Goal: Task Accomplishment & Management: Complete application form

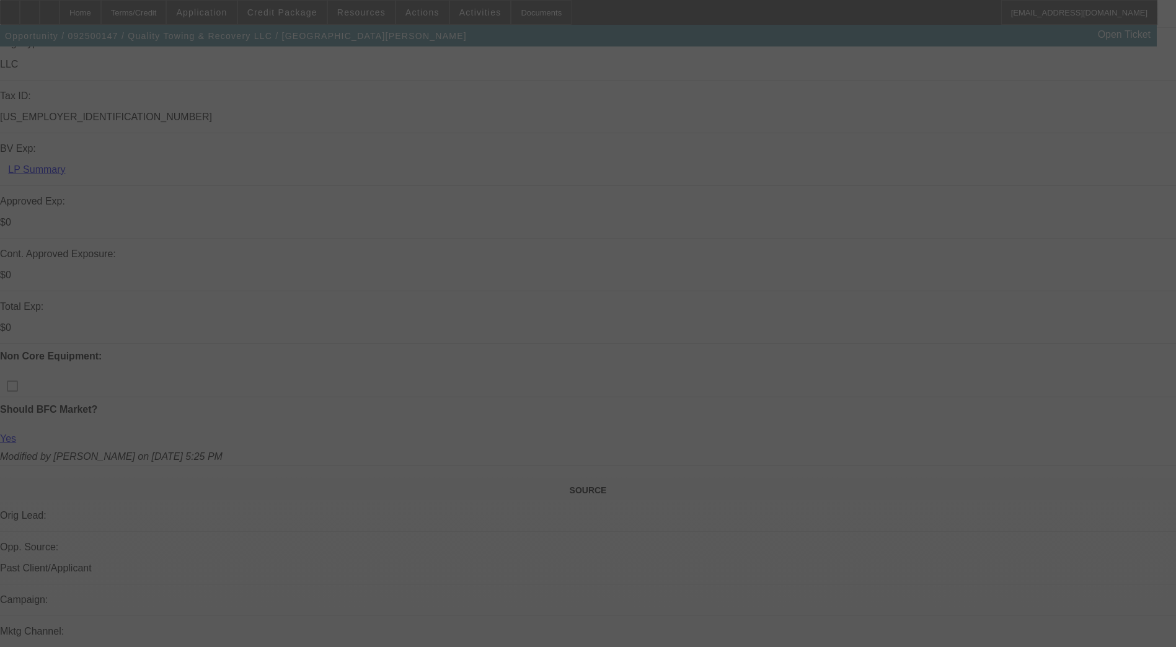
scroll to position [372, 0]
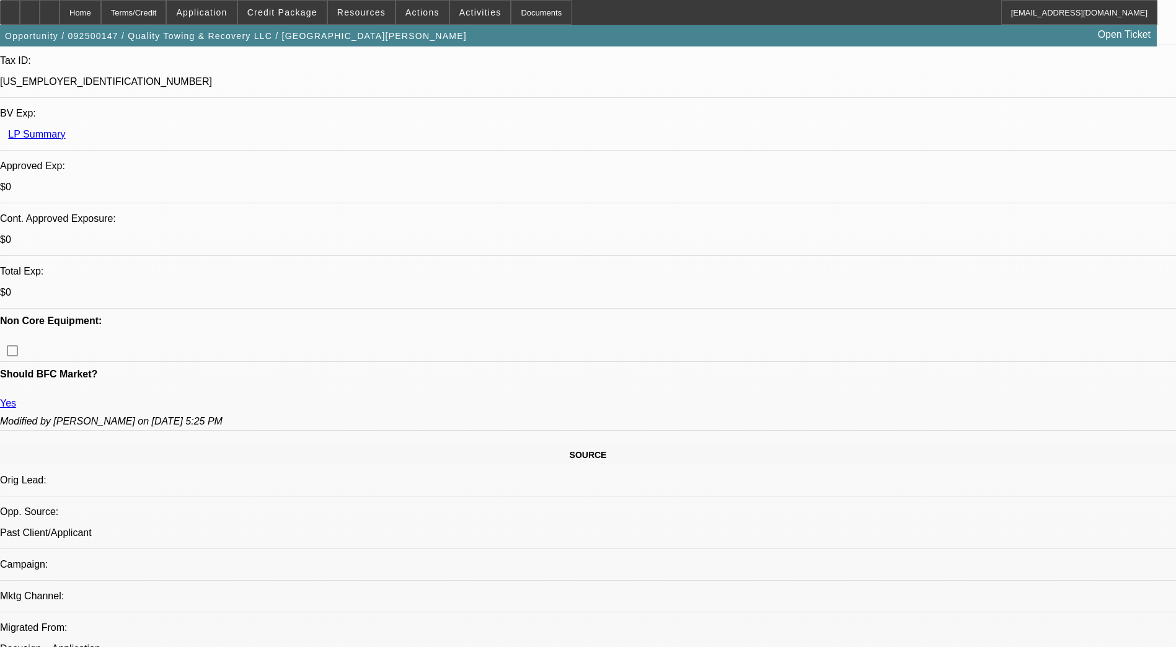
select select "0"
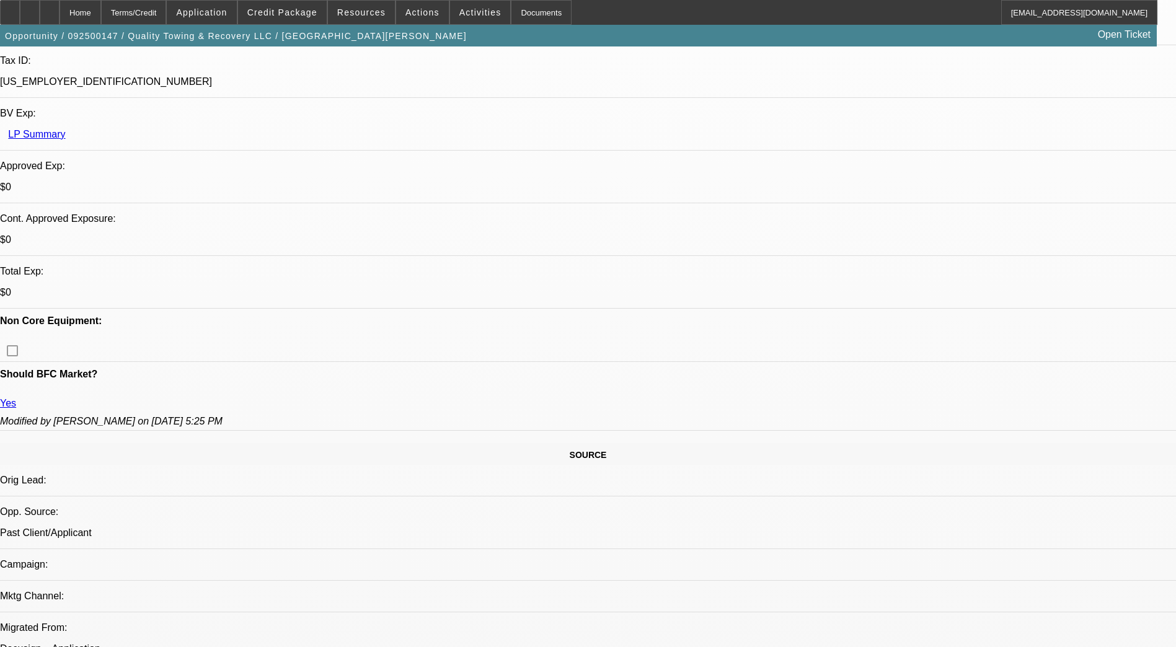
select select "0"
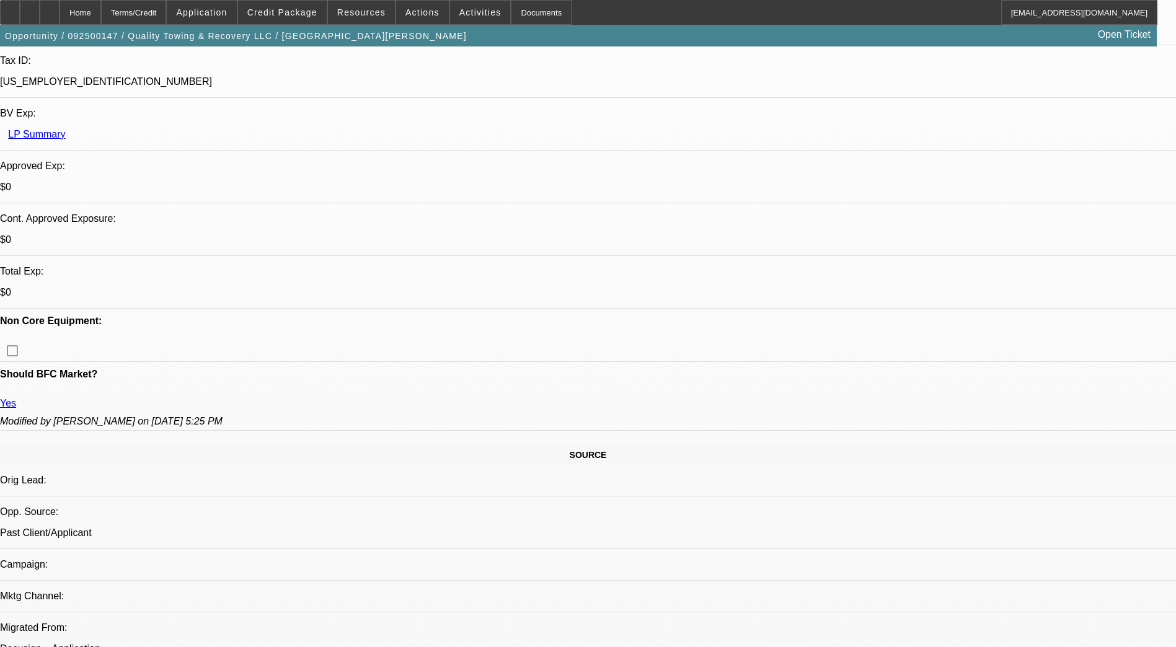
select select "0"
select select "1"
select select "6"
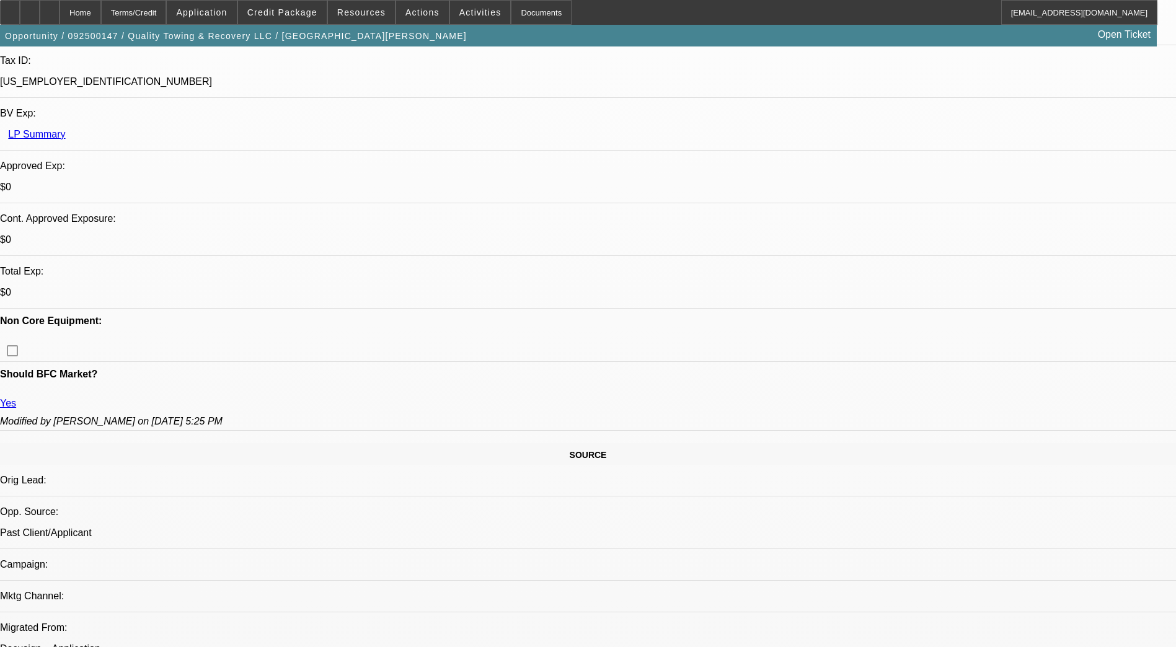
select select "1"
select select "6"
select select "1"
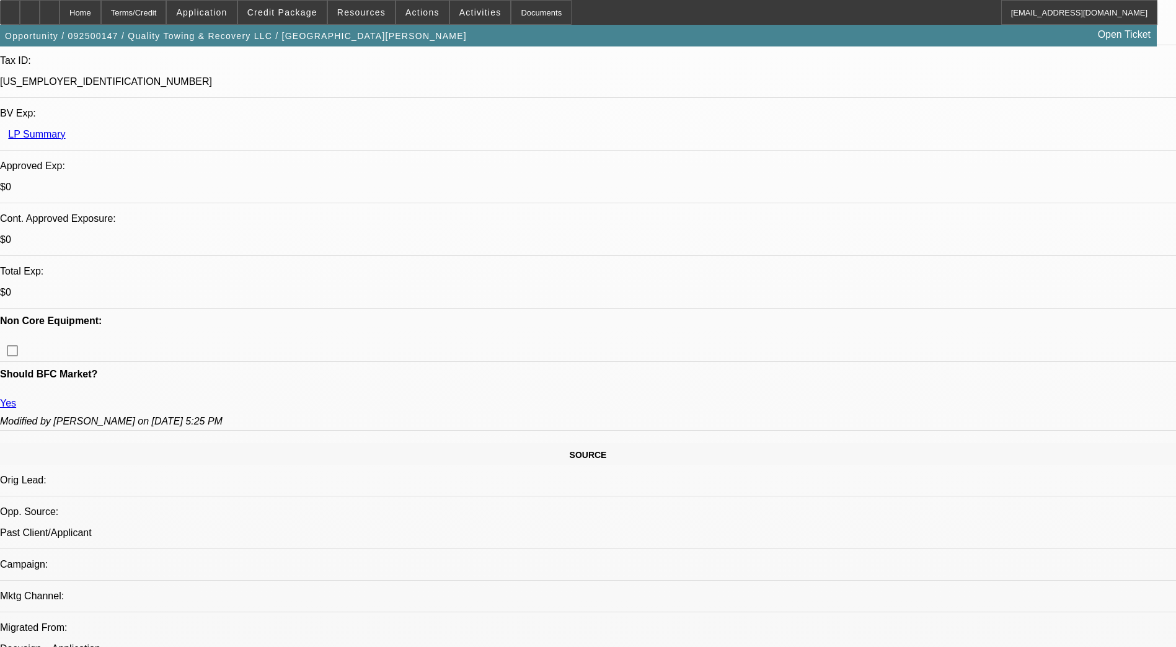
select select "6"
select select "1"
select select "6"
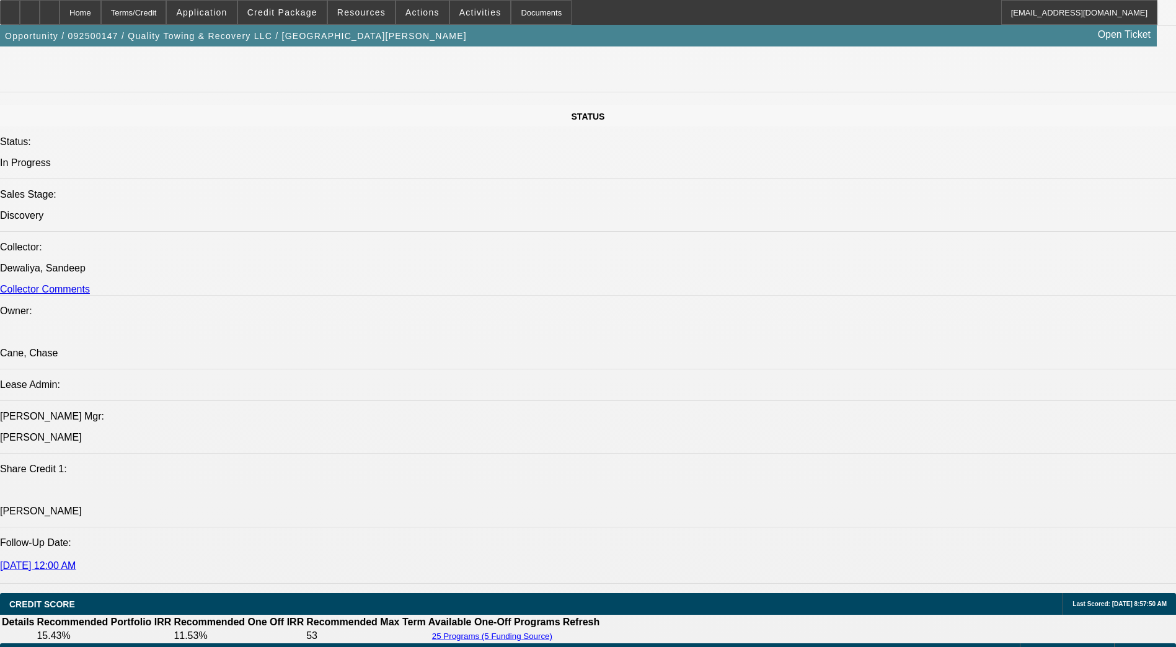
scroll to position [1797, 0]
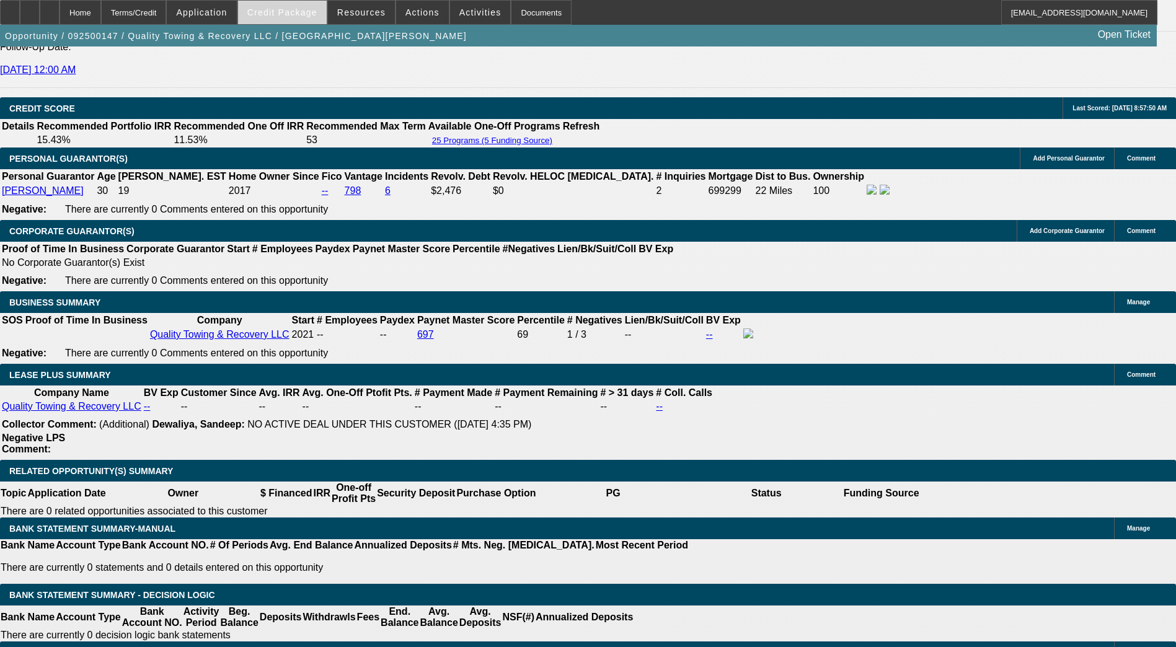
click at [302, 12] on span "Credit Package" at bounding box center [282, 12] width 70 height 10
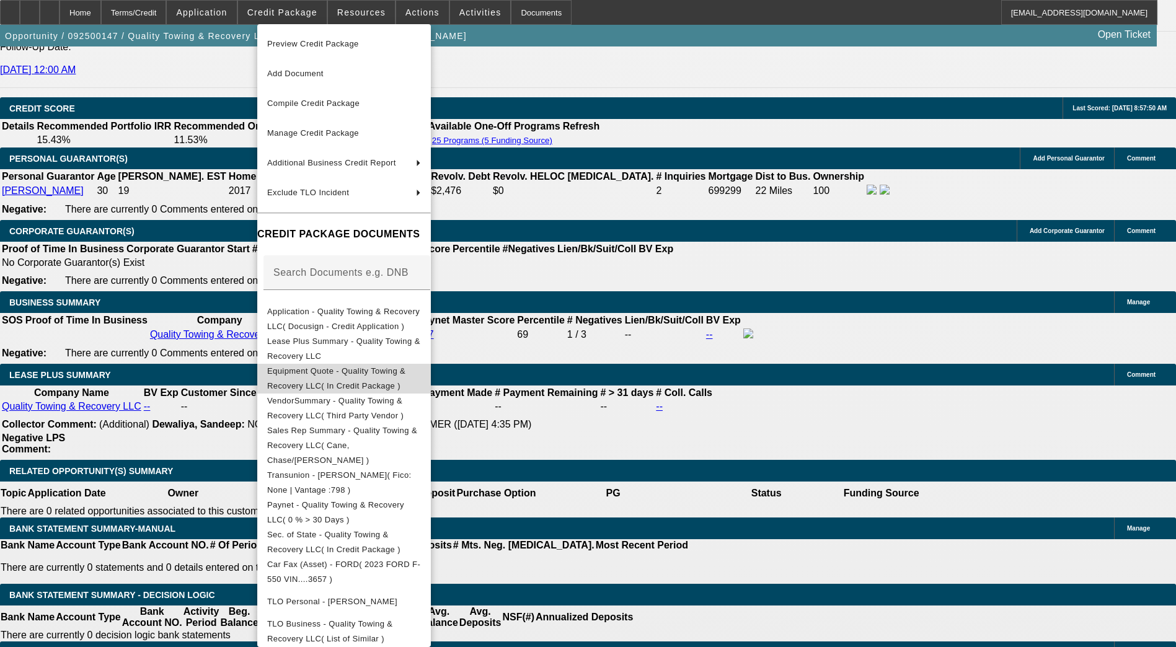
click at [361, 372] on span "Equipment Quote - Quality Towing & Recovery LLC( In Credit Package )" at bounding box center [336, 378] width 138 height 24
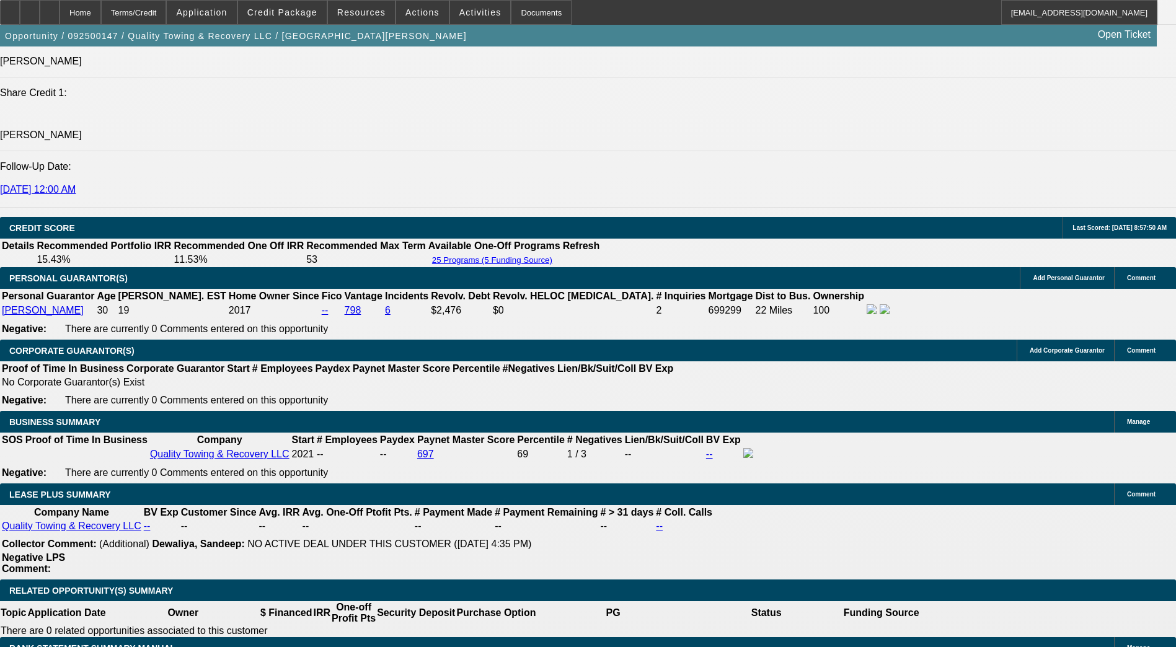
scroll to position [1712, 0]
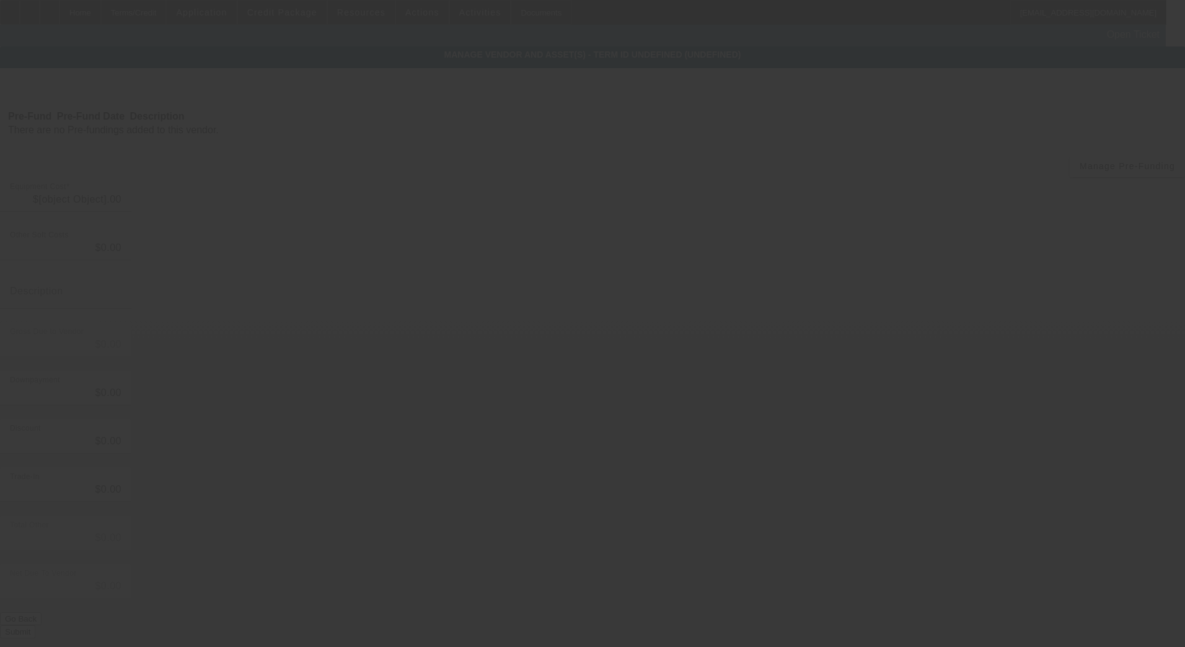
type input "$122,000.00"
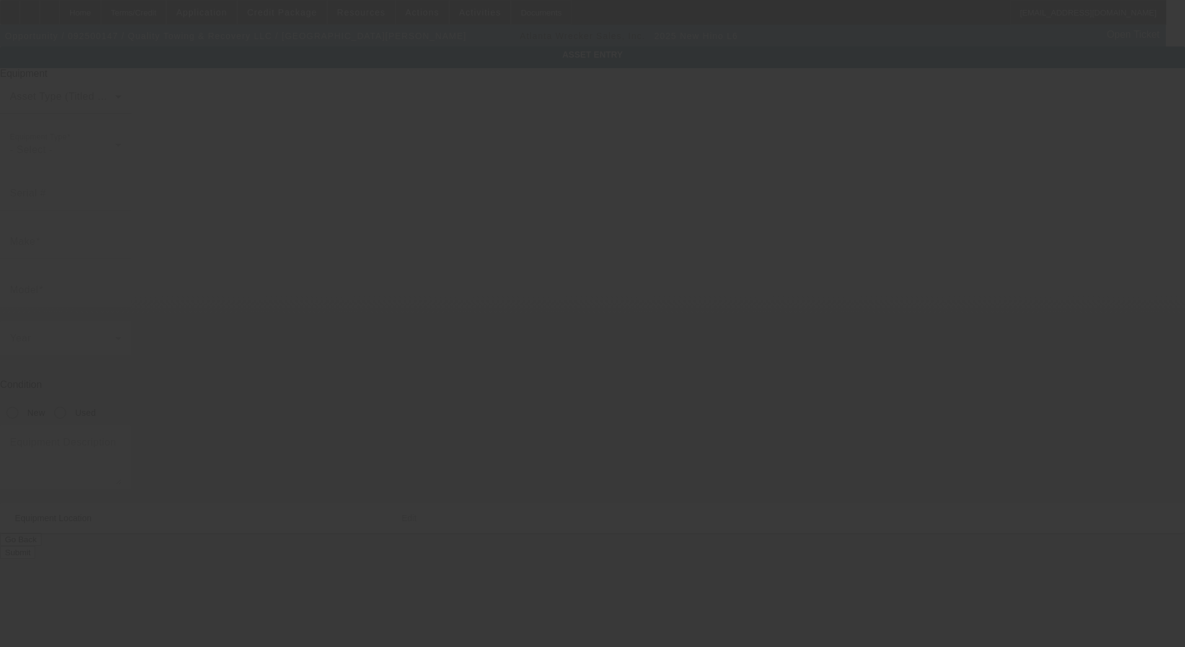
type input "5PVNJ7BT9S5T50431"
type input "Hino"
type input "L6"
radio input "true"
type textarea "Rollback"
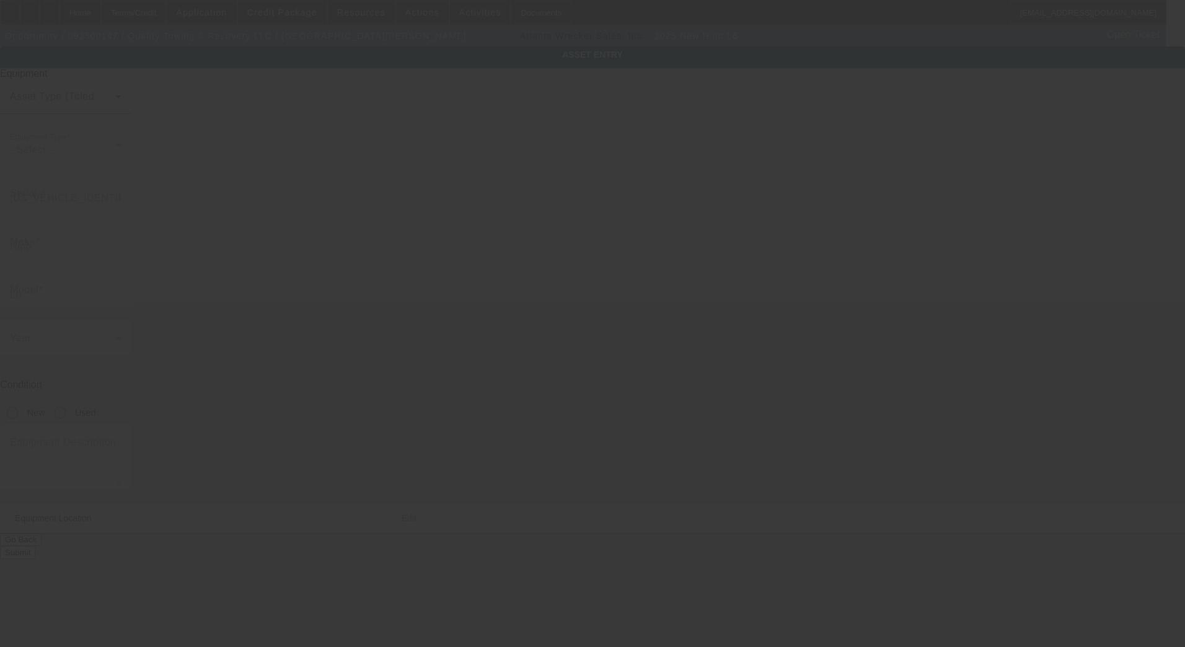
type input "115 S Pierce St"
type input "Lakewood"
type input "80216"
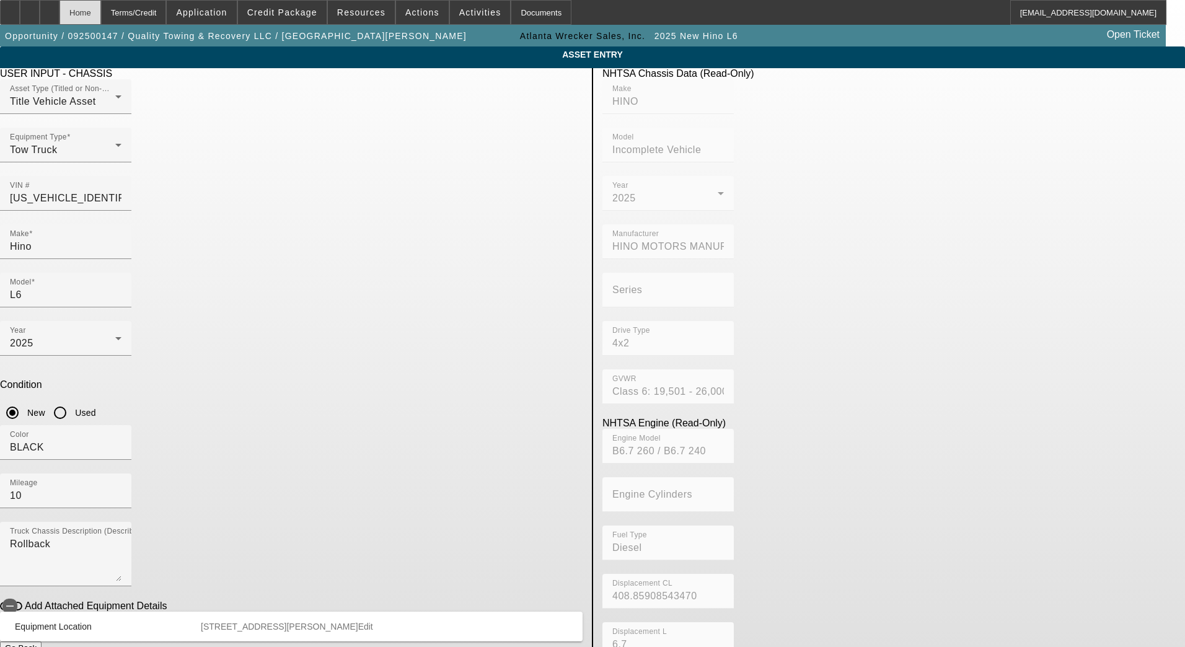
click at [101, 15] on div "Home" at bounding box center [80, 12] width 42 height 25
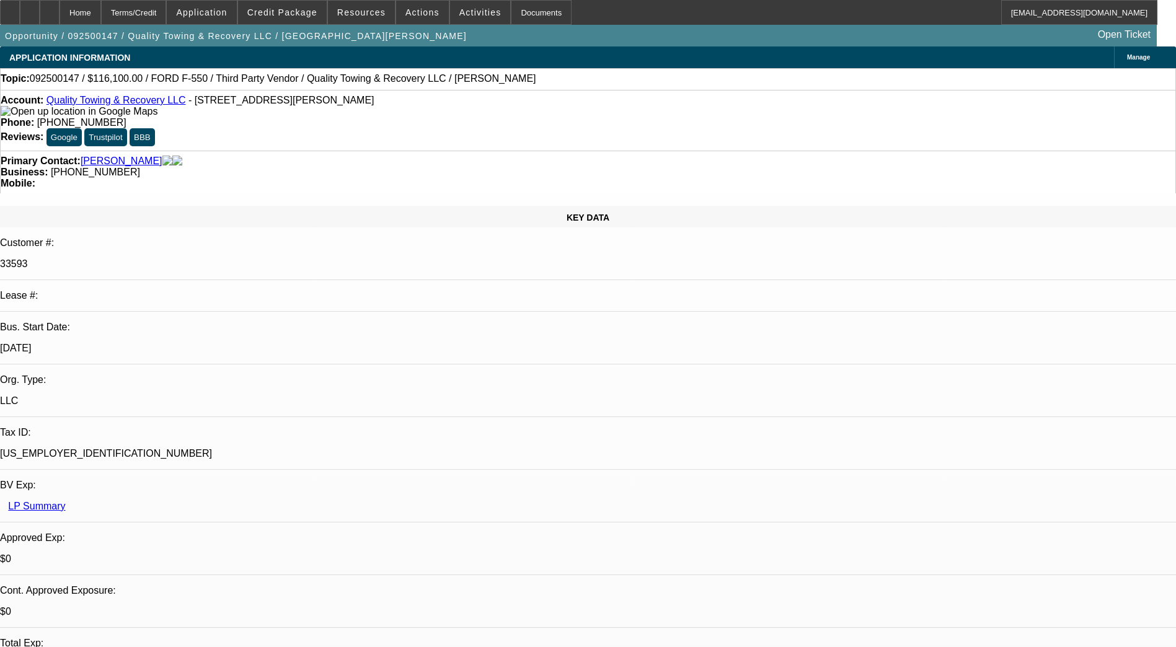
select select "0"
select select "6"
select select "0"
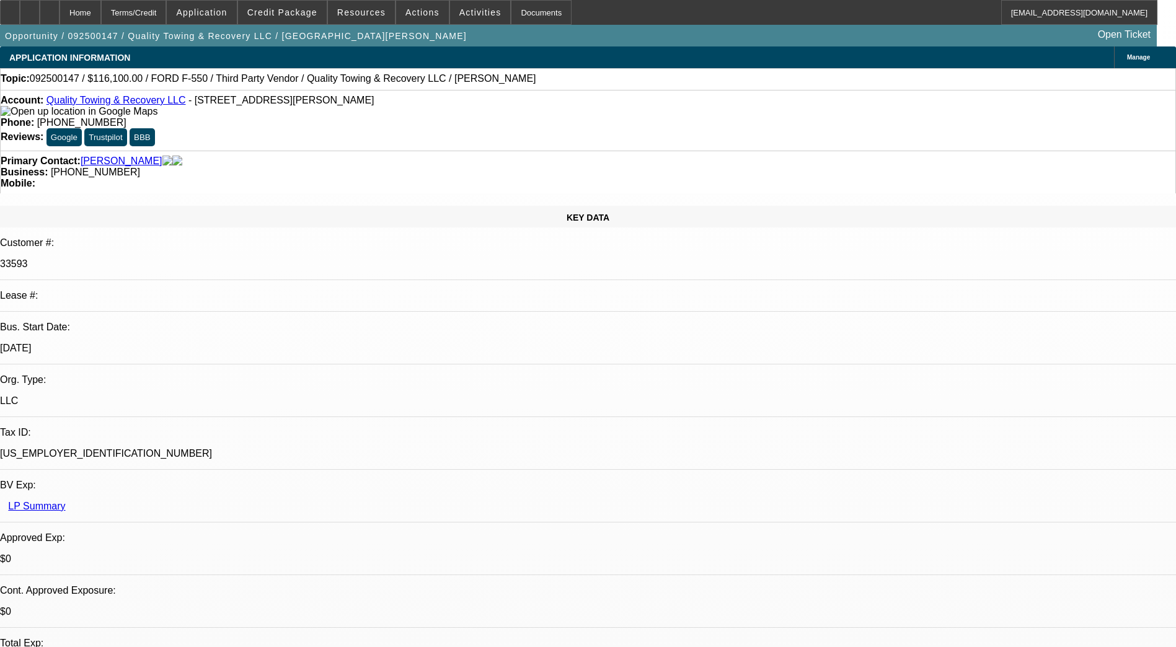
select select "0"
select select "6"
select select "0"
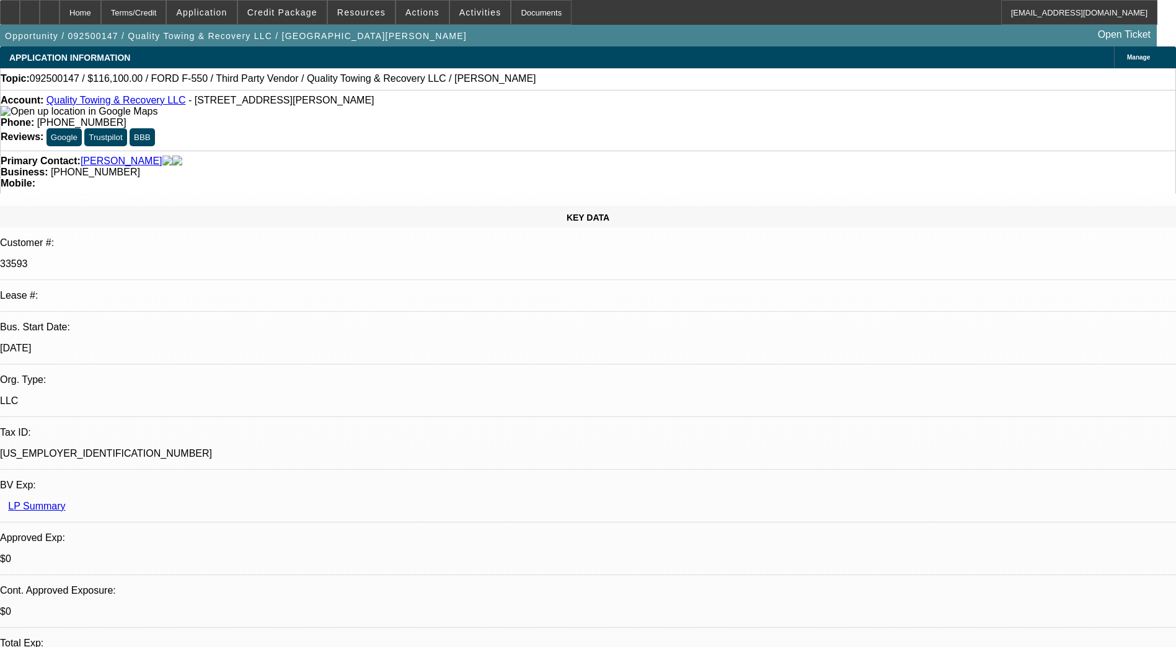
select select "0"
select select "6"
select select "0"
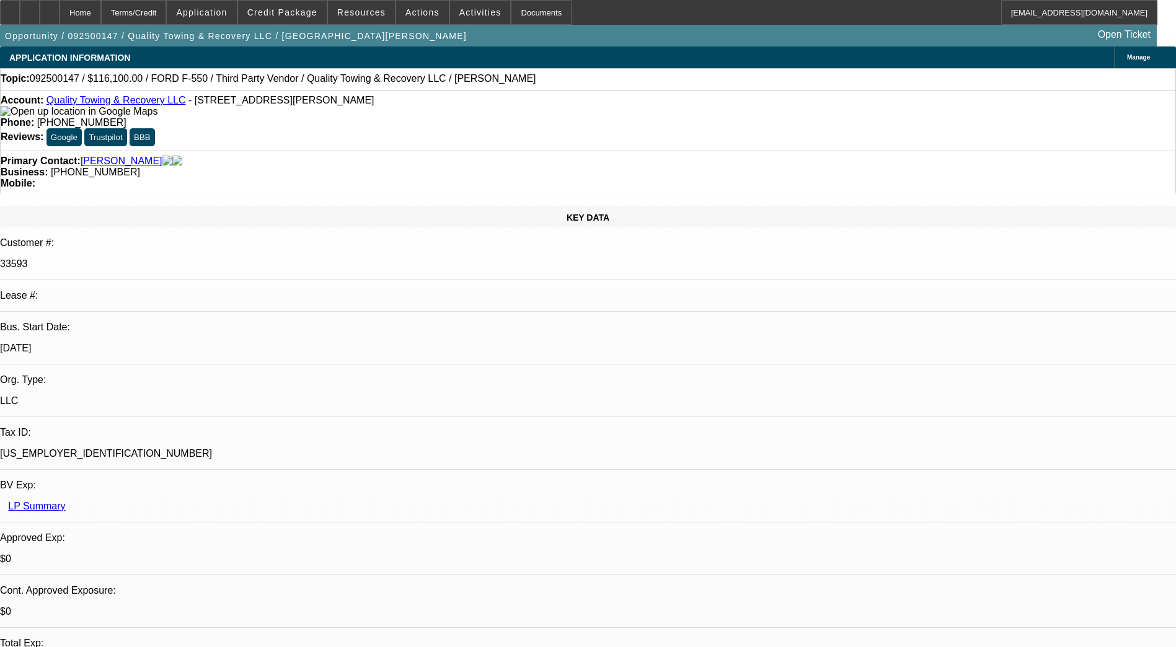
select select "6"
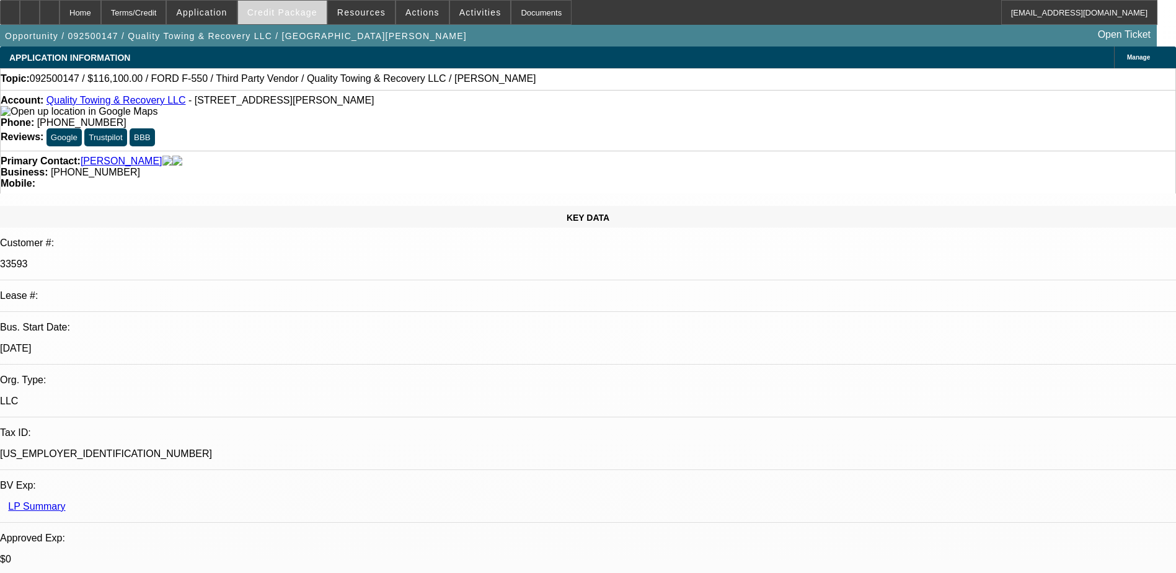
click at [294, 15] on span "Credit Package" at bounding box center [282, 12] width 70 height 10
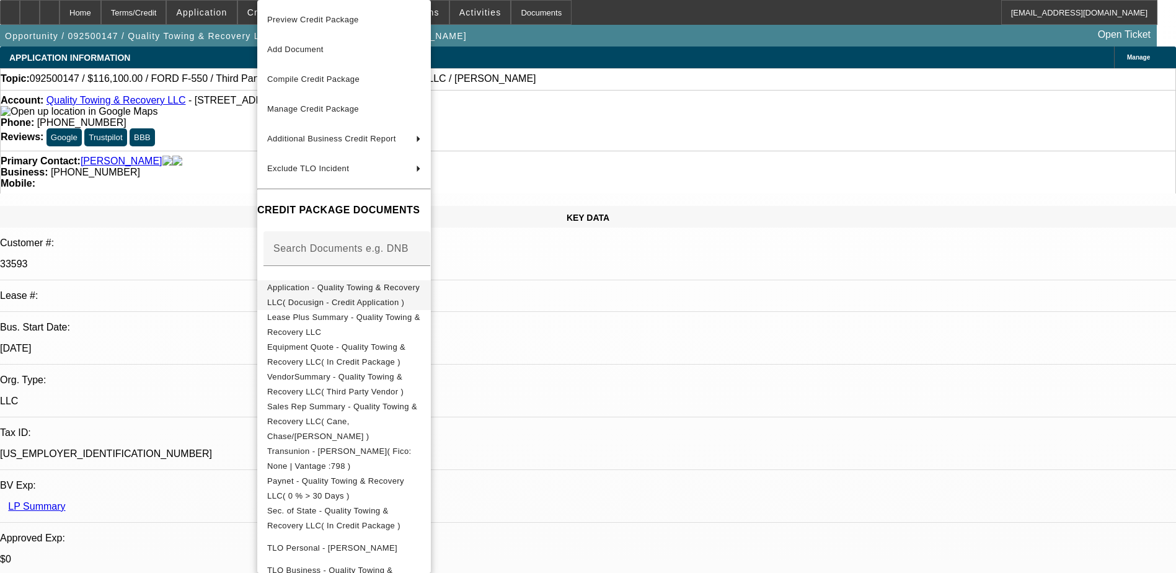
scroll to position [101, 0]
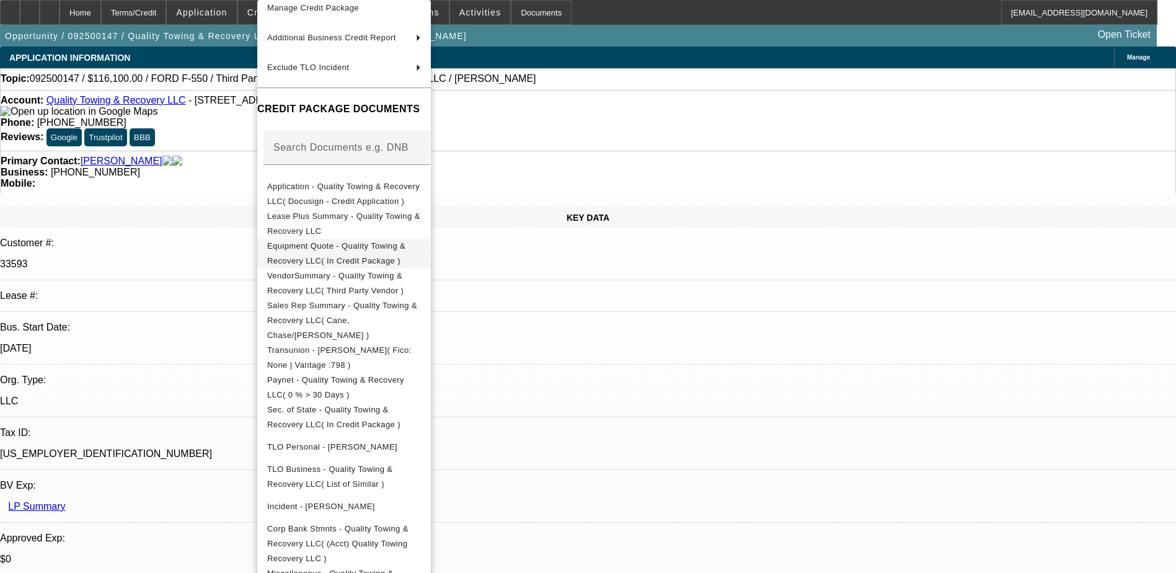
click at [411, 243] on span "Equipment Quote - Quality Towing & Recovery LLC( In Credit Package )" at bounding box center [344, 254] width 154 height 30
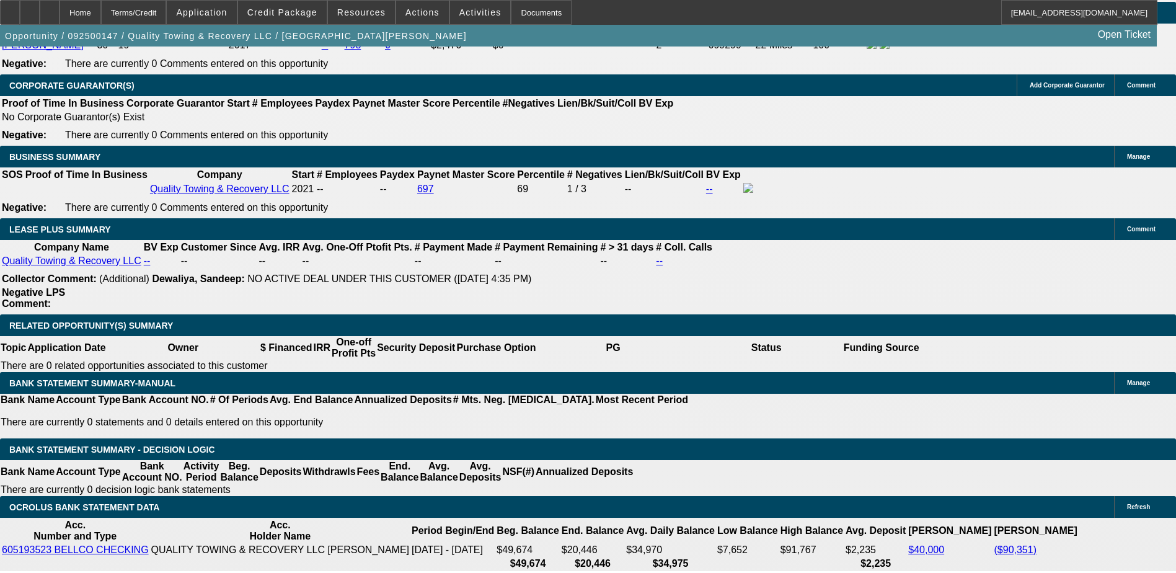
scroll to position [1921, 0]
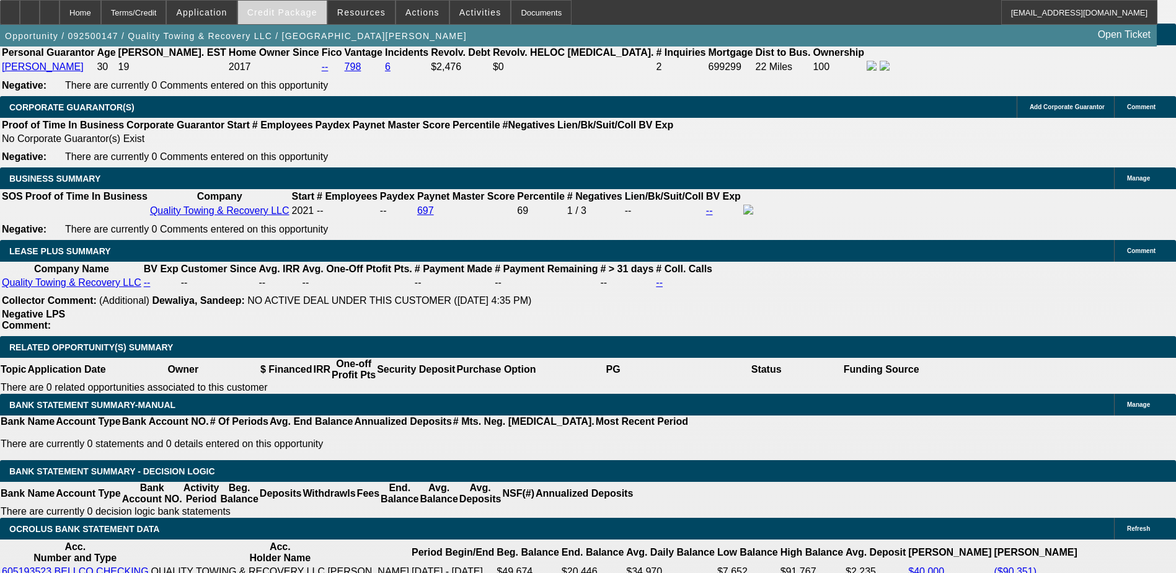
click at [278, 6] on span at bounding box center [282, 13] width 89 height 30
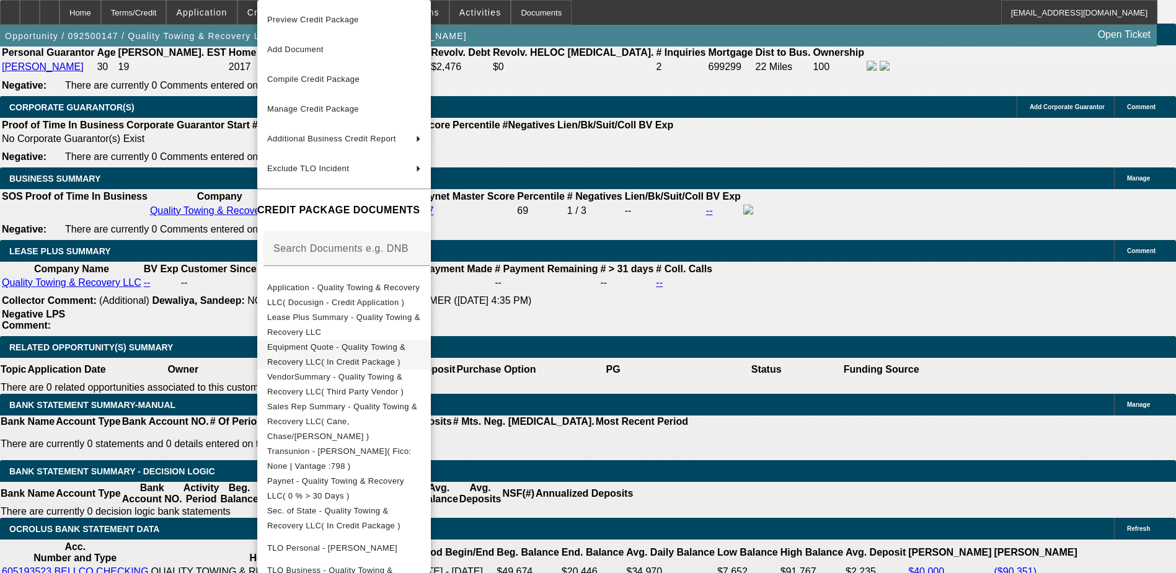
click at [358, 352] on span "Equipment Quote - Quality Towing & Recovery LLC( In Credit Package )" at bounding box center [336, 354] width 138 height 24
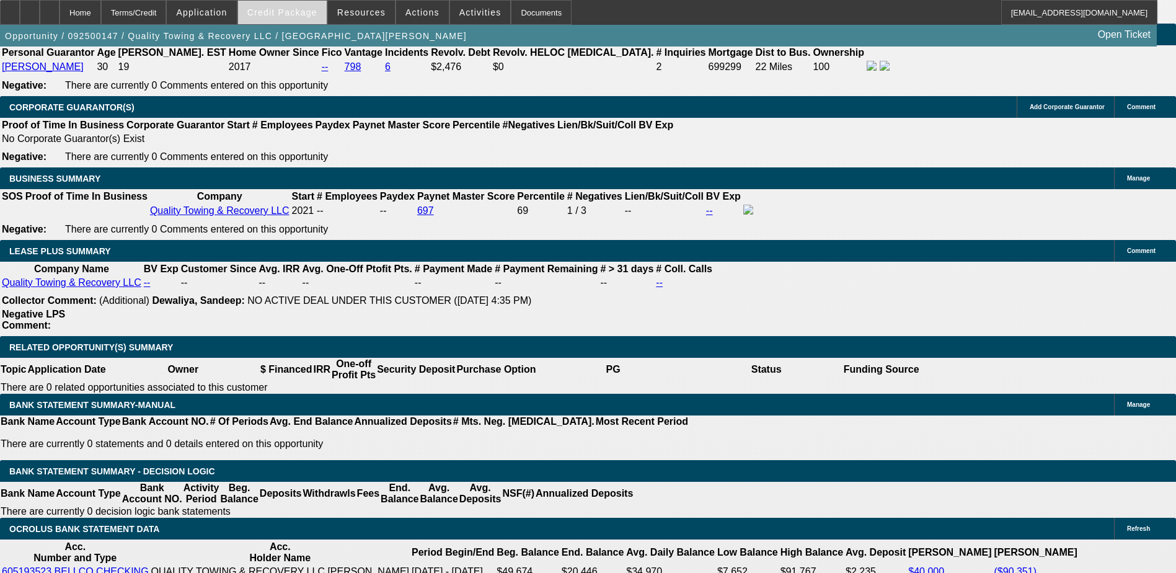
click at [302, 12] on span "Credit Package" at bounding box center [282, 12] width 70 height 10
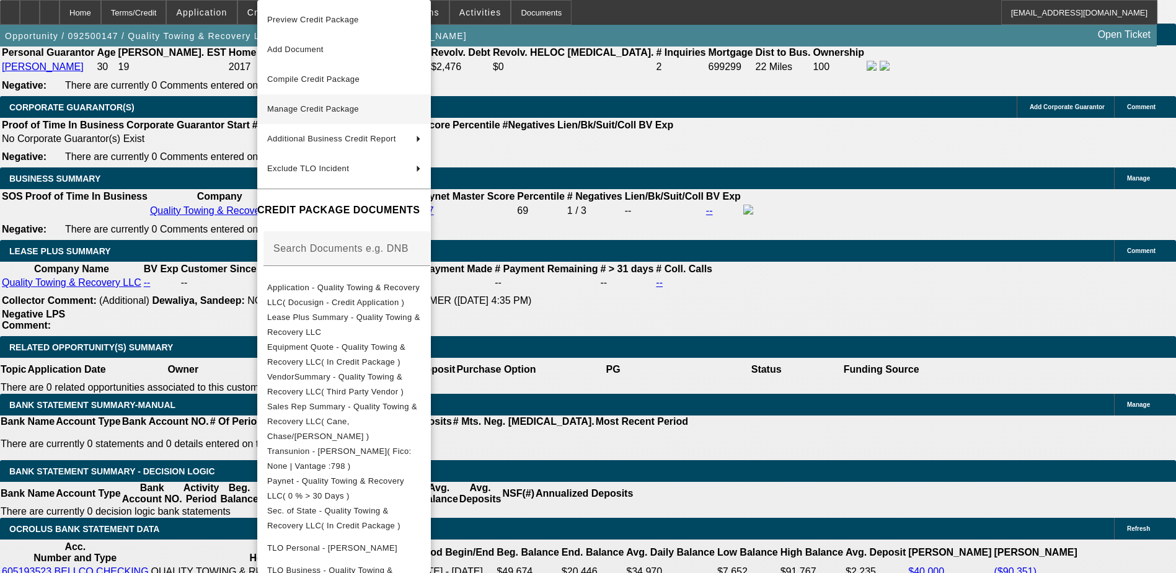
click at [335, 113] on span "Manage Credit Package" at bounding box center [313, 108] width 92 height 9
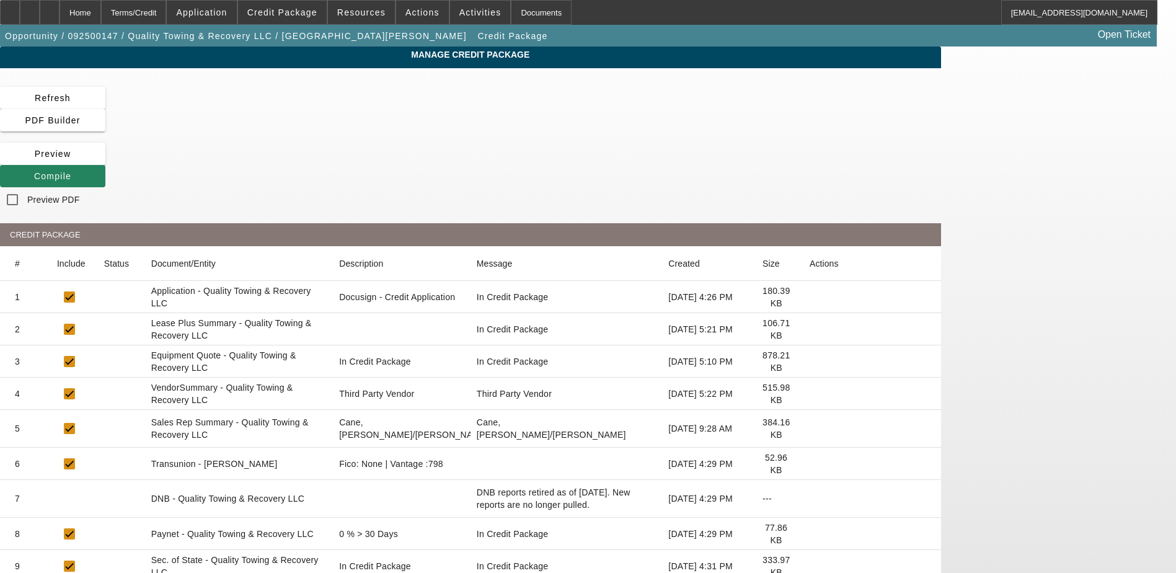
click at [809, 361] on icon at bounding box center [809, 361] width 0 height 0
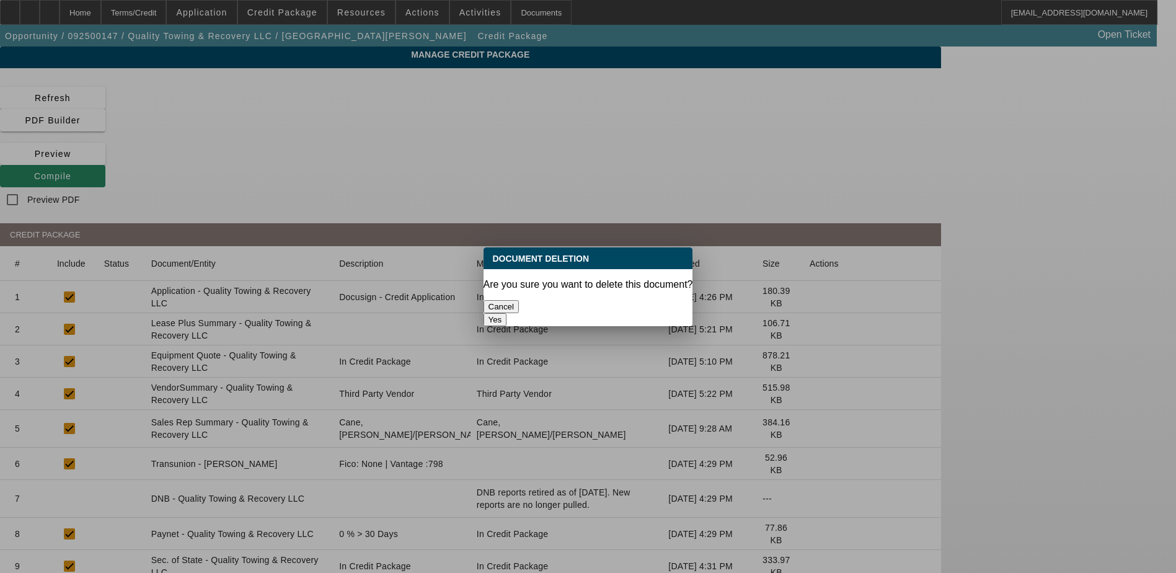
click at [507, 313] on button "Yes" at bounding box center [495, 319] width 24 height 13
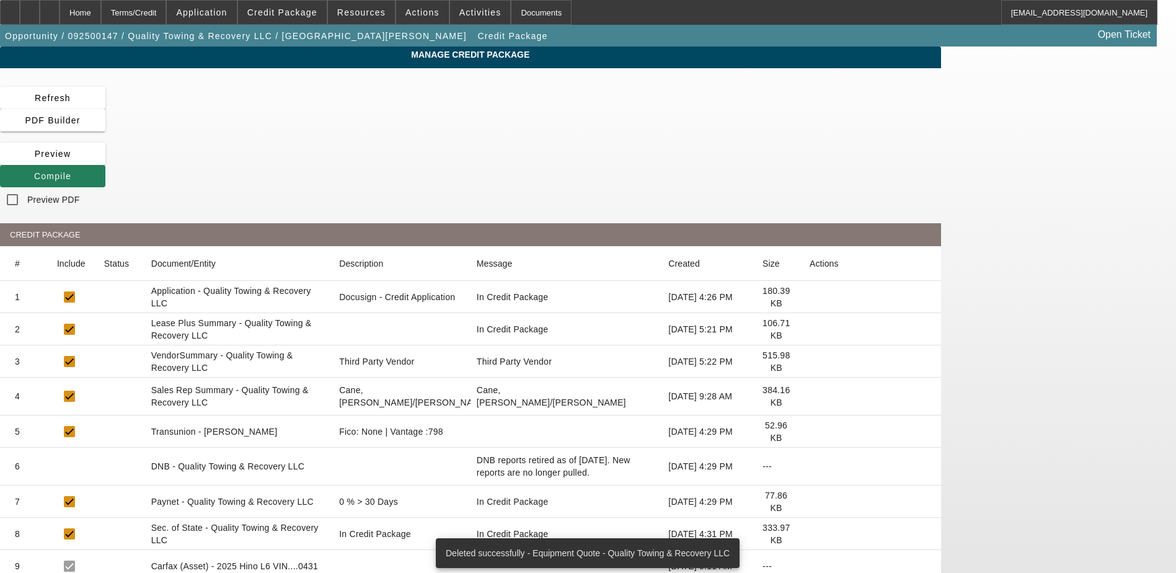
click at [34, 171] on icon at bounding box center [34, 176] width 0 height 10
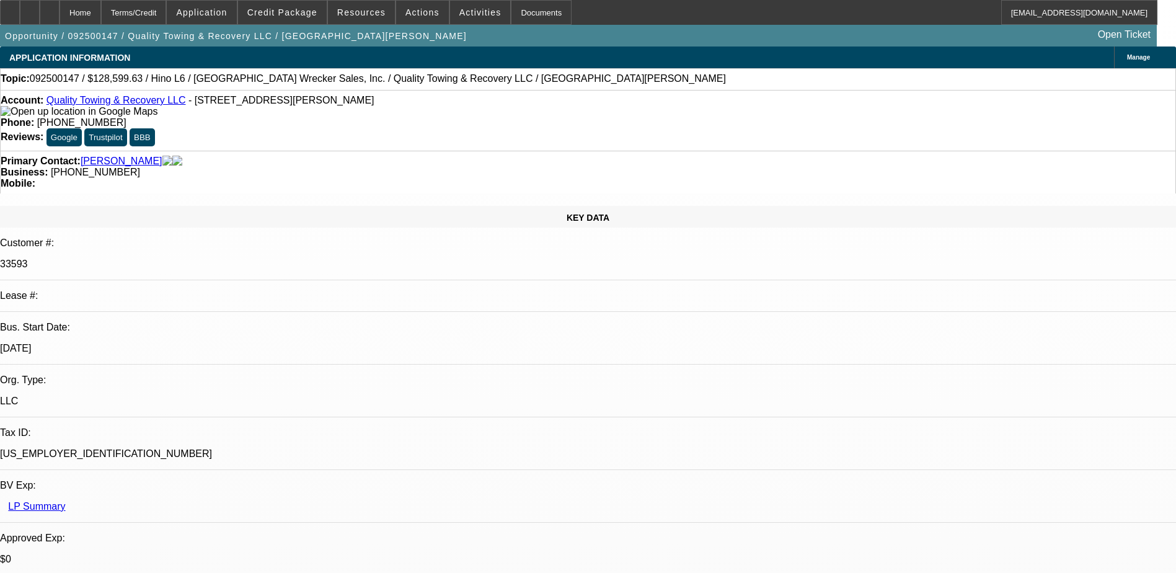
select select "0"
select select "6"
select select "0"
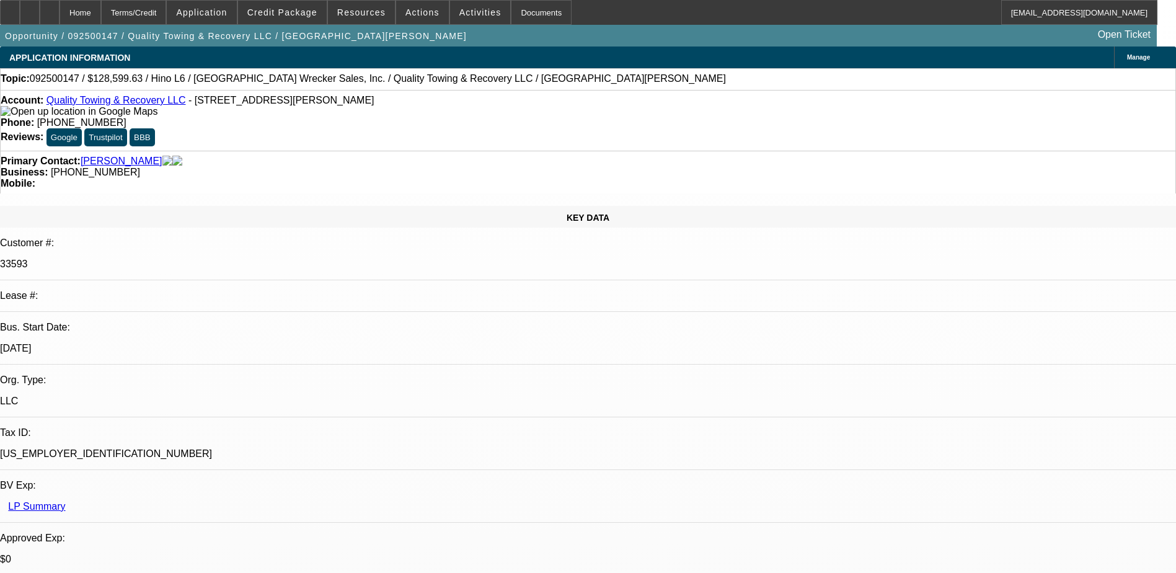
select select "0"
select select "6"
select select "0"
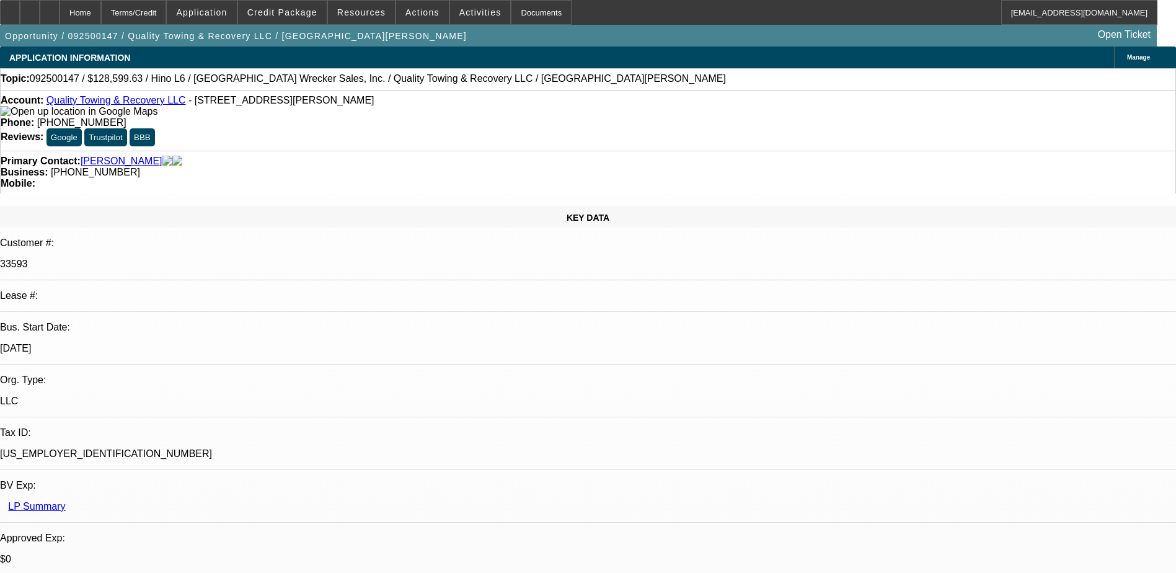
select select "0"
select select "6"
select select "0"
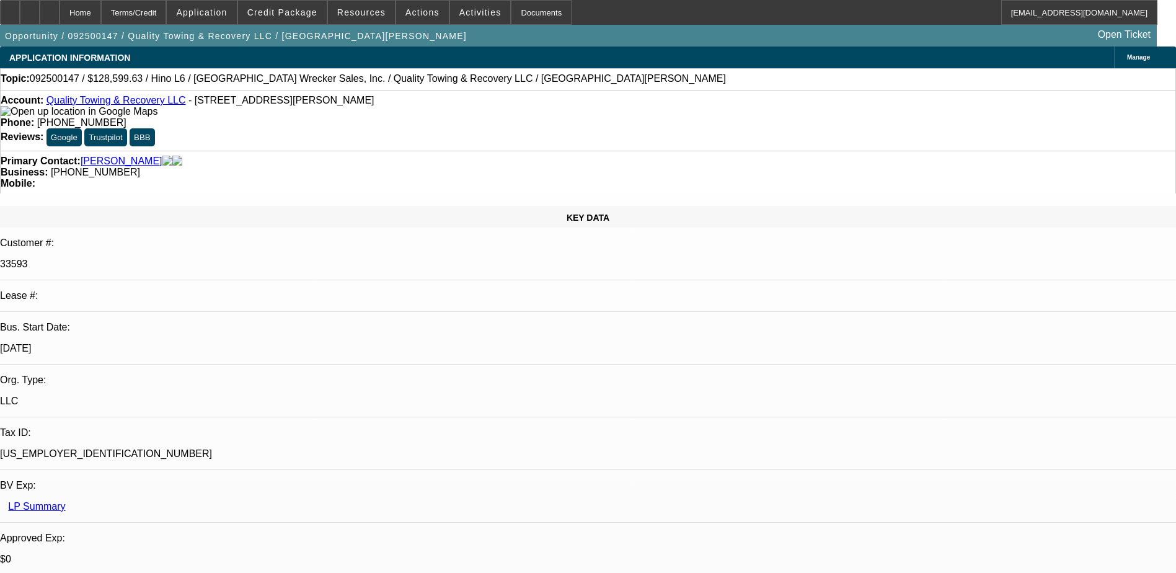
select select "6"
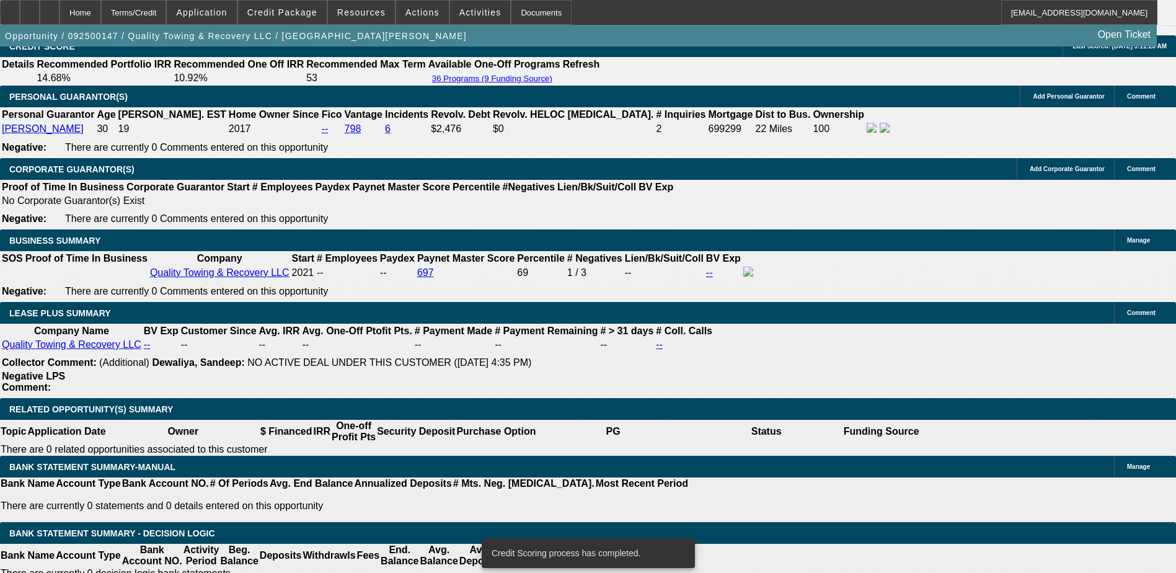
scroll to position [1854, 0]
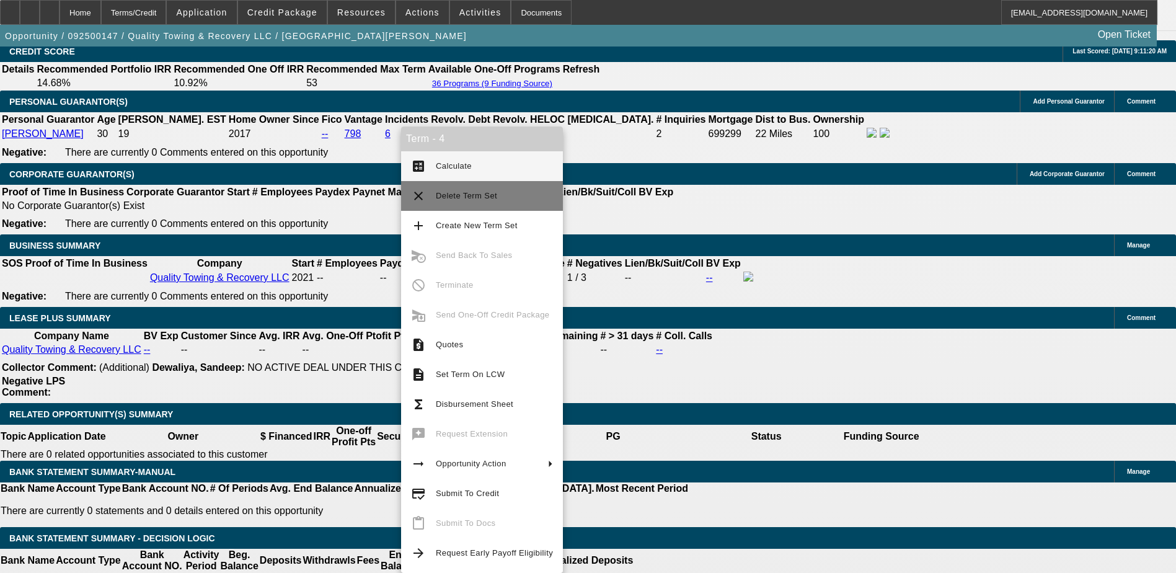
click at [464, 196] on span "Delete Term Set" at bounding box center [466, 195] width 61 height 9
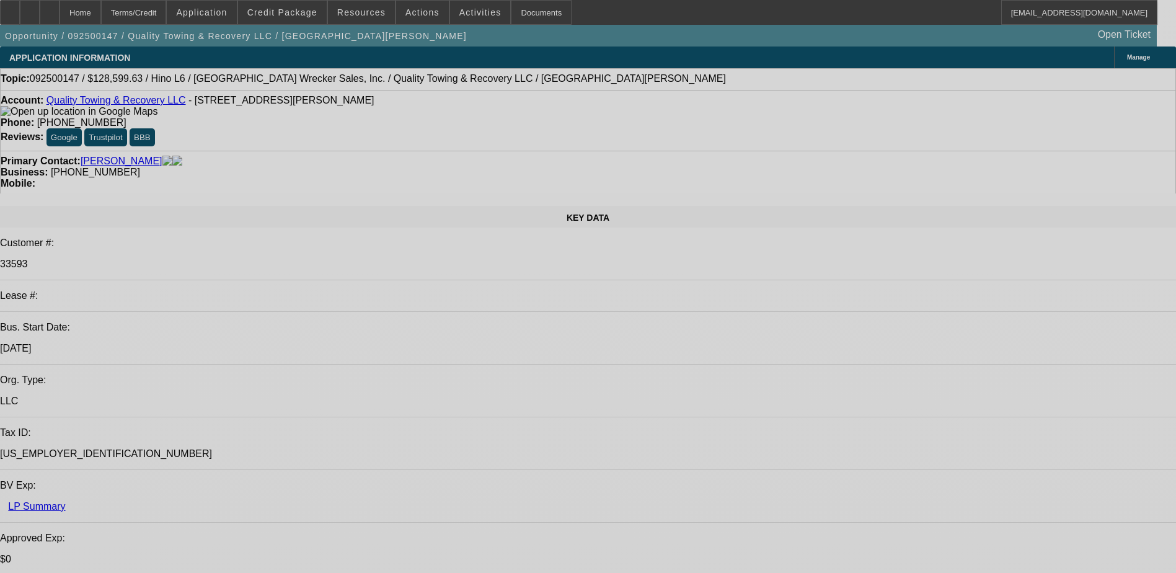
select select "0"
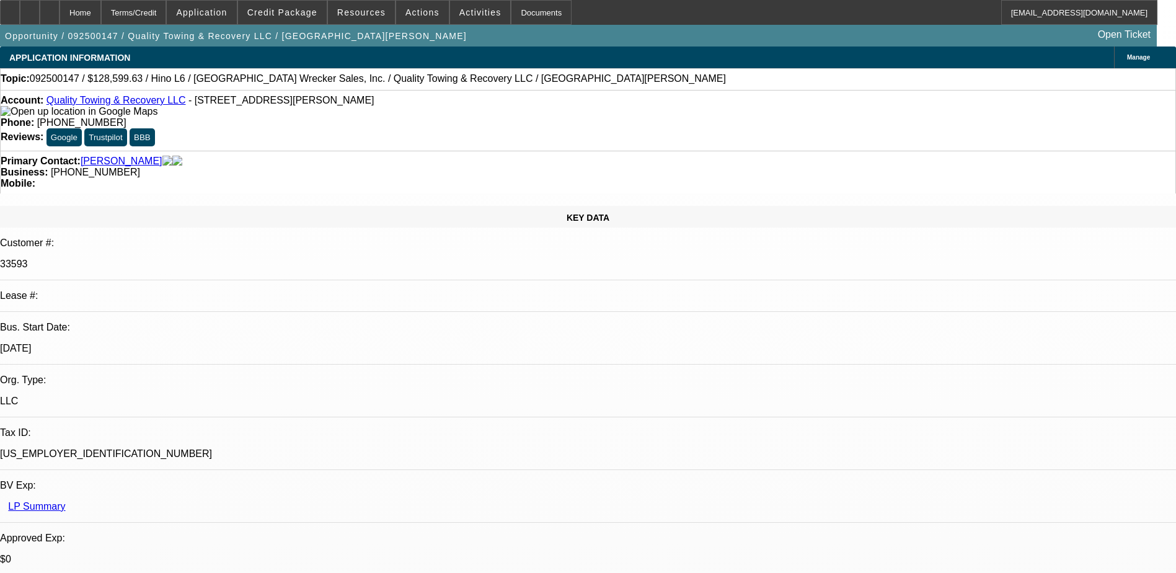
select select "0"
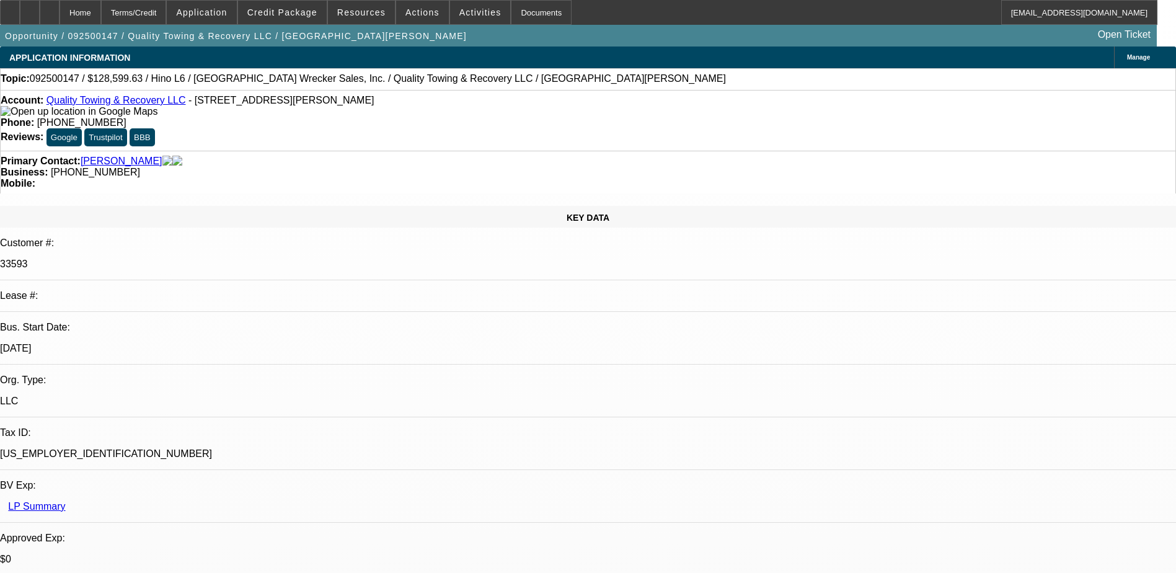
select select "0"
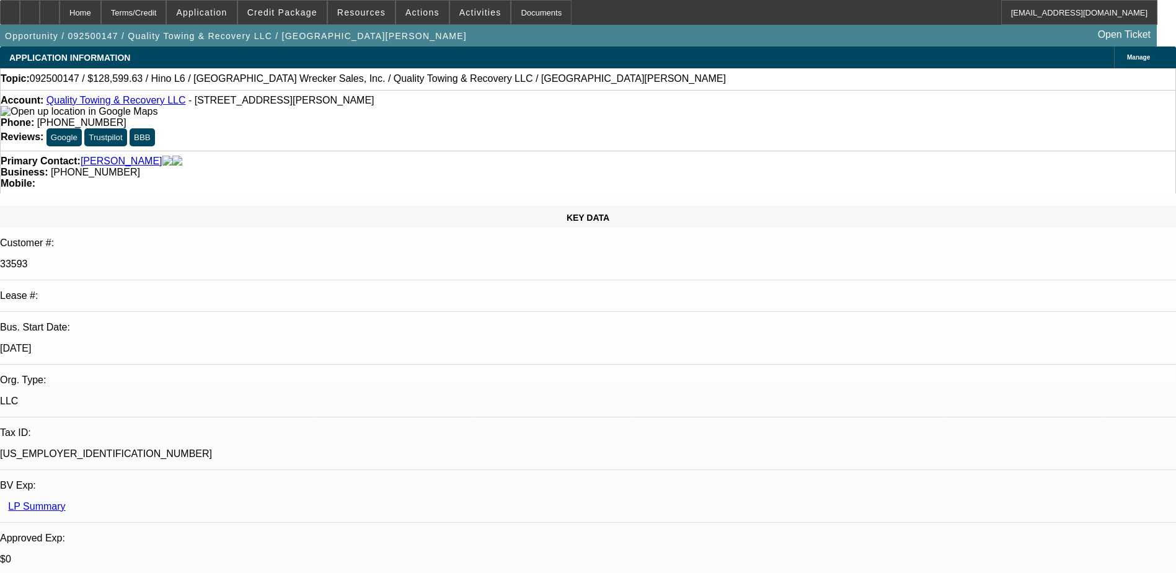
select select "1"
select select "6"
select select "1"
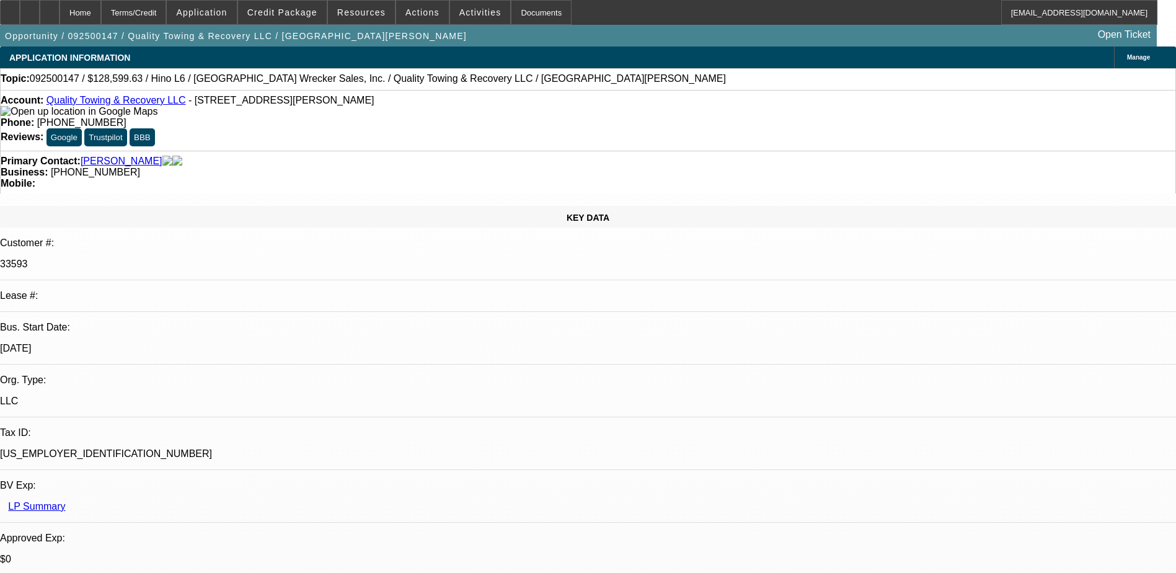
select select "6"
select select "1"
select select "6"
select select "1"
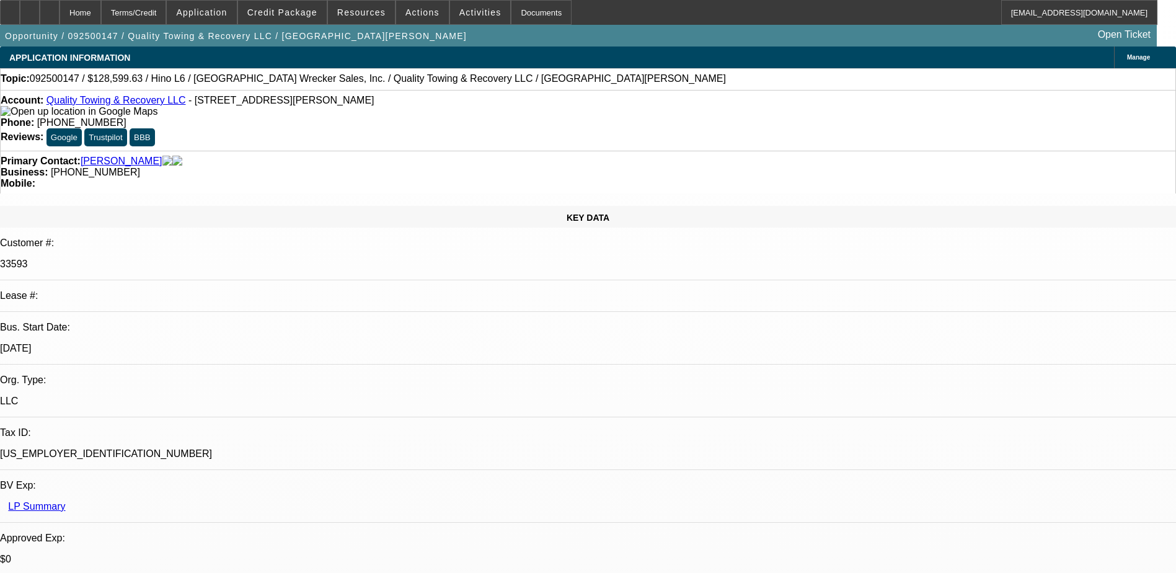
select select "1"
select select "6"
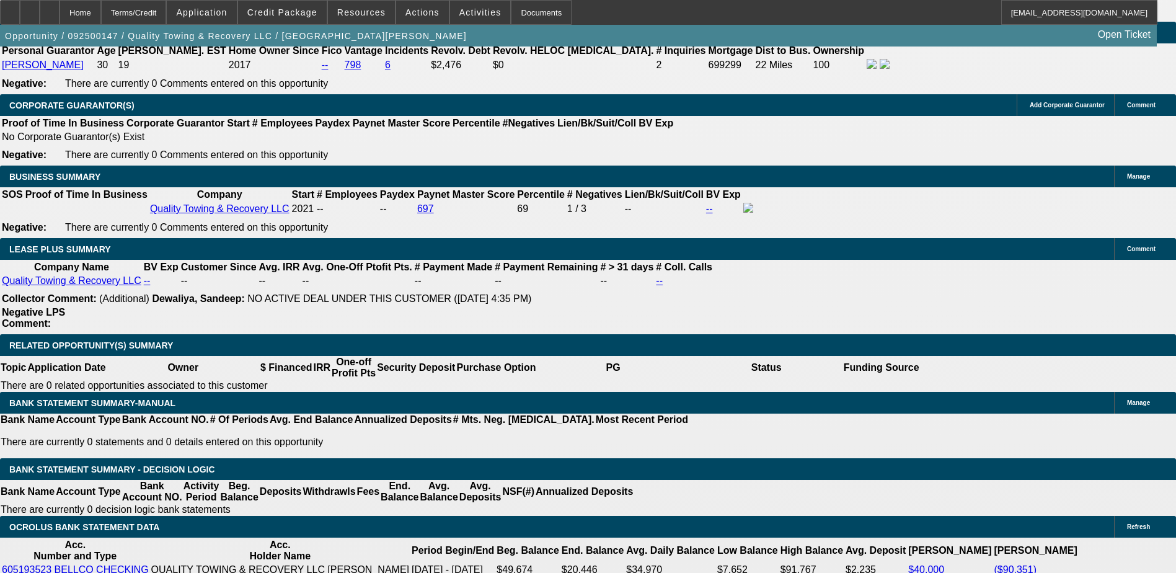
scroll to position [1735, 0]
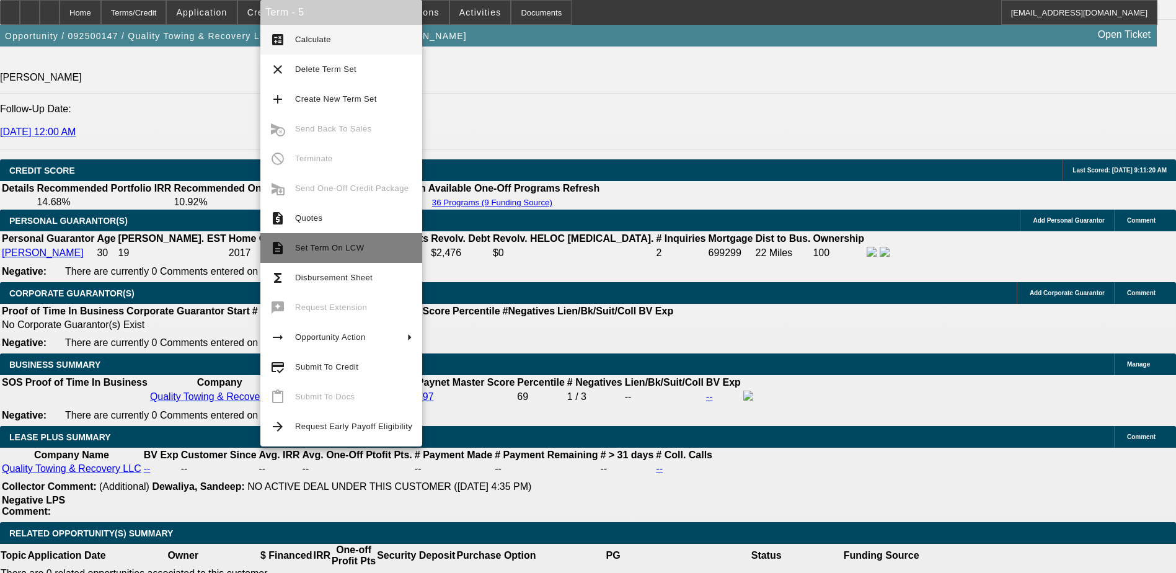
click at [334, 244] on span "Set Term On LCW" at bounding box center [329, 247] width 69 height 9
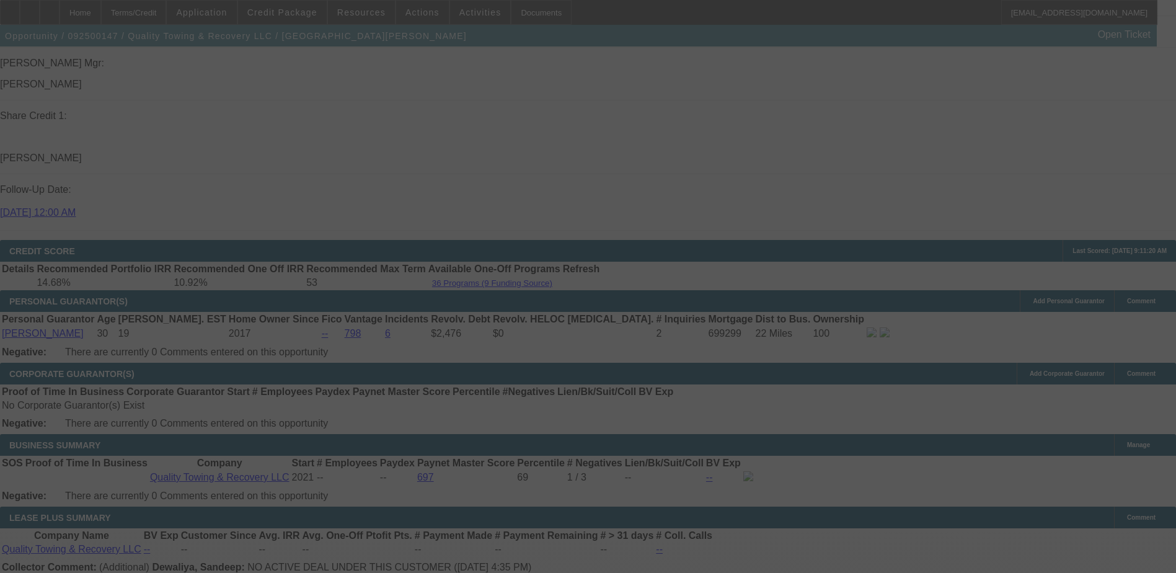
scroll to position [1730, 0]
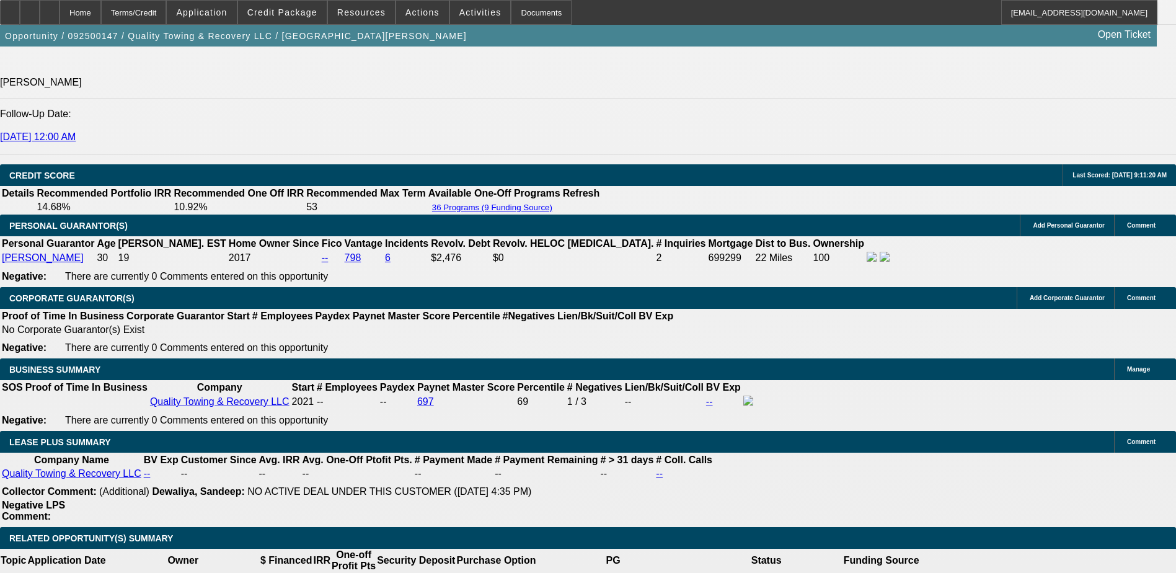
select select "0"
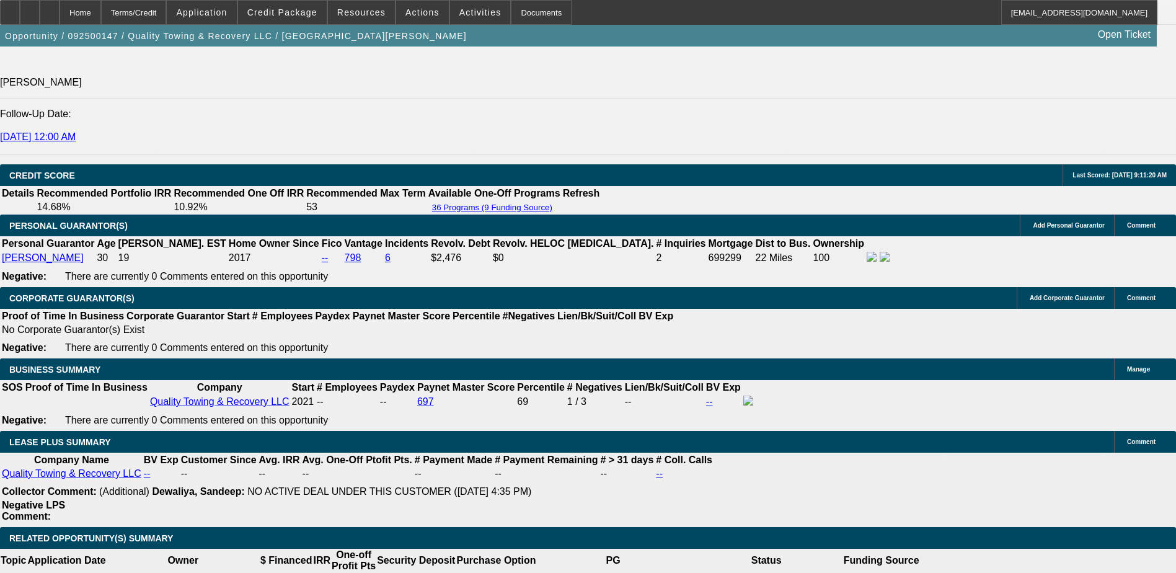
select select "0"
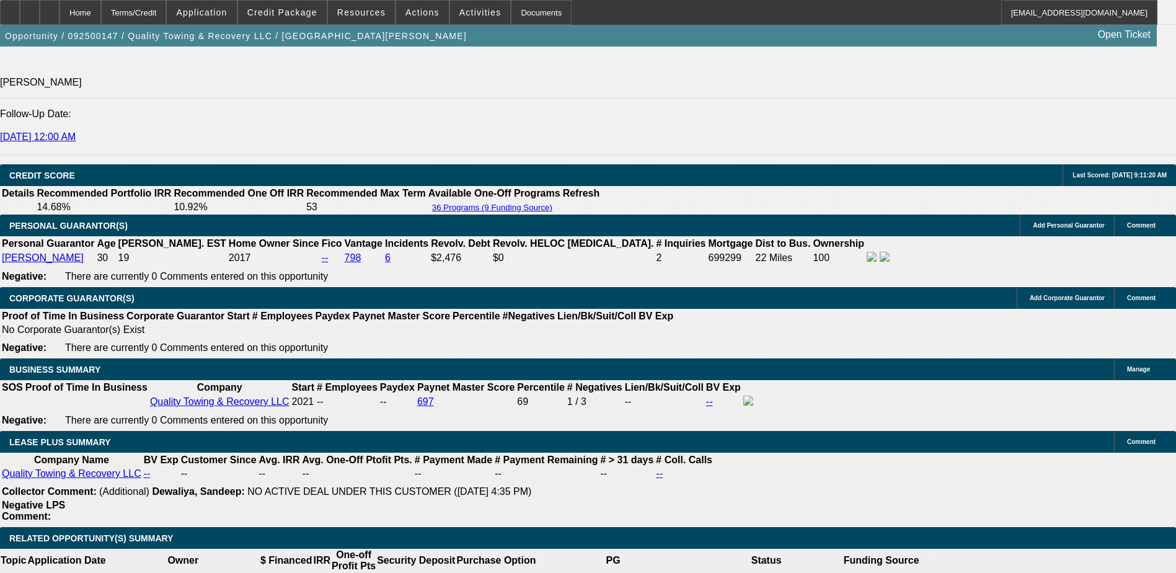
select select "0"
select select "1"
select select "6"
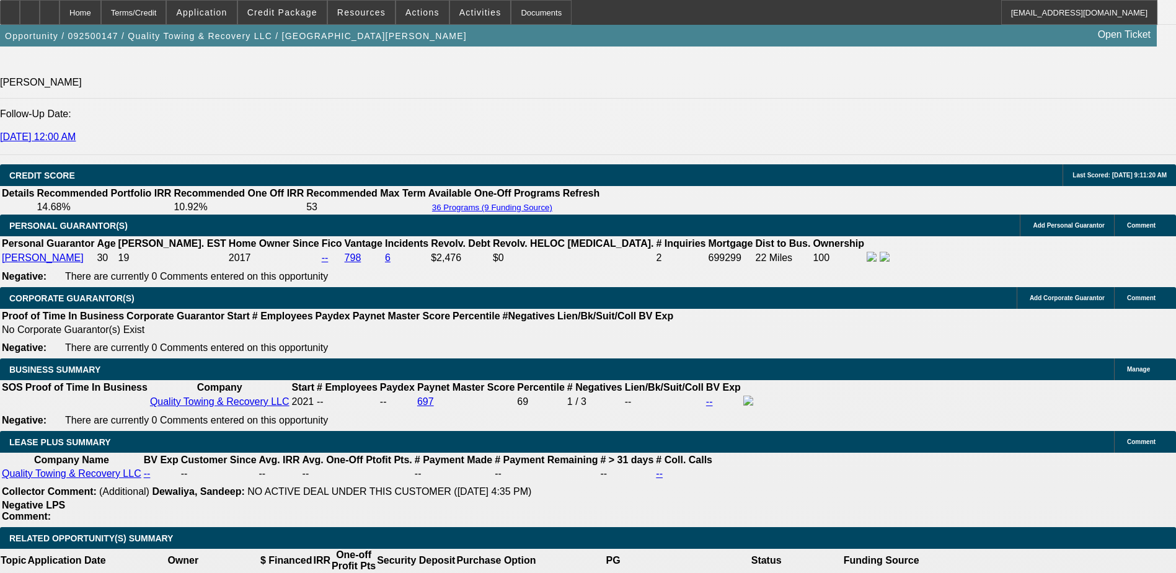
select select "1"
select select "6"
select select "1"
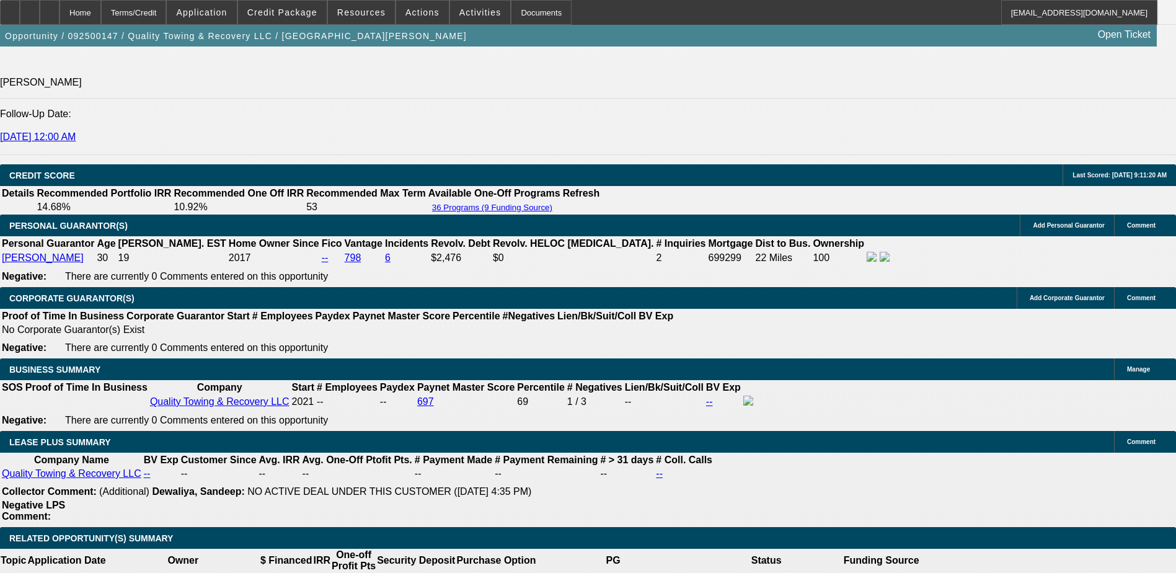
select select "6"
select select "1"
select select "6"
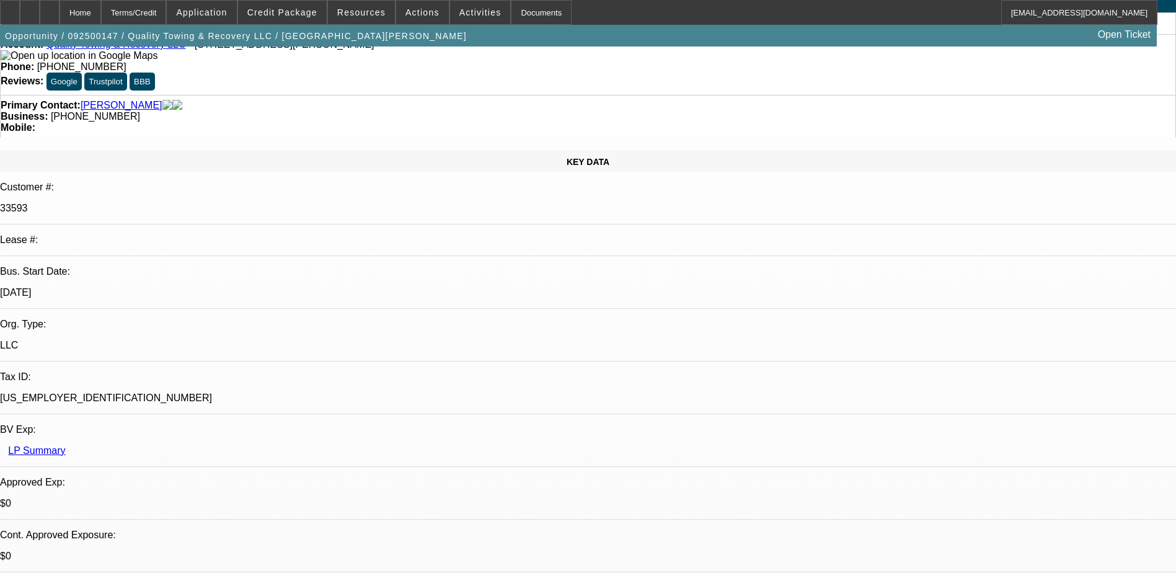
scroll to position [0, 0]
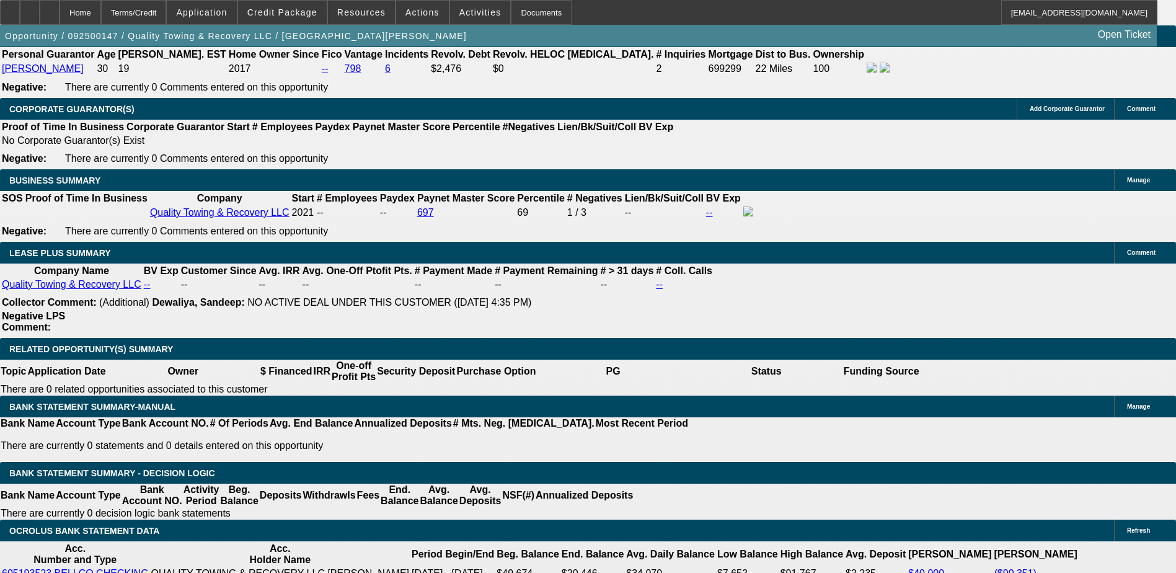
scroll to position [1921, 0]
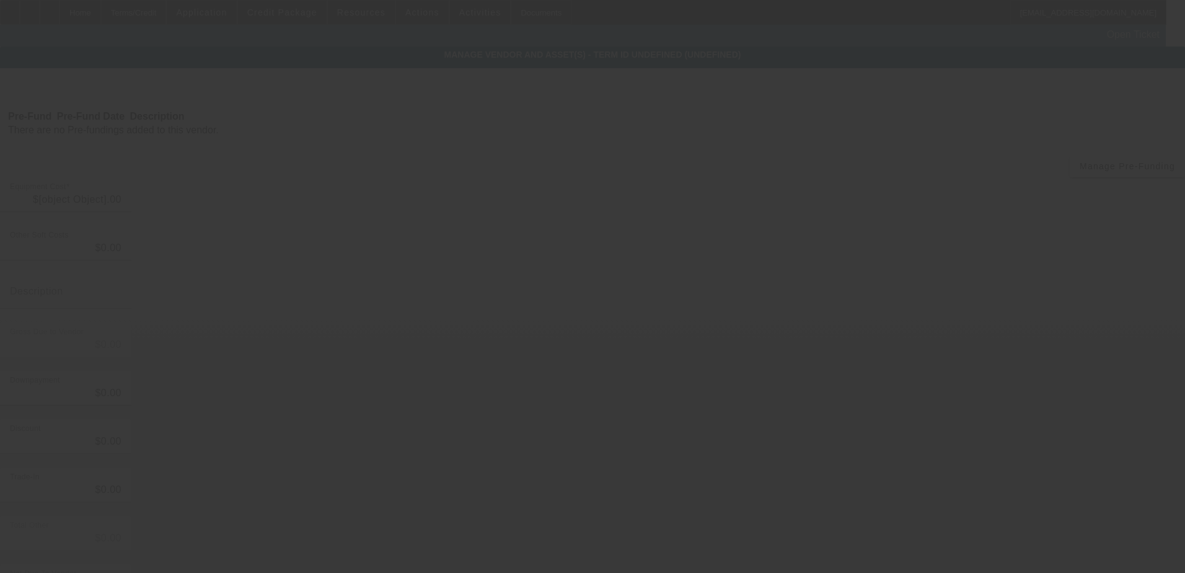
type input "$6,599.63"
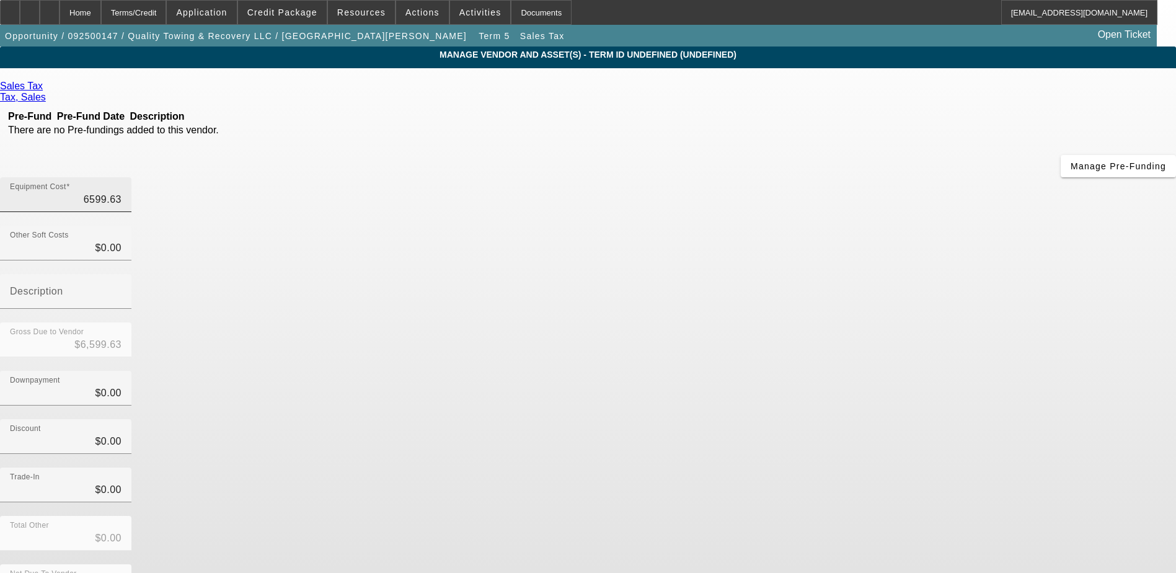
click at [121, 192] on input "6599.63" at bounding box center [66, 199] width 112 height 15
type input "9"
type input "$9.00"
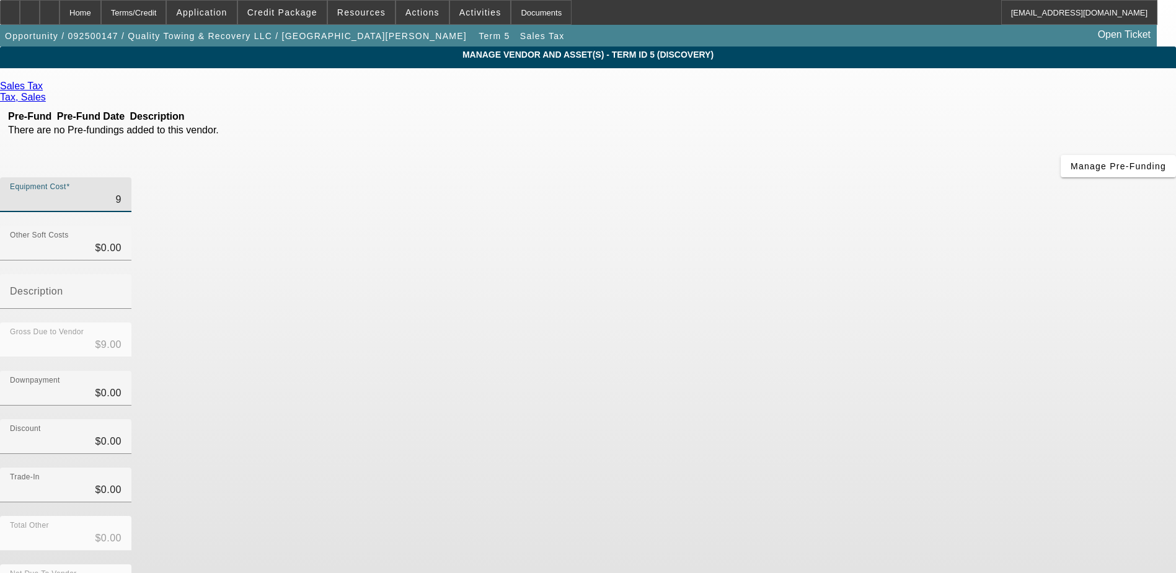
type input "91"
type input "$91.00"
type input "915"
type input "$915.00"
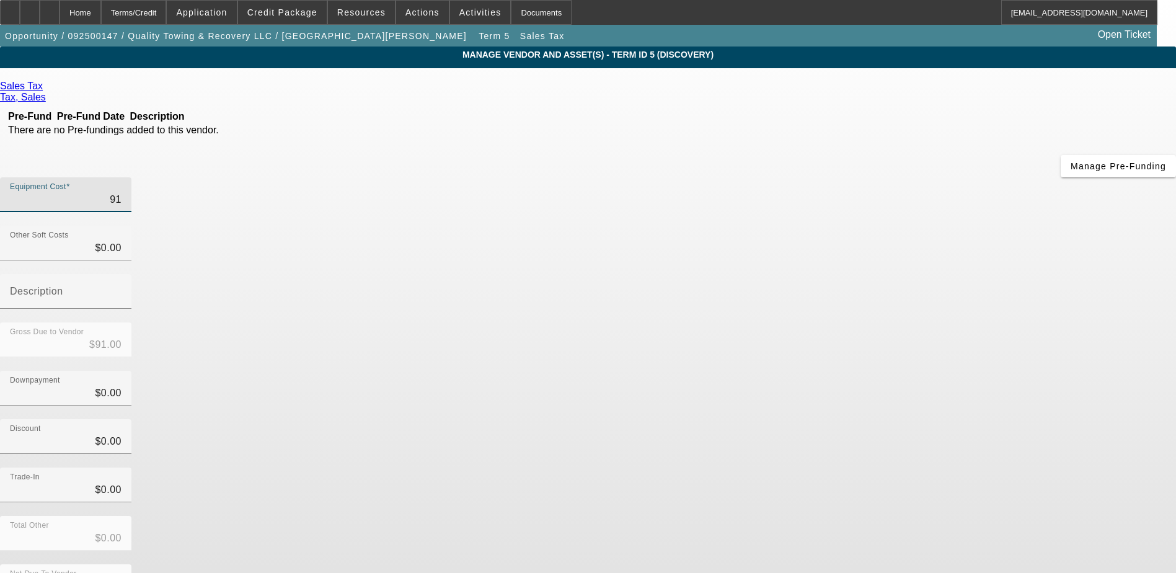
type input "$915.00"
type input "9150"
type input "$9,150.00"
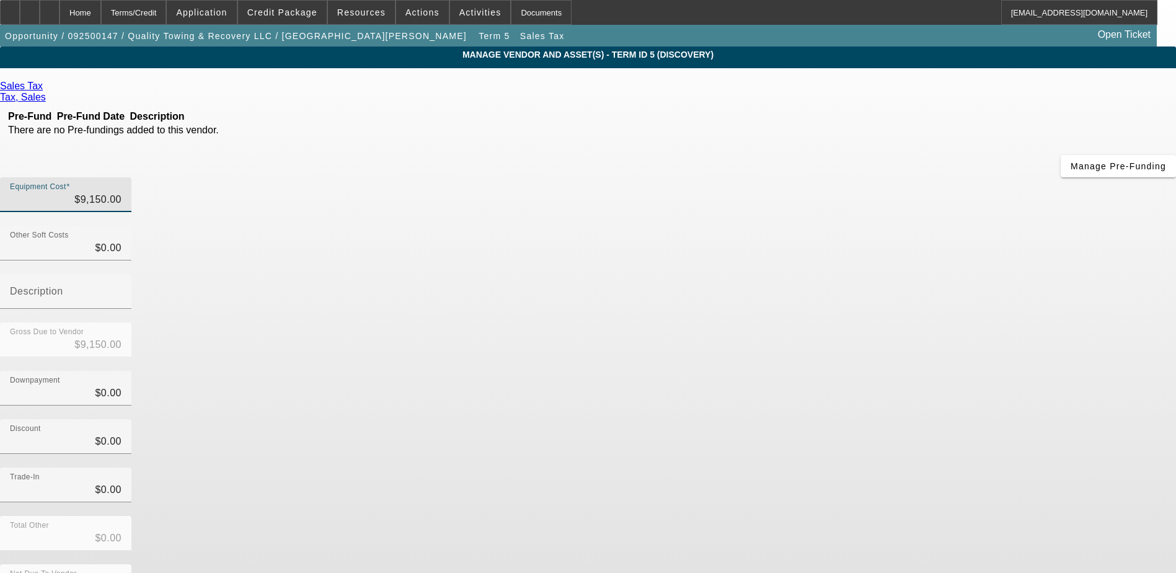
click at [1029, 343] on app-vendor-asset-manage "MANAGE VENDOR AND ASSET(S) - Term ID 5 (Discovery) Remove Vendor Sales Tax Tax,…" at bounding box center [588, 379] width 1176 height 666
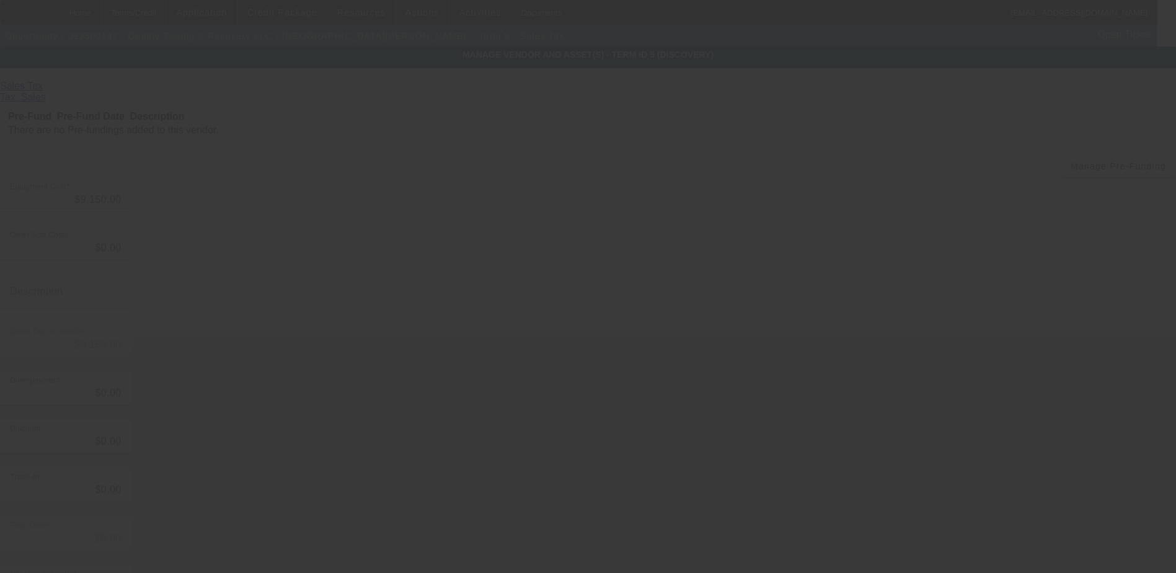
click at [951, 507] on div at bounding box center [588, 286] width 1176 height 573
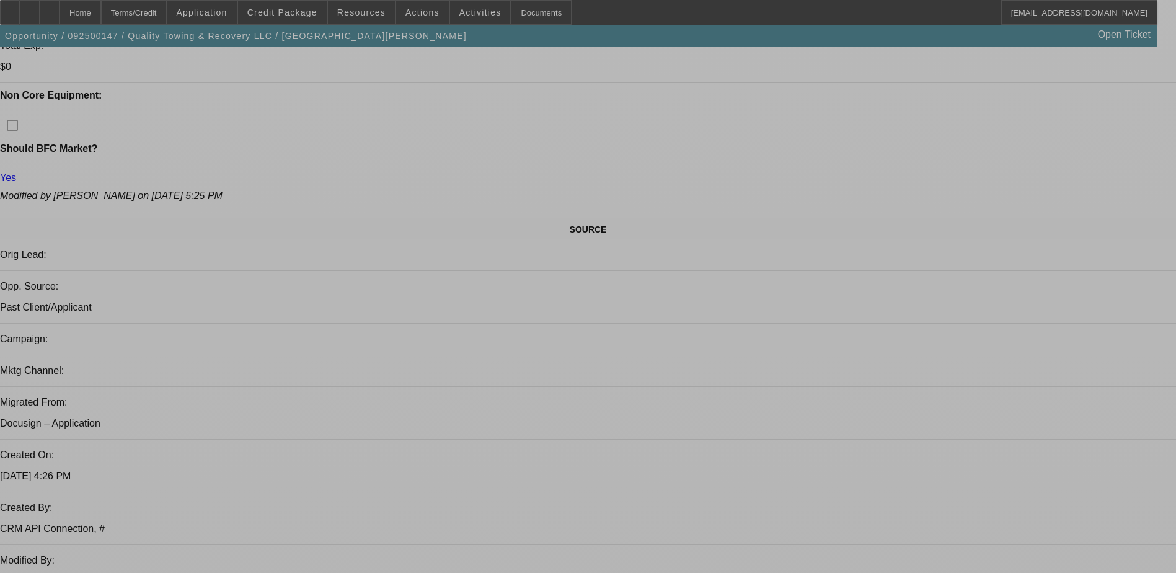
select select "0"
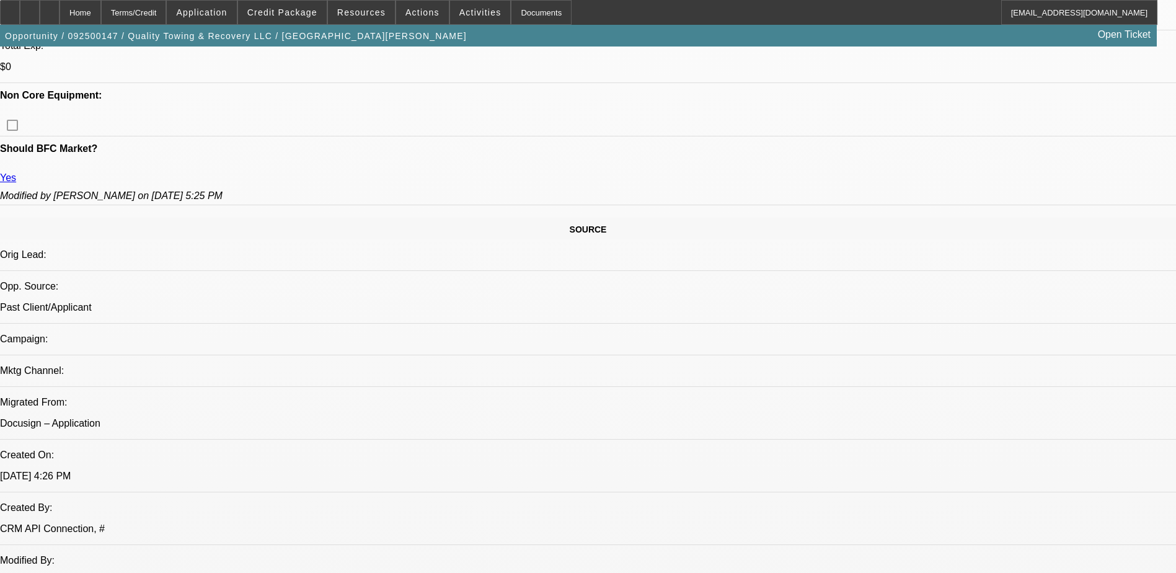
select select "0"
select select "6"
select select "0"
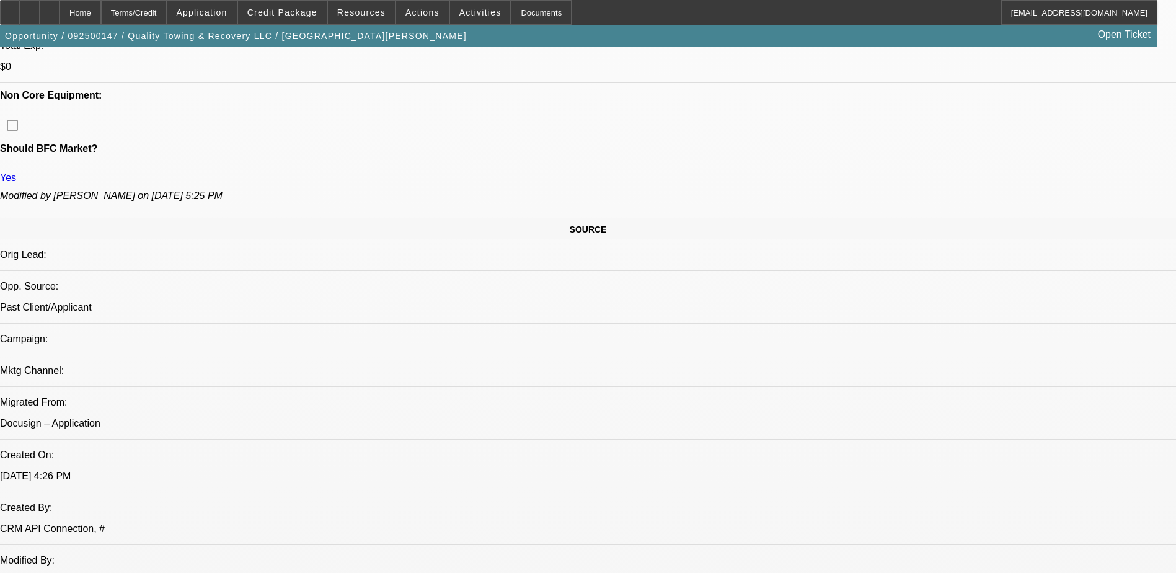
select select "0"
select select "6"
select select "0"
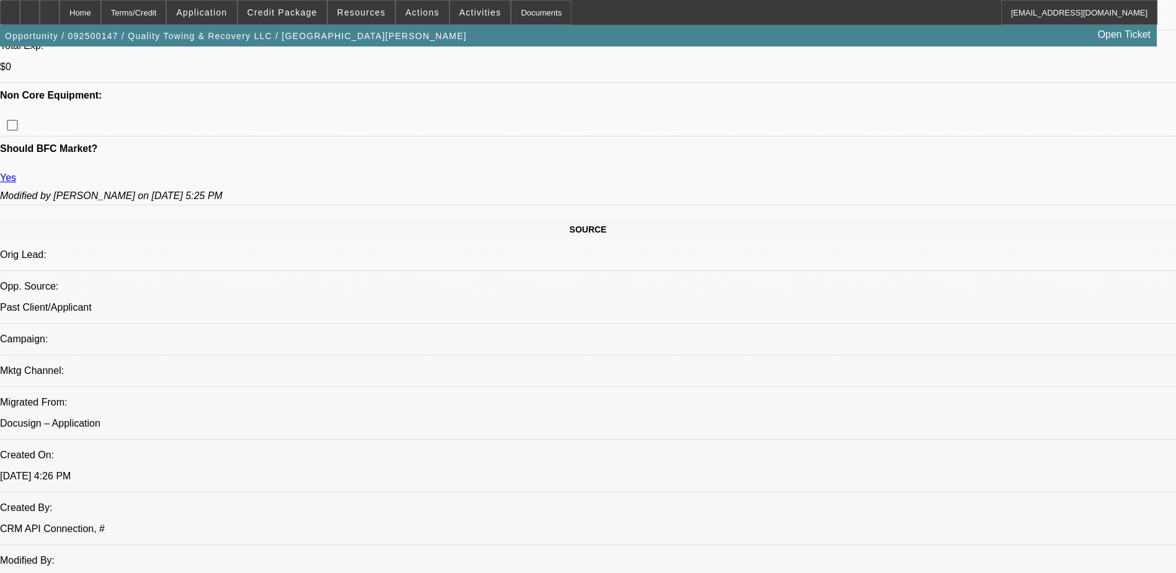
select select "6"
select select "0"
select select "6"
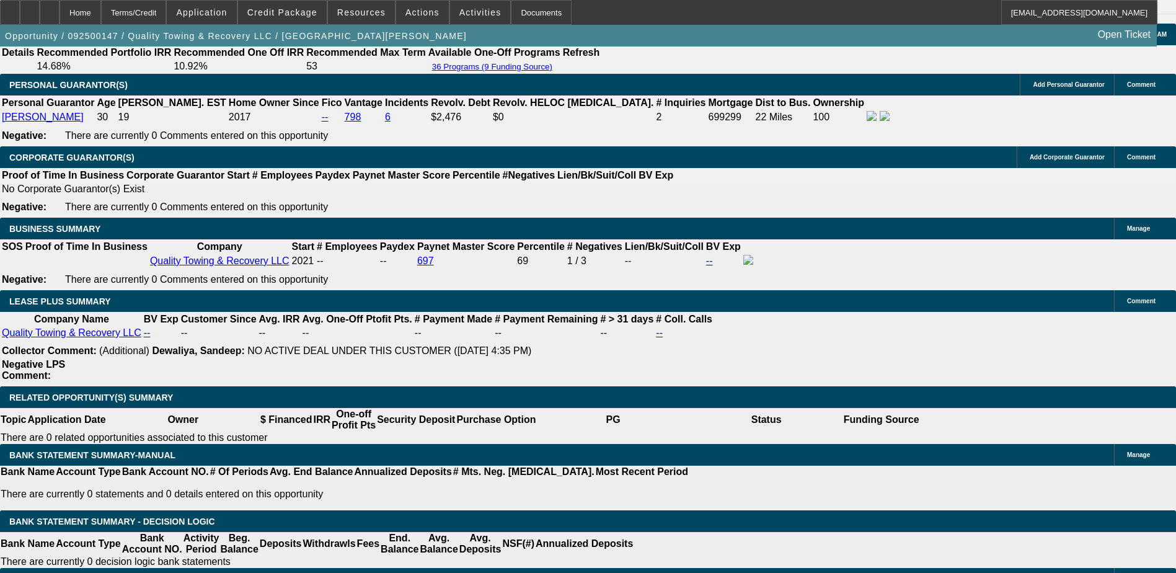
scroll to position [1983, 0]
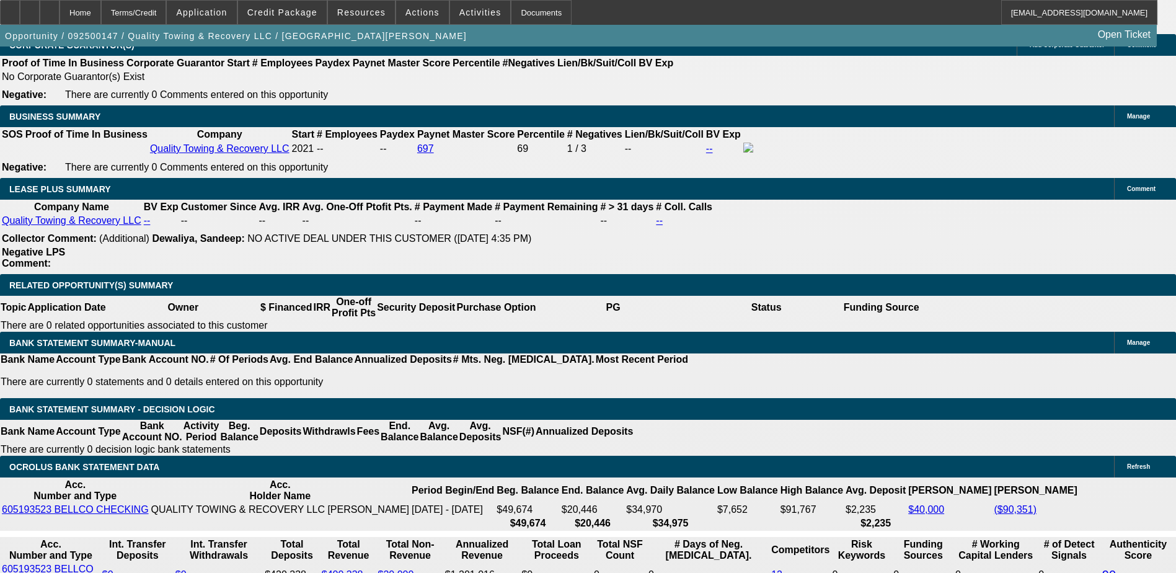
type input "UNKNOWN"
type input "72"
type input "$2,299.48"
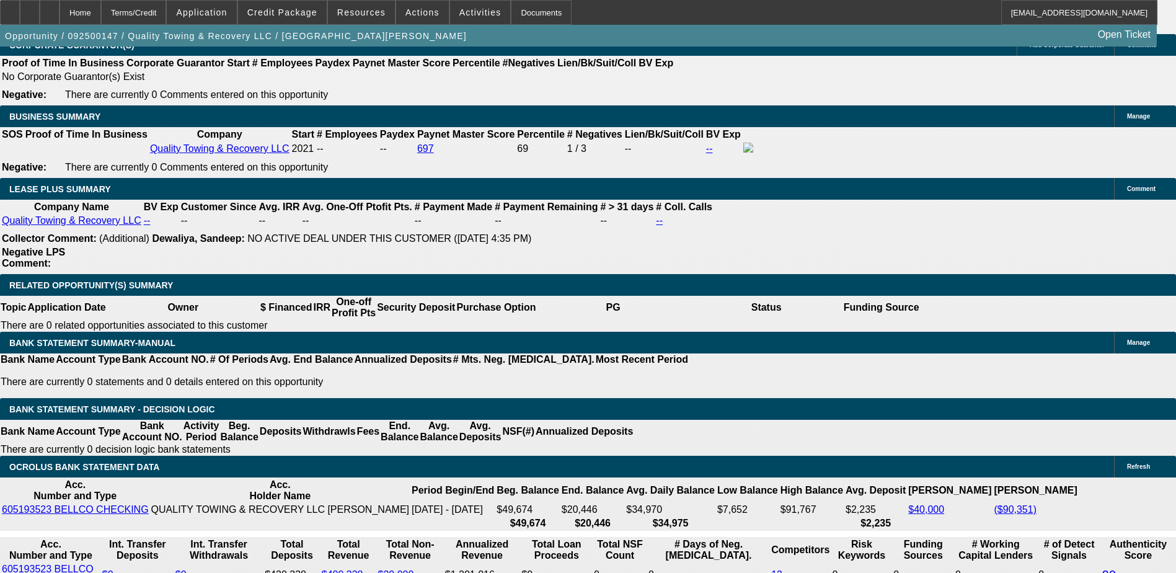
type input "72"
type input "22"
type input "2295"
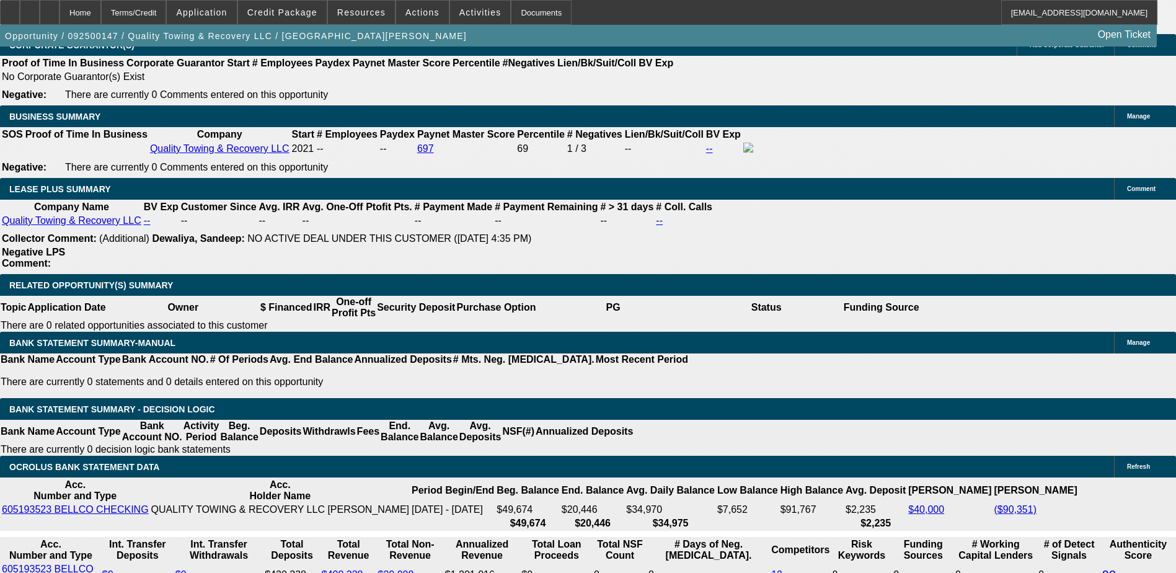
type input "7.9"
type input "$2,295.00"
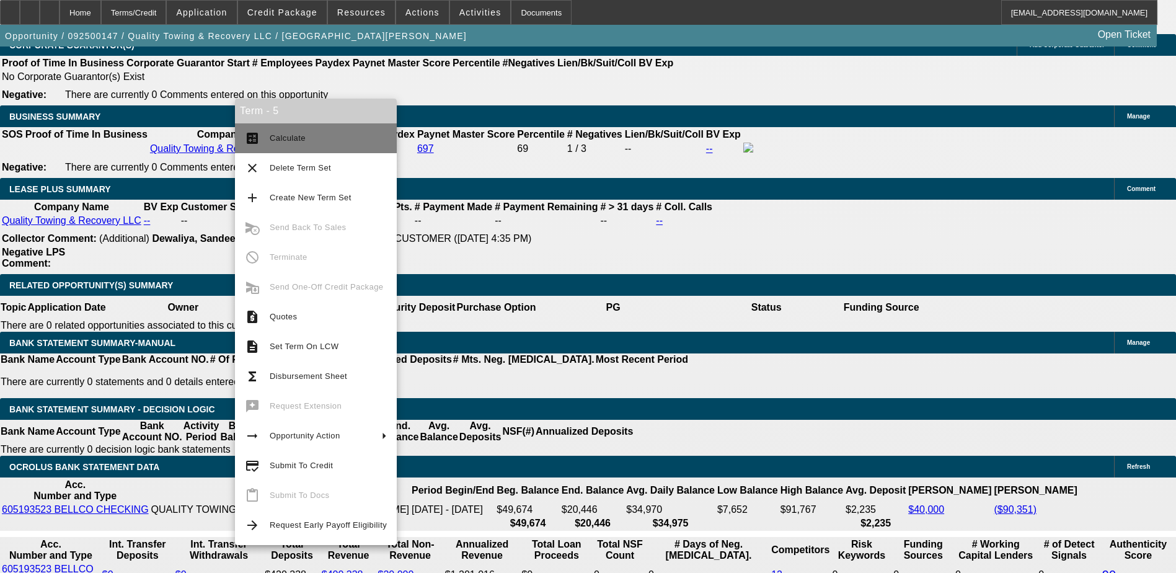
click at [299, 136] on span "Calculate" at bounding box center [288, 137] width 36 height 9
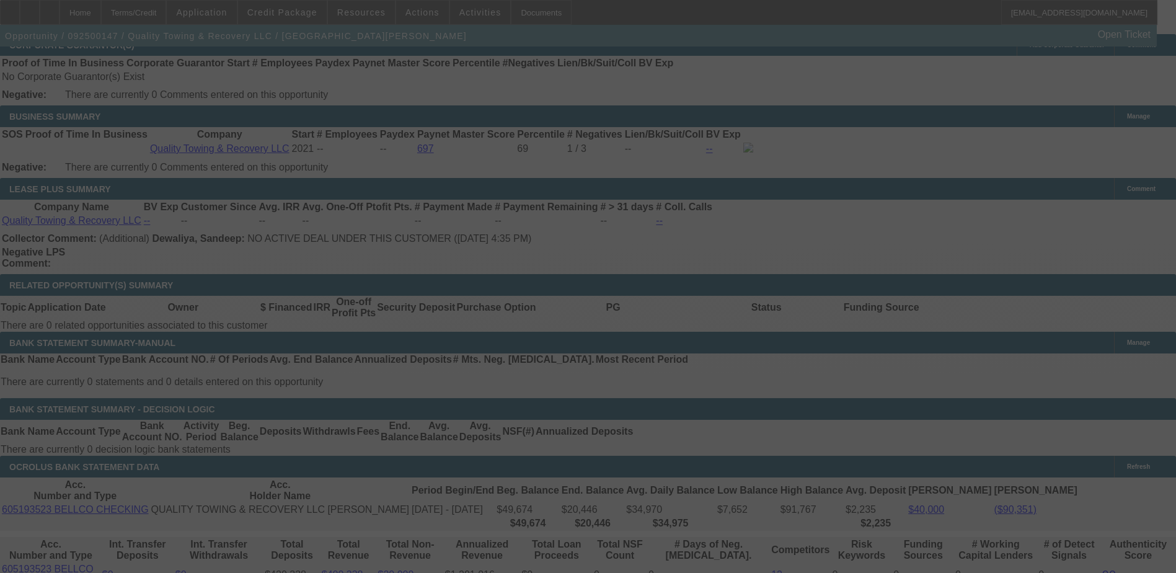
select select "0"
select select "6"
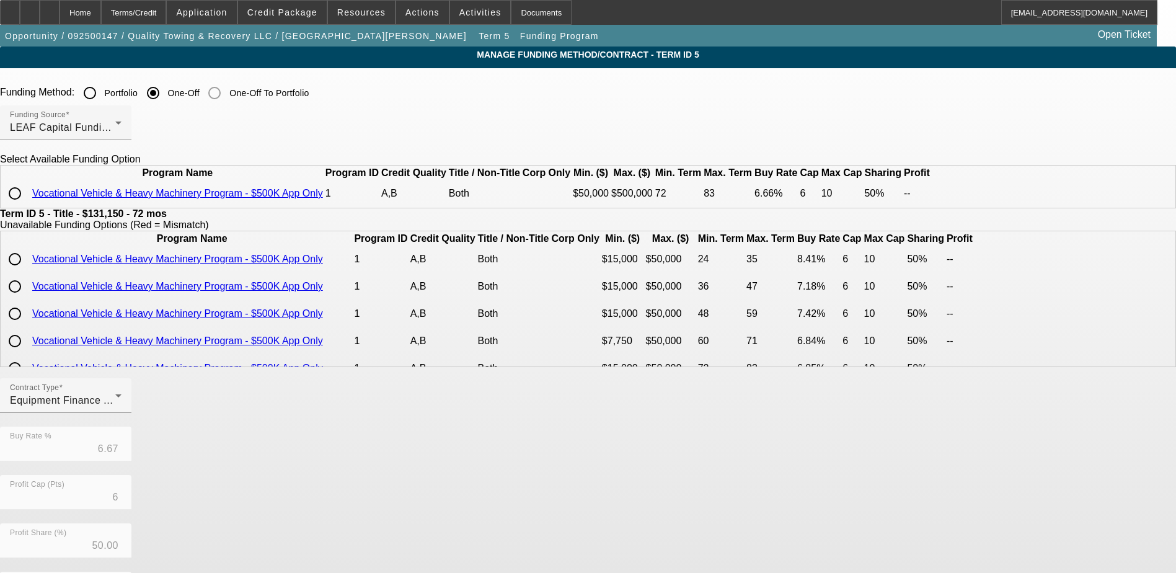
click at [27, 206] on input "radio" at bounding box center [14, 193] width 25 height 25
radio input "true"
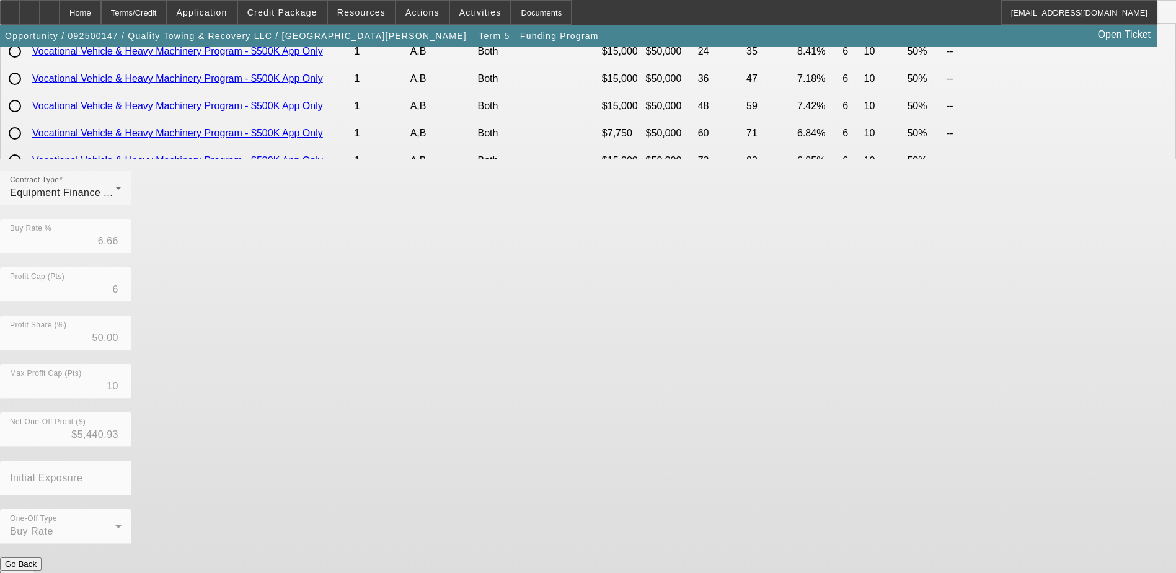
scroll to position [212, 0]
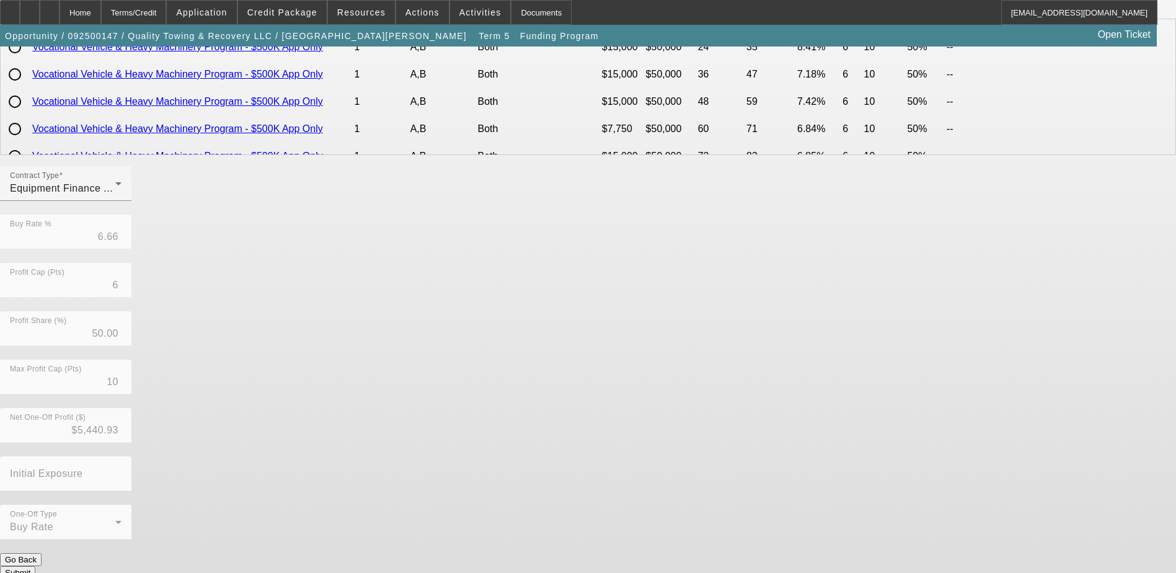
click at [35, 566] on button "Submit" at bounding box center [17, 572] width 35 height 13
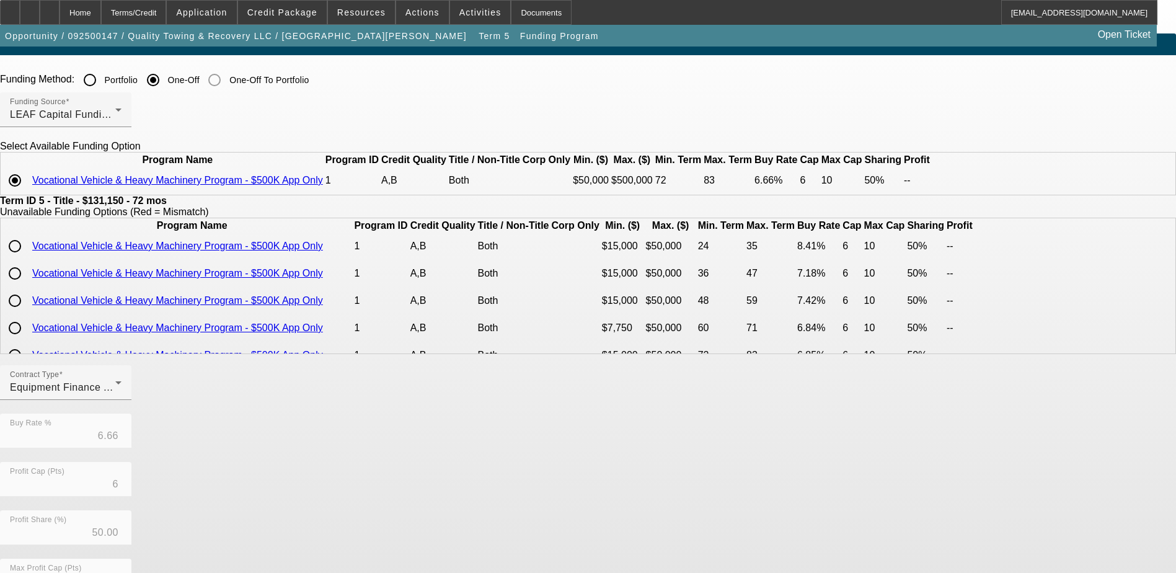
scroll to position [0, 0]
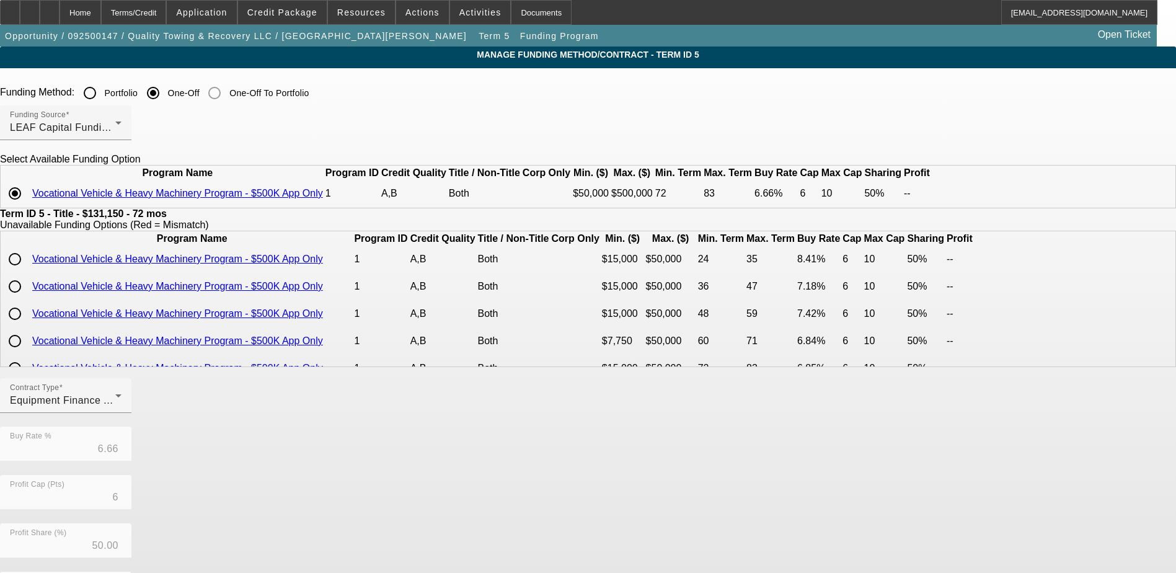
type input "6.67"
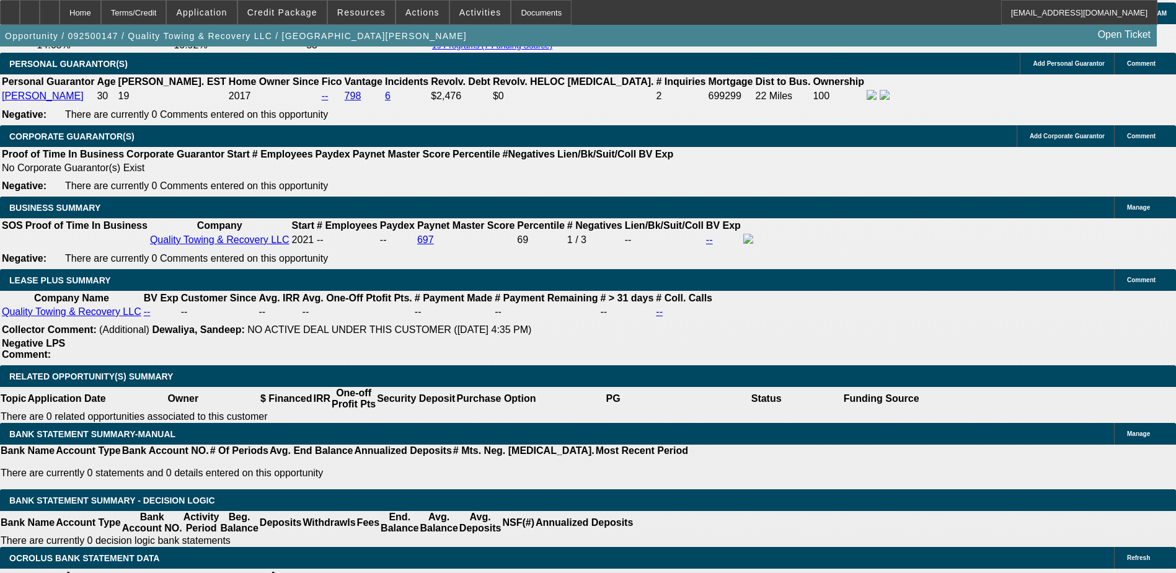
select select "0"
select select "6"
select select "0"
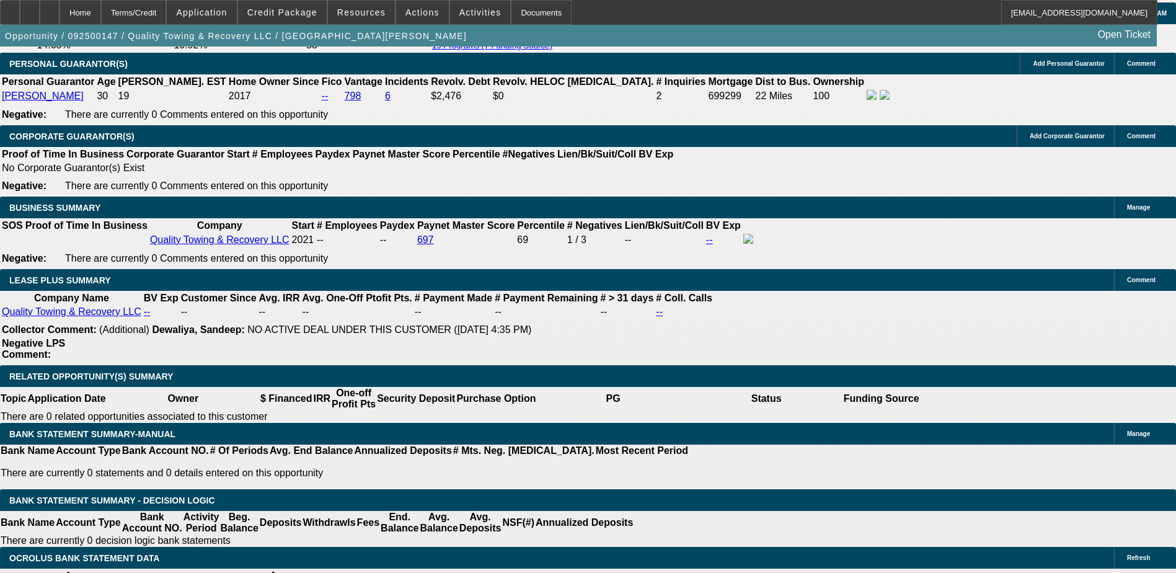
select select "0"
select select "6"
select select "0"
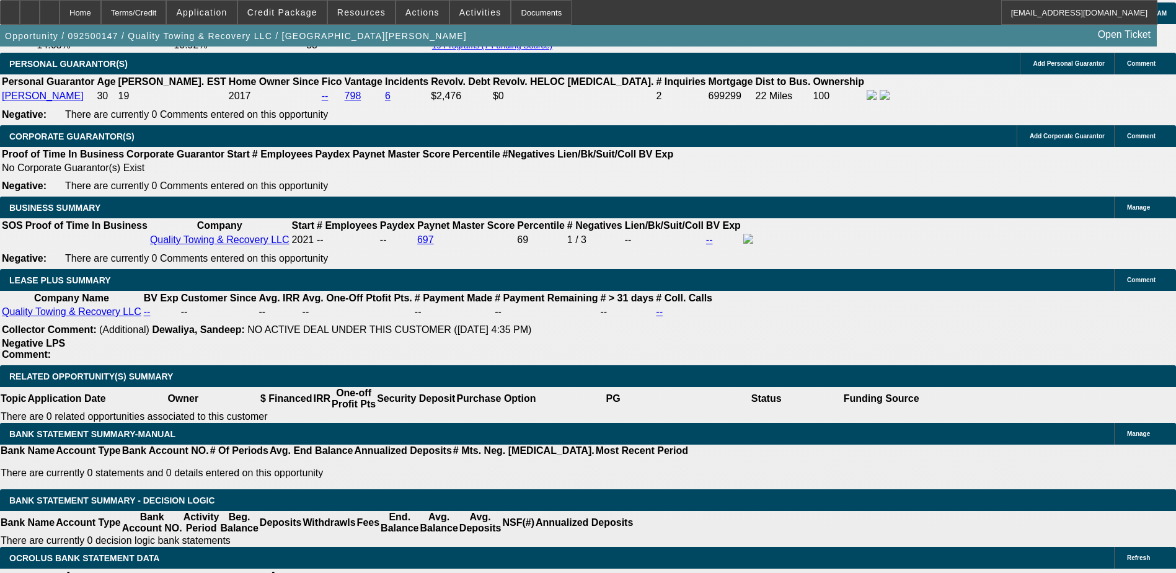
select select "0"
select select "6"
select select "0"
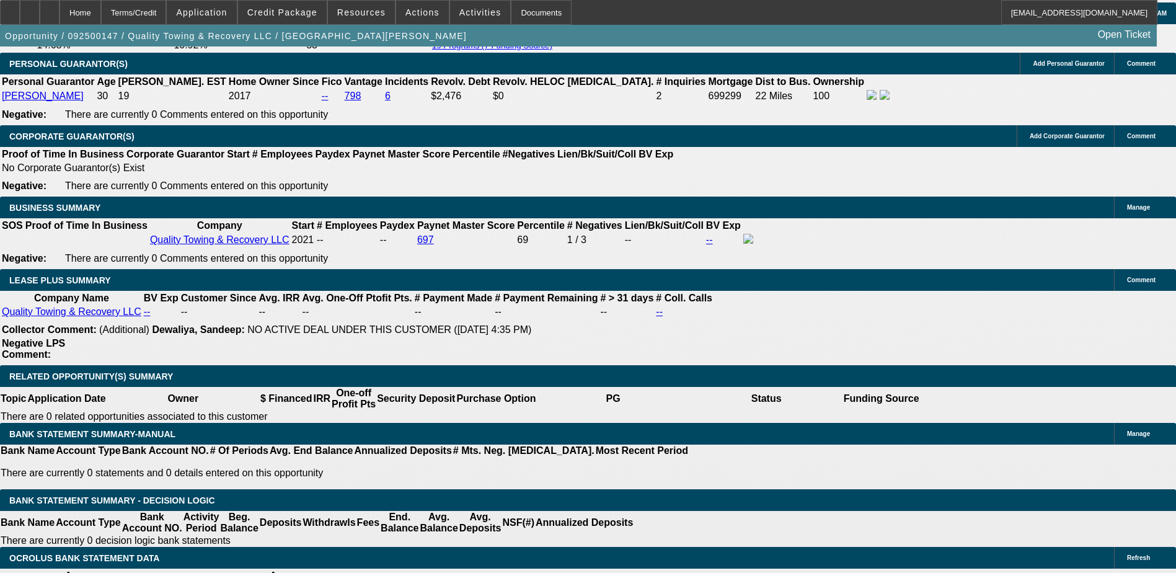
select select "6"
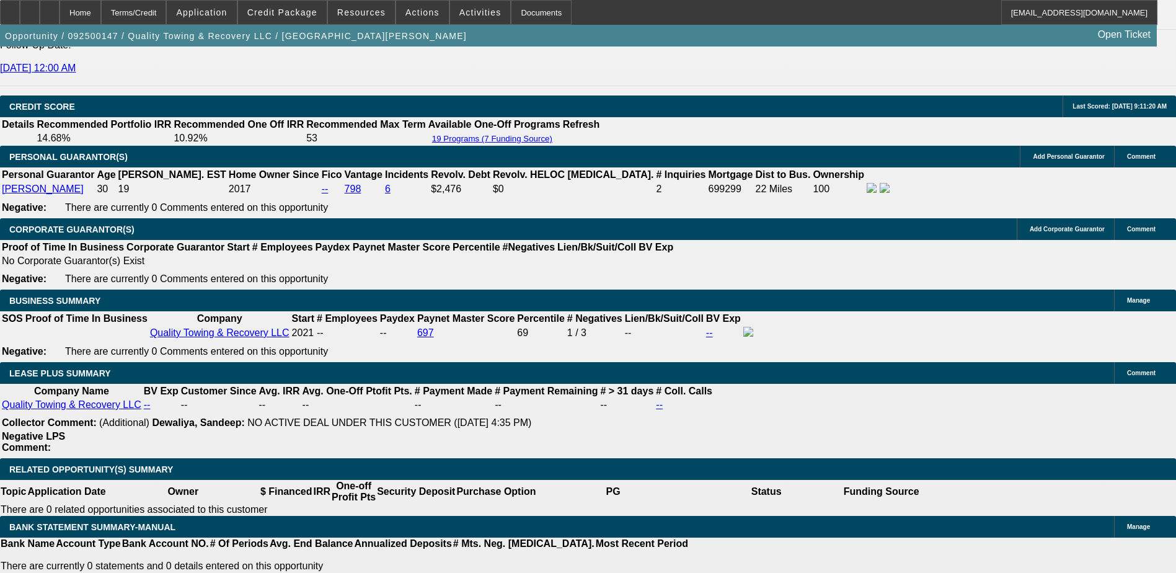
scroll to position [1798, 0]
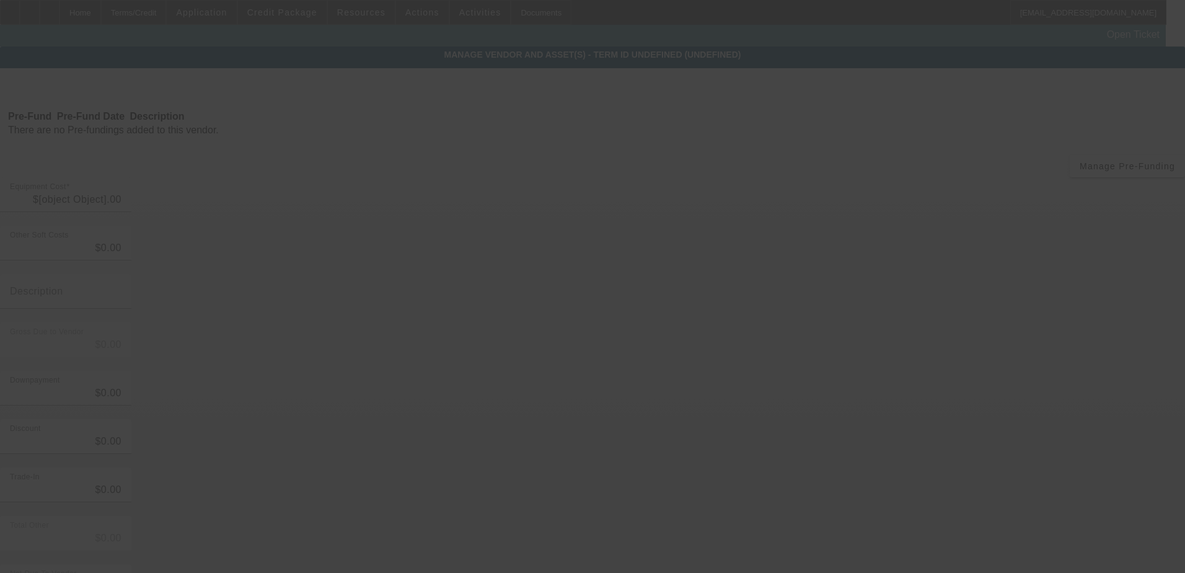
type input "$122,000.00"
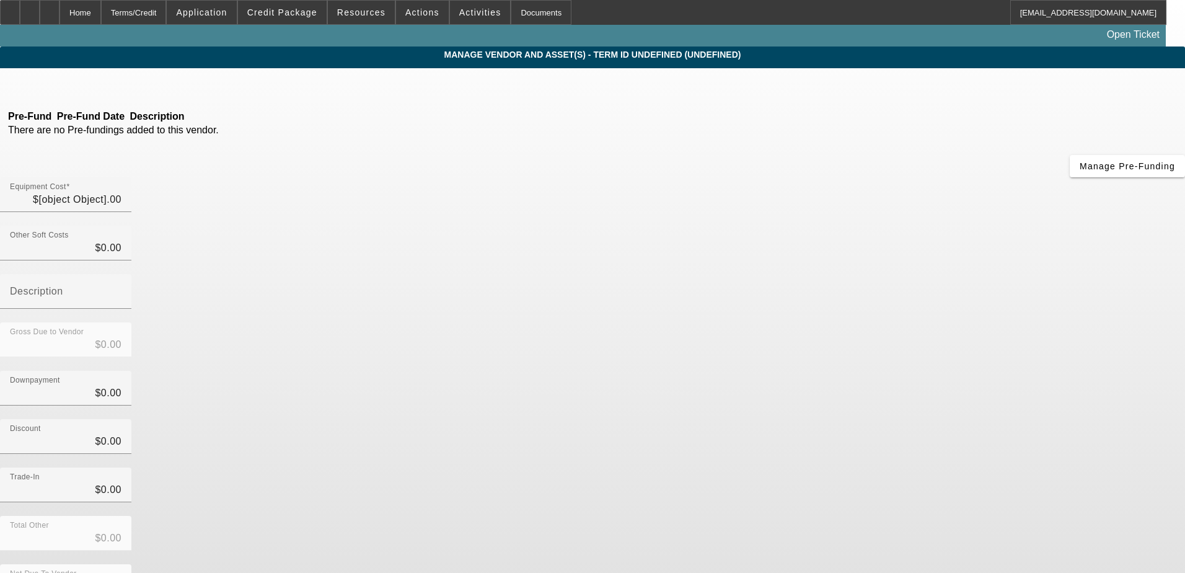
type input "$122,000.00"
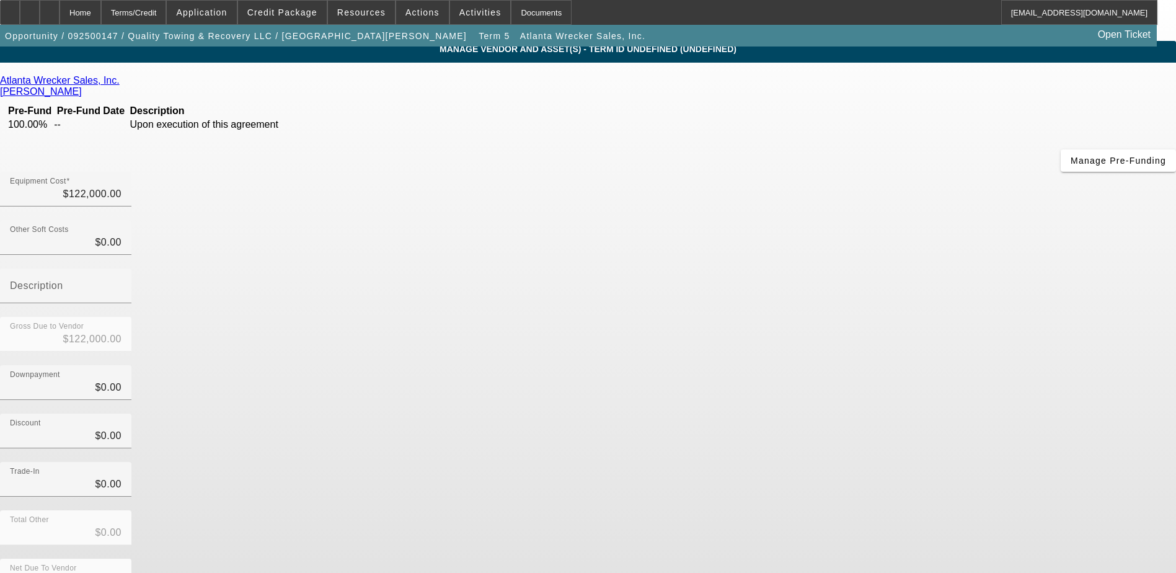
scroll to position [9, 0]
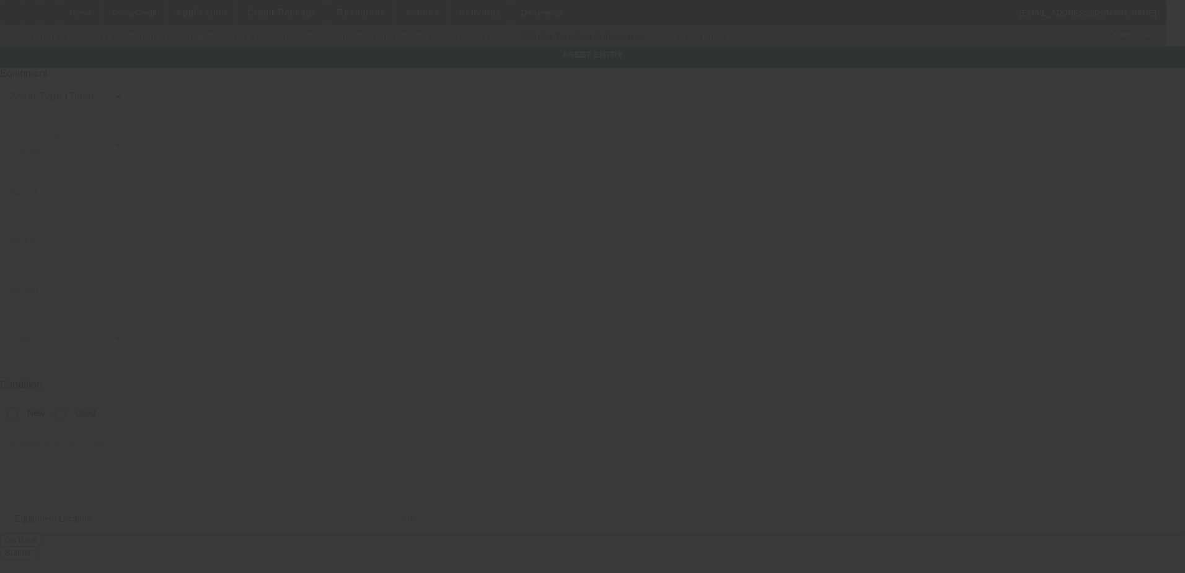
type input "5PVNJ7BT9S5T50431"
type input "Hino"
type input "L6"
radio input "true"
type textarea "Rollback"
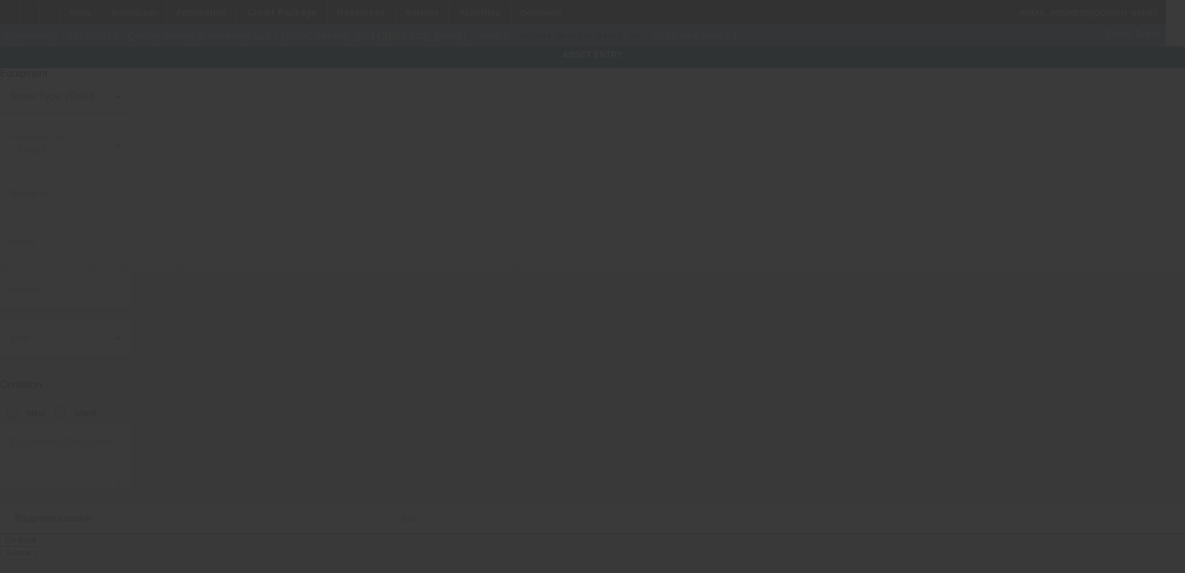
type input "115 S Pierce St"
type input "Lakewood"
type input "80216"
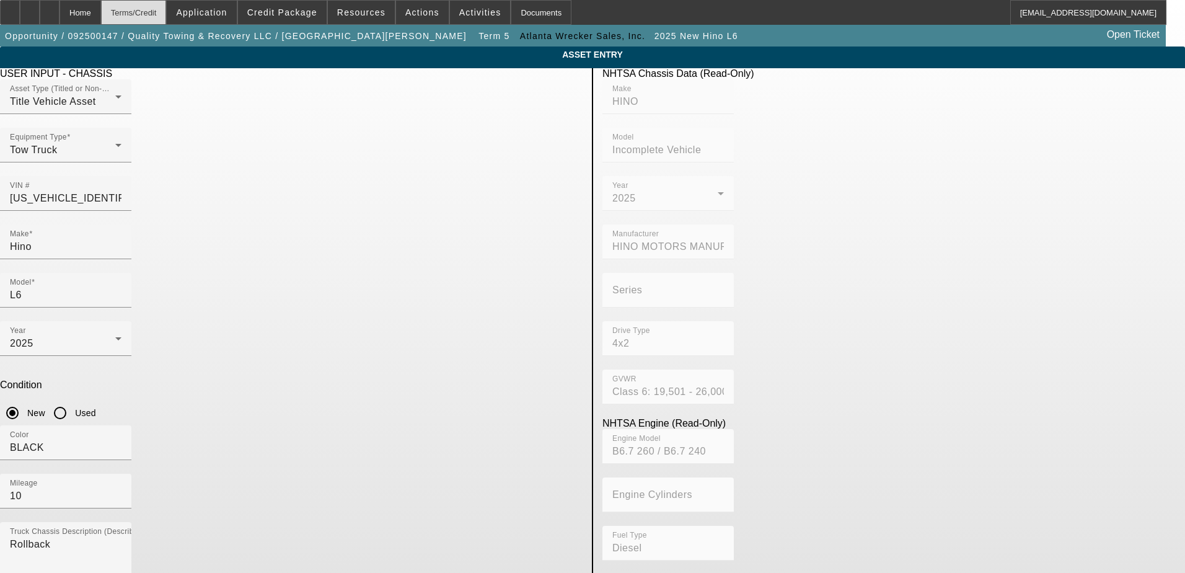
click at [146, 14] on div "Terms/Credit" at bounding box center [134, 12] width 66 height 25
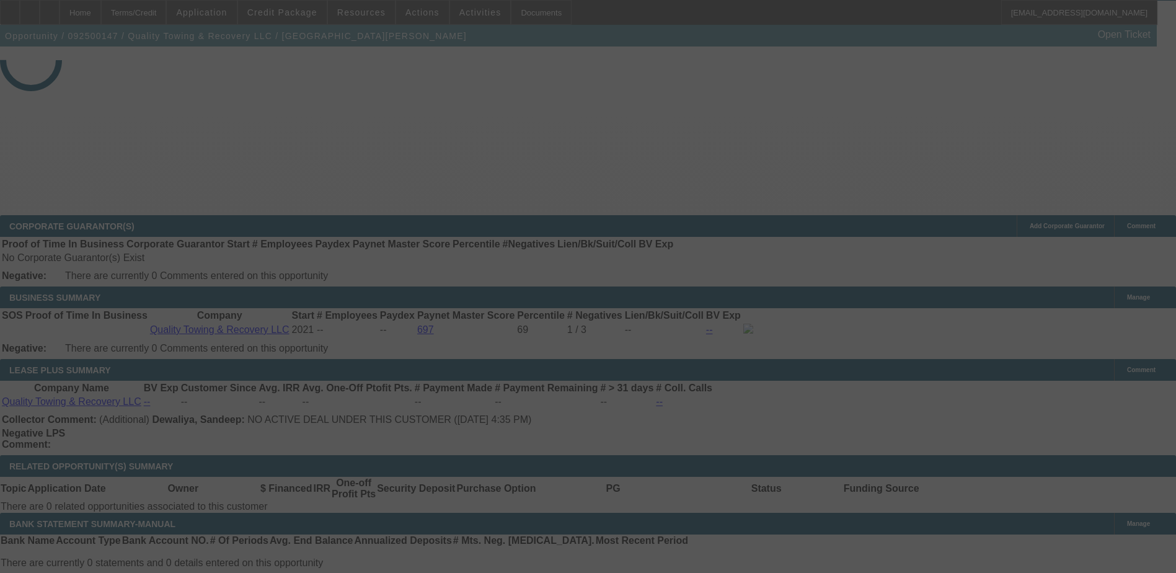
scroll to position [1821, 0]
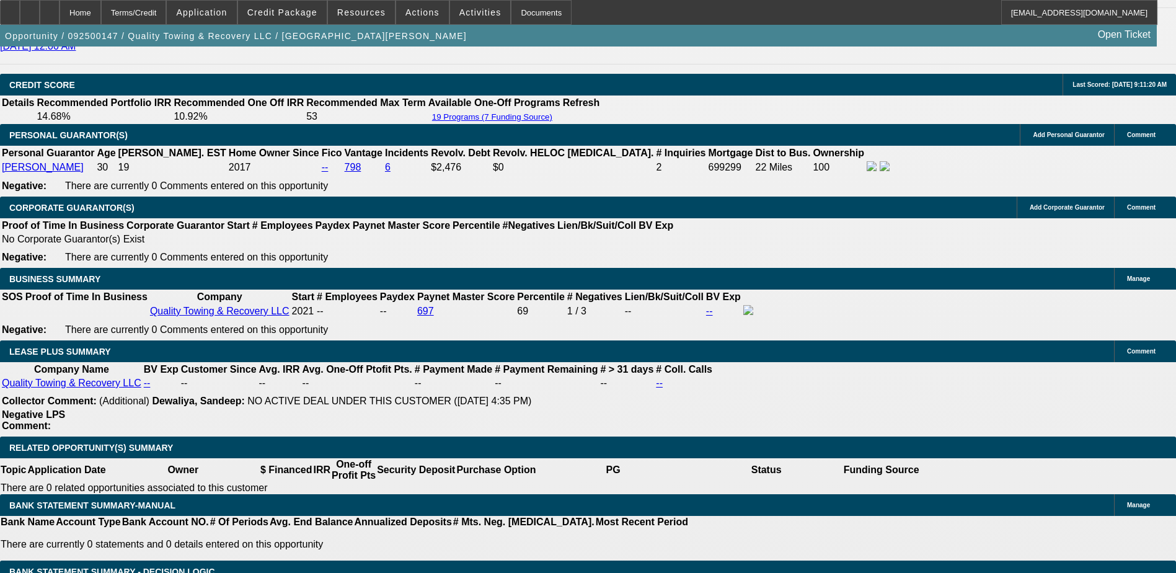
select select "0"
select select "6"
select select "0"
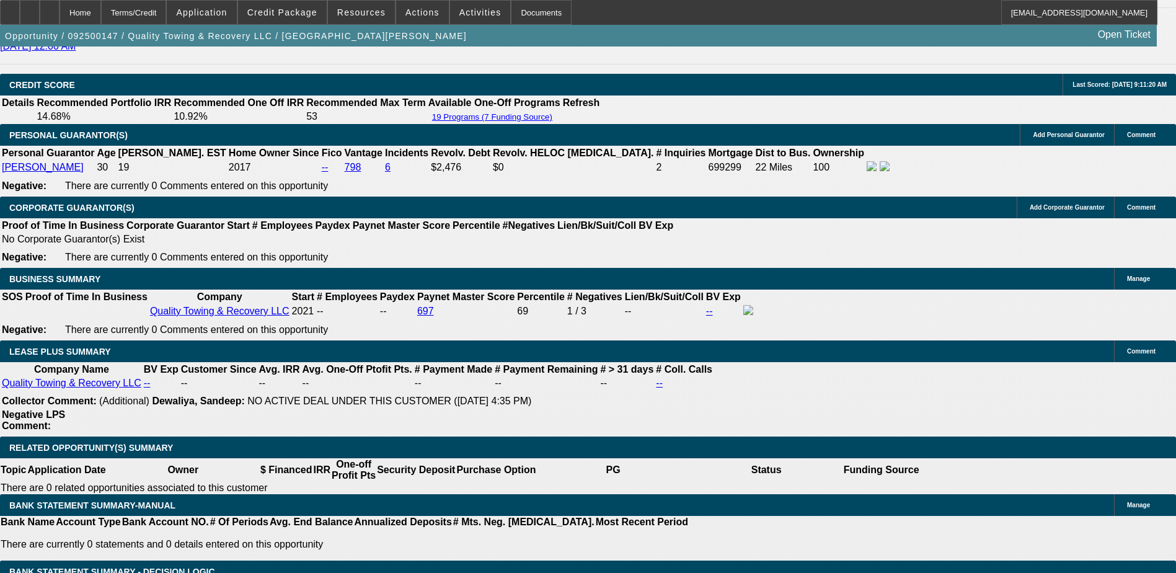
select select "0"
select select "6"
select select "0"
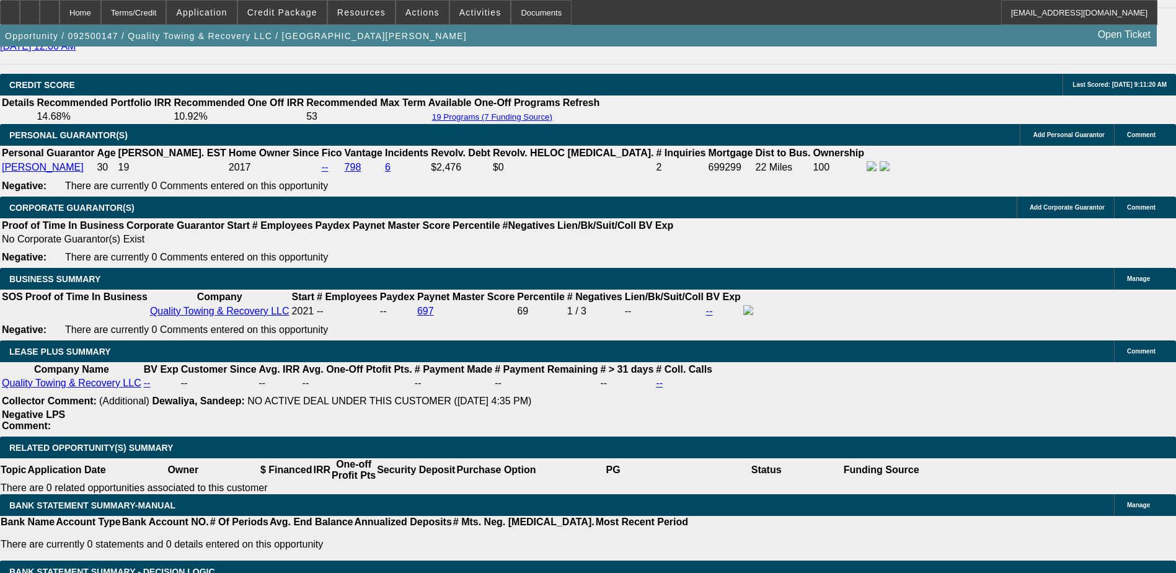
select select "0"
select select "6"
select select "0"
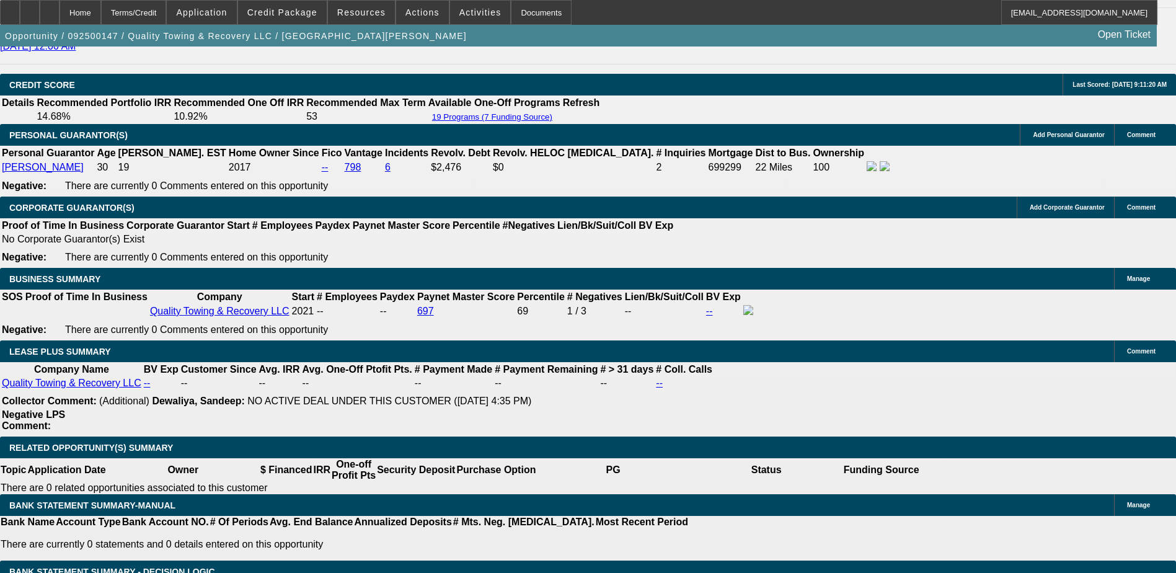
select select "6"
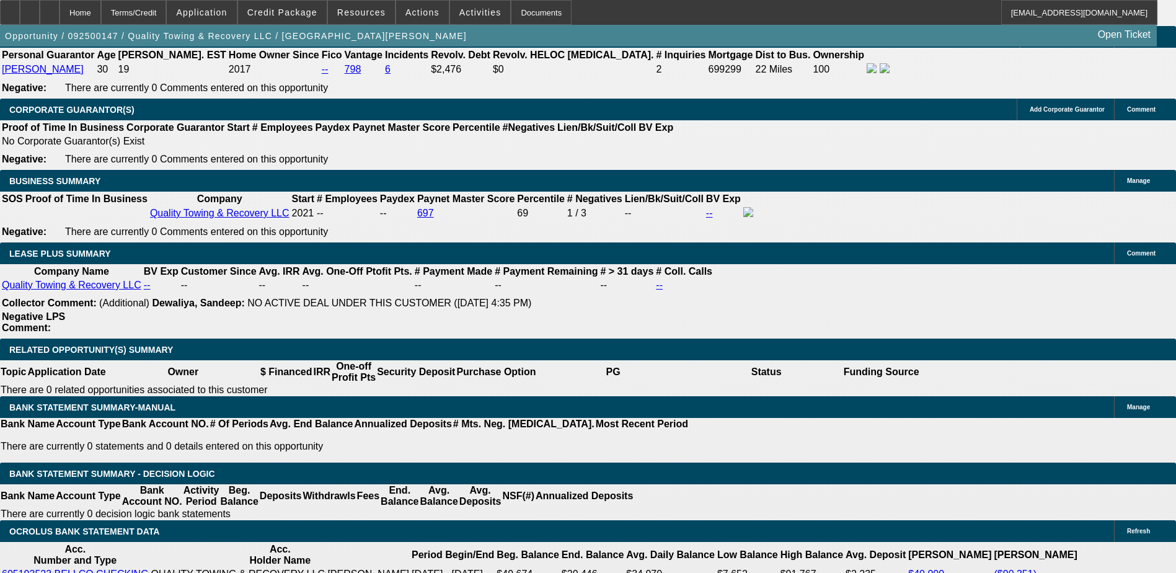
scroll to position [1921, 0]
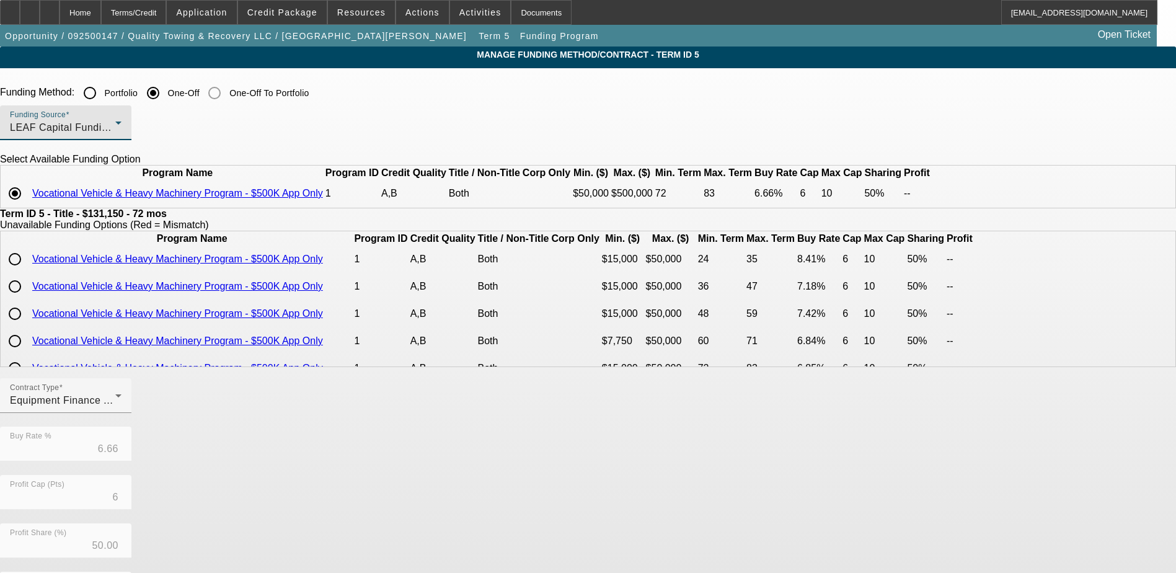
click at [115, 132] on div "LEAF Capital Funding, LLC" at bounding box center [62, 127] width 105 height 15
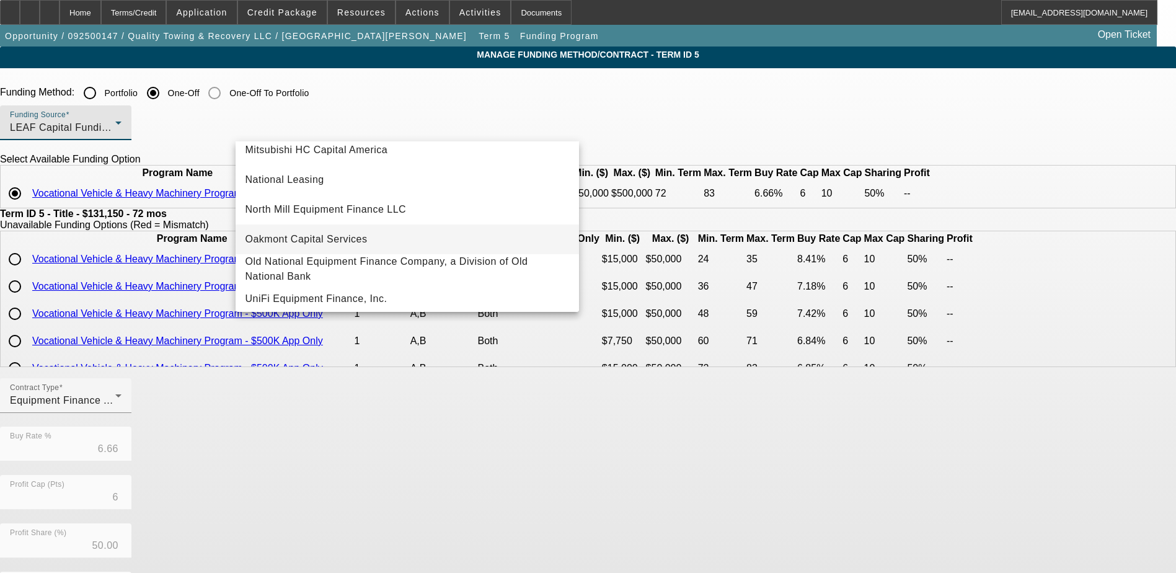
scroll to position [351, 0]
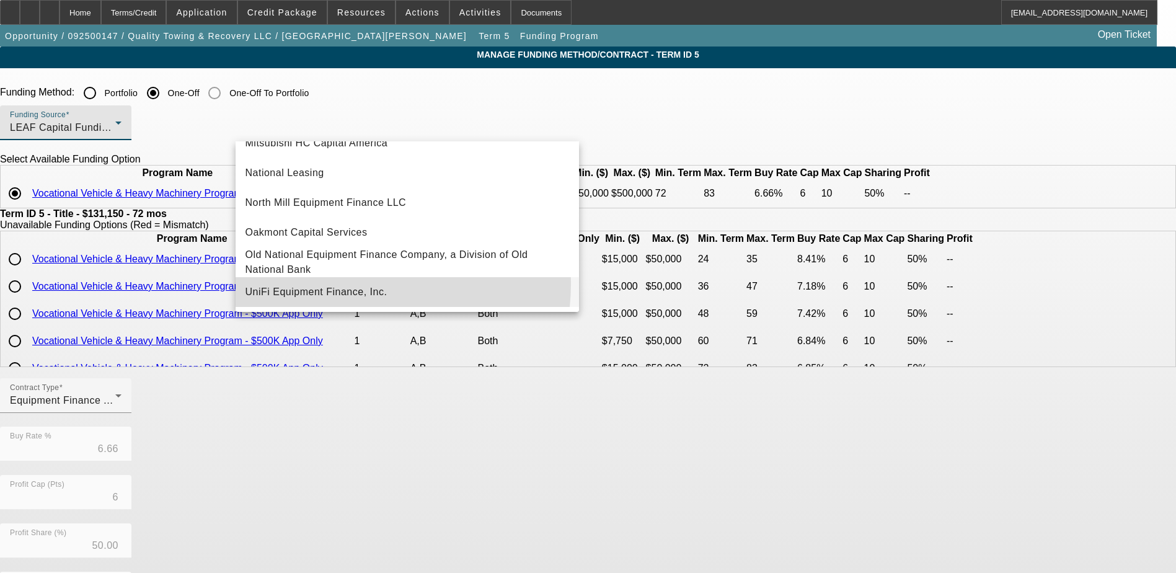
click at [335, 283] on mat-option "UniFi Equipment Finance, Inc." at bounding box center [406, 292] width 343 height 30
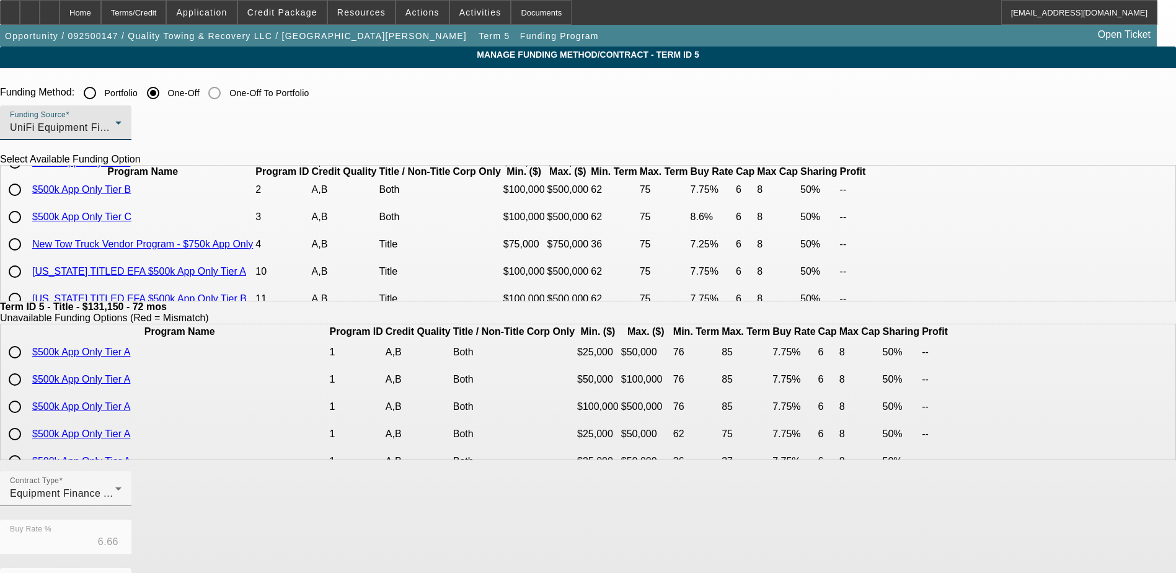
scroll to position [62, 0]
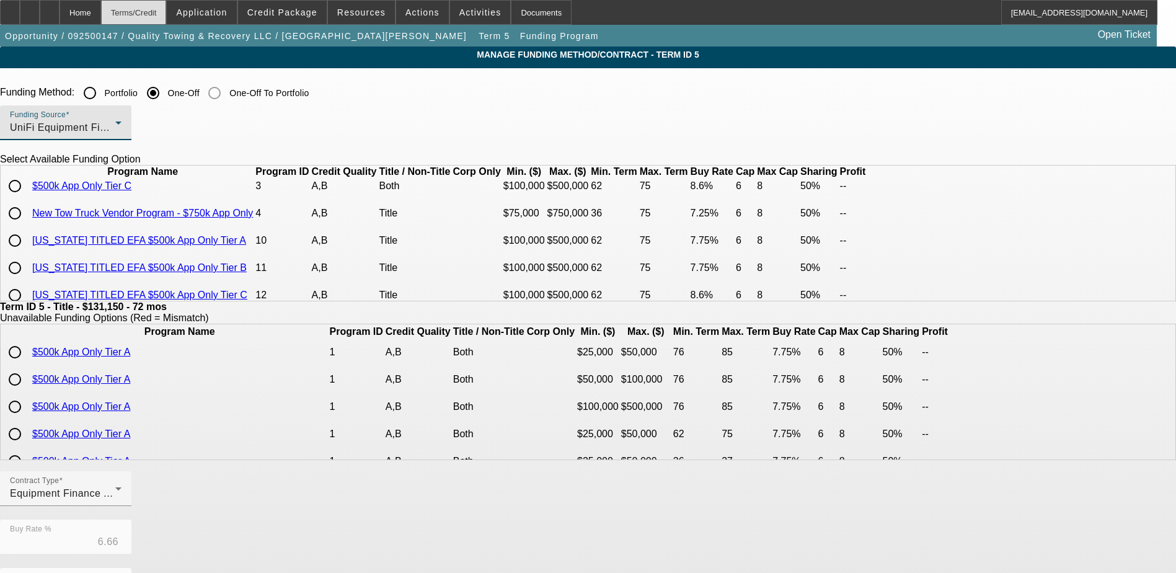
click at [156, 17] on div "Terms/Credit" at bounding box center [134, 12] width 66 height 25
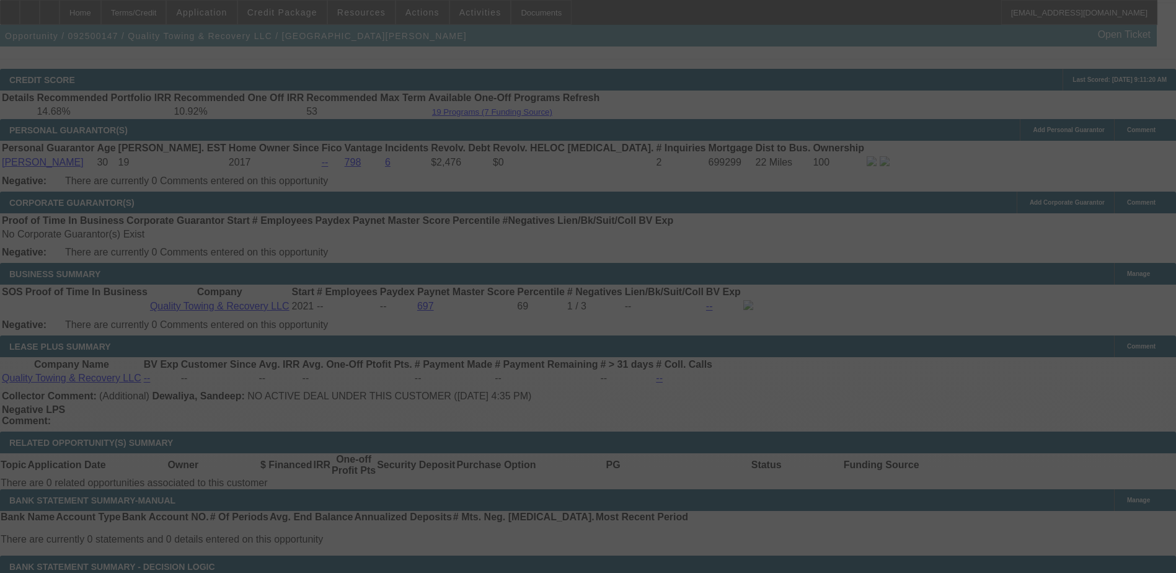
scroll to position [1821, 0]
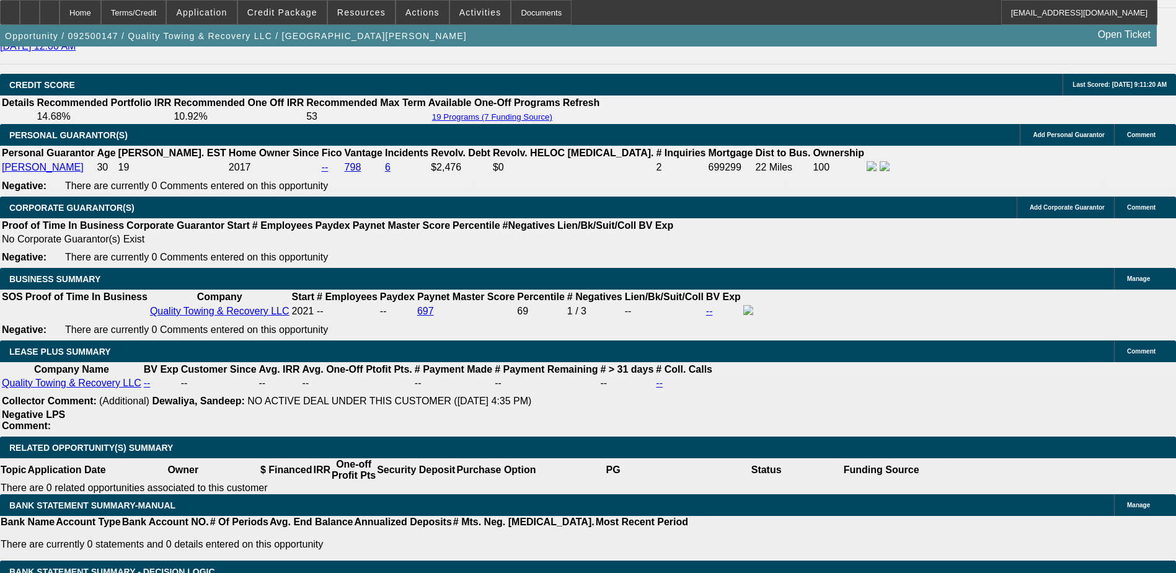
select select "0"
select select "6"
select select "0"
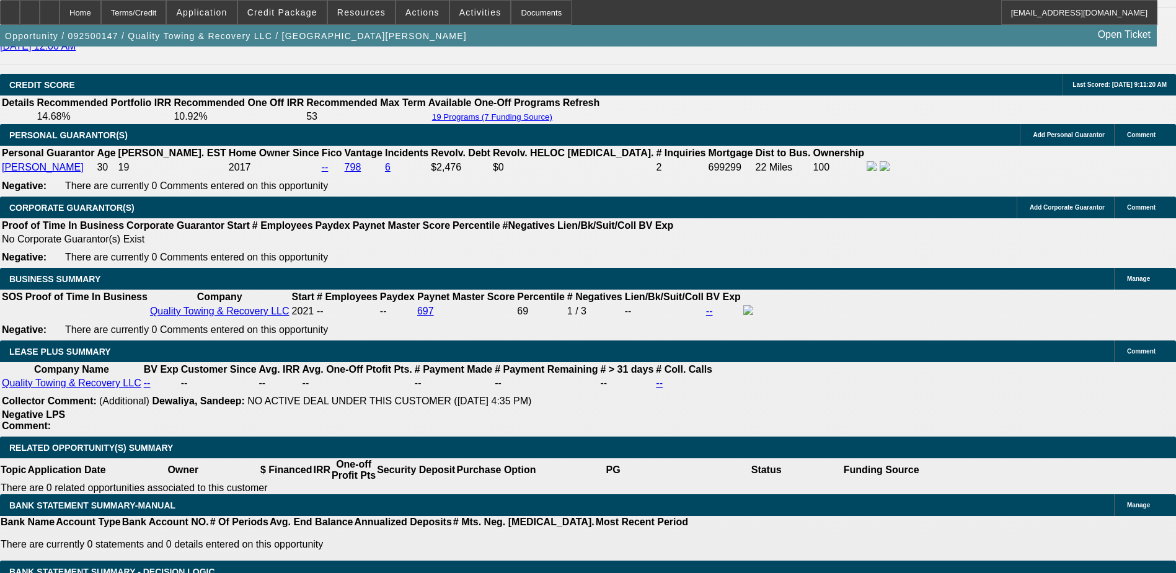
select select "0"
select select "6"
select select "0"
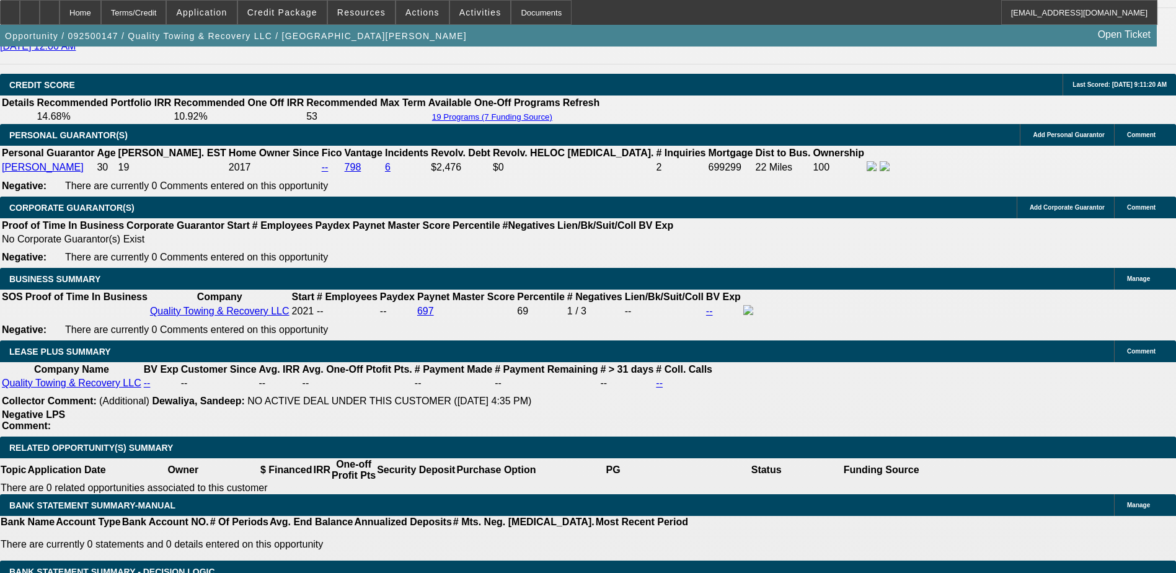
select select "0"
select select "6"
select select "0"
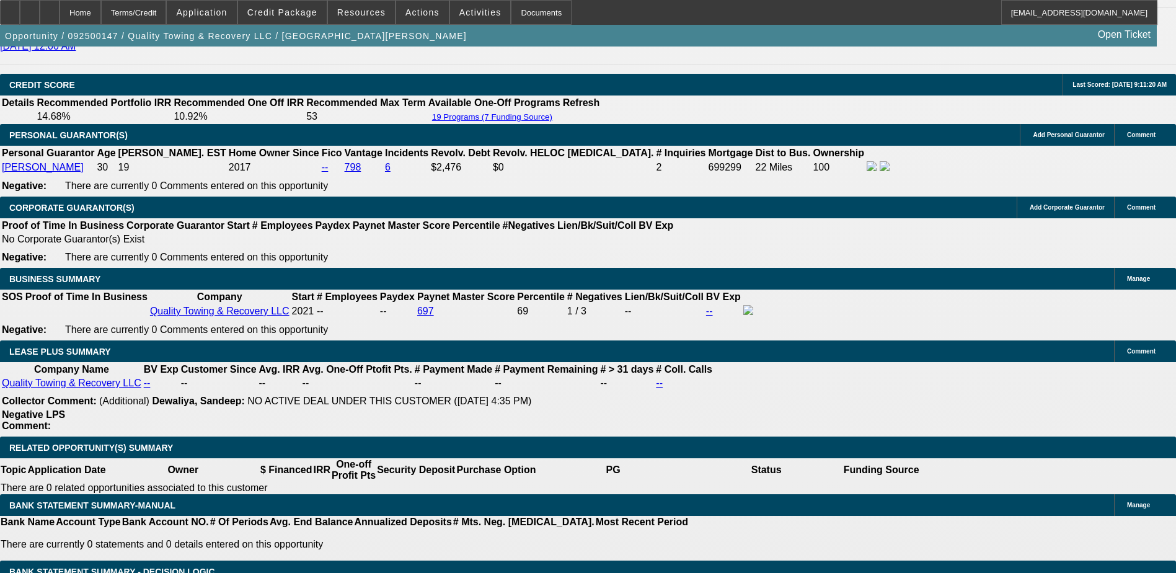
select select "6"
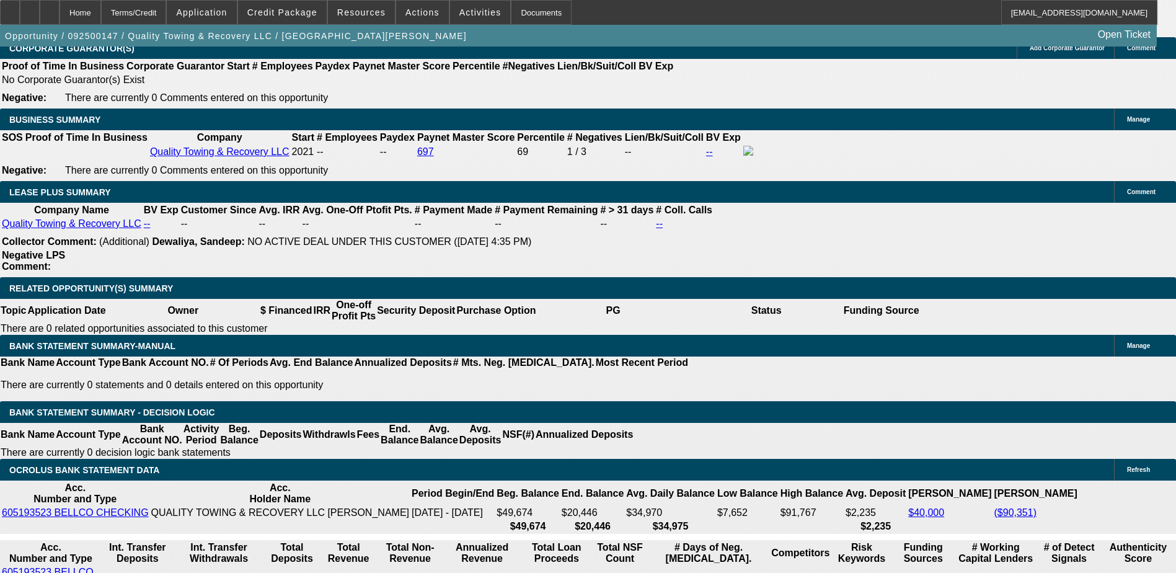
scroll to position [1697, 0]
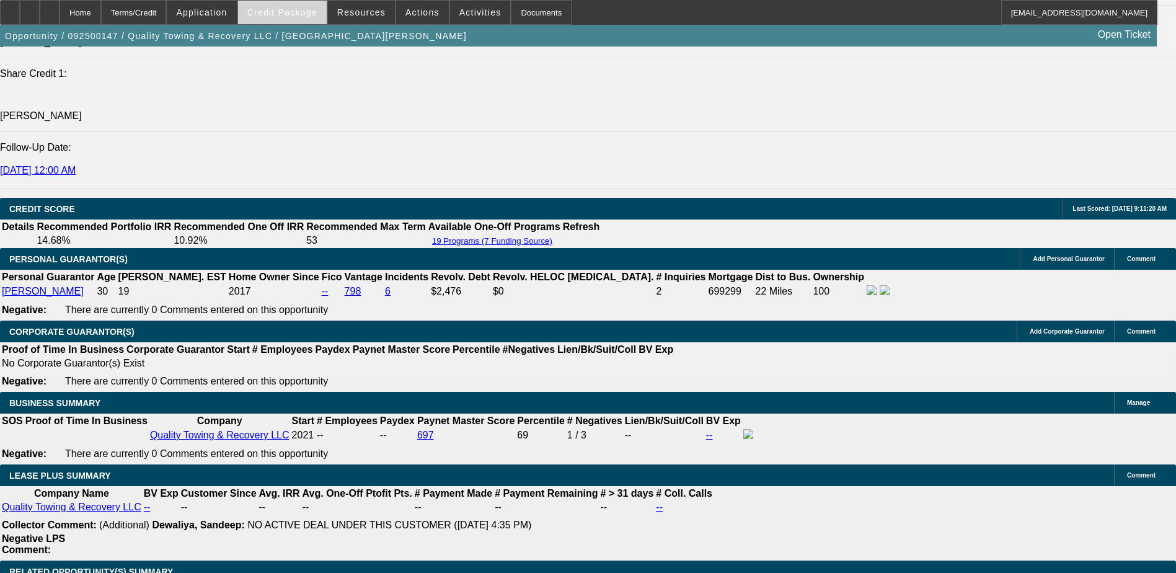
click at [281, 13] on span "Credit Package" at bounding box center [282, 12] width 70 height 10
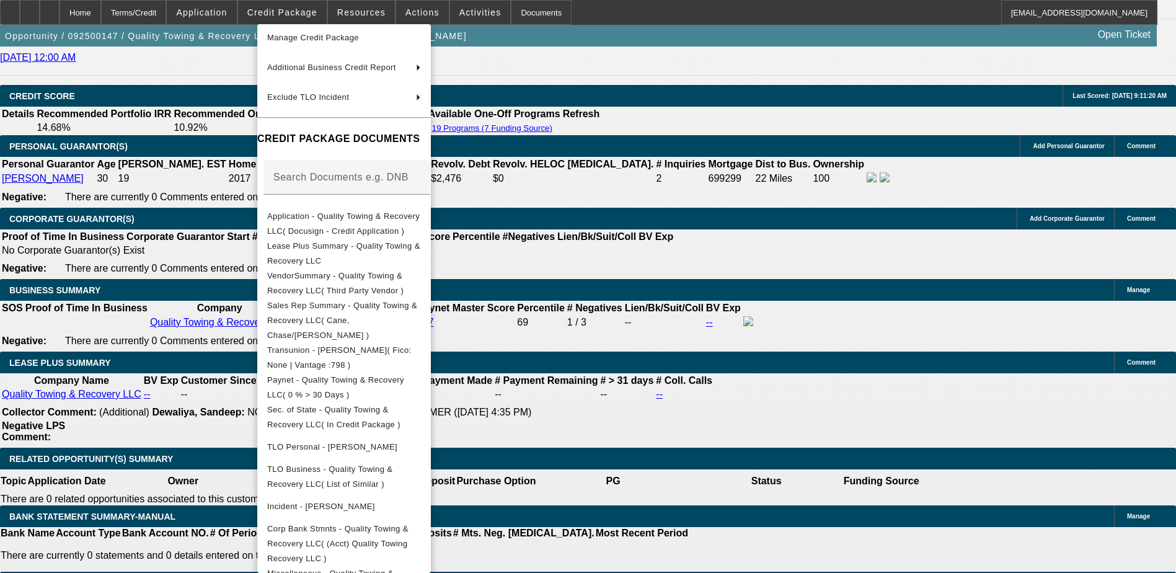
scroll to position [1821, 0]
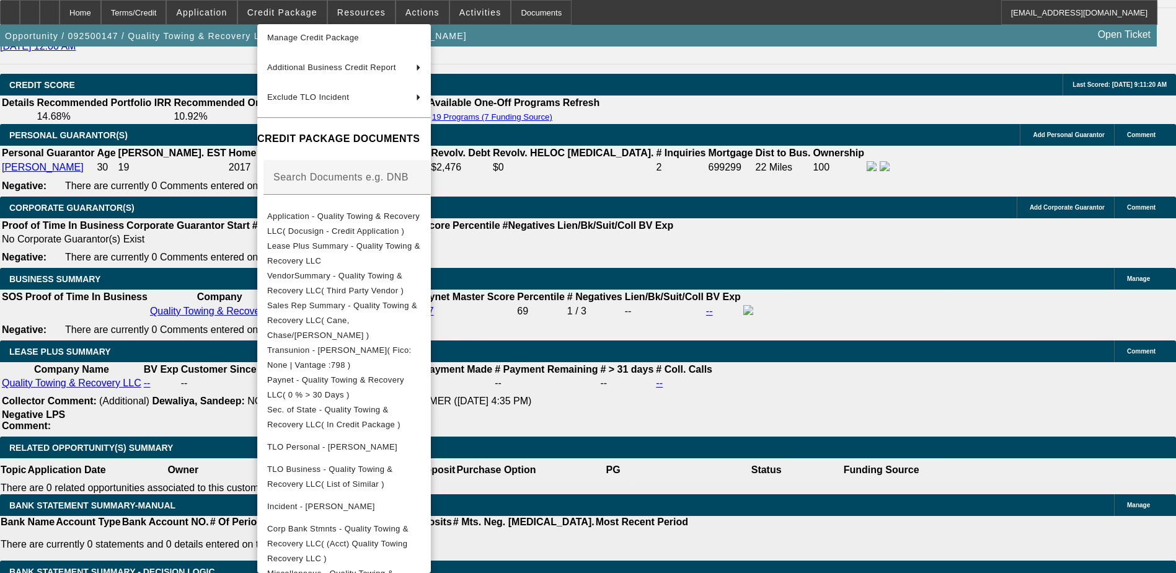
click at [773, 281] on div at bounding box center [588, 286] width 1176 height 573
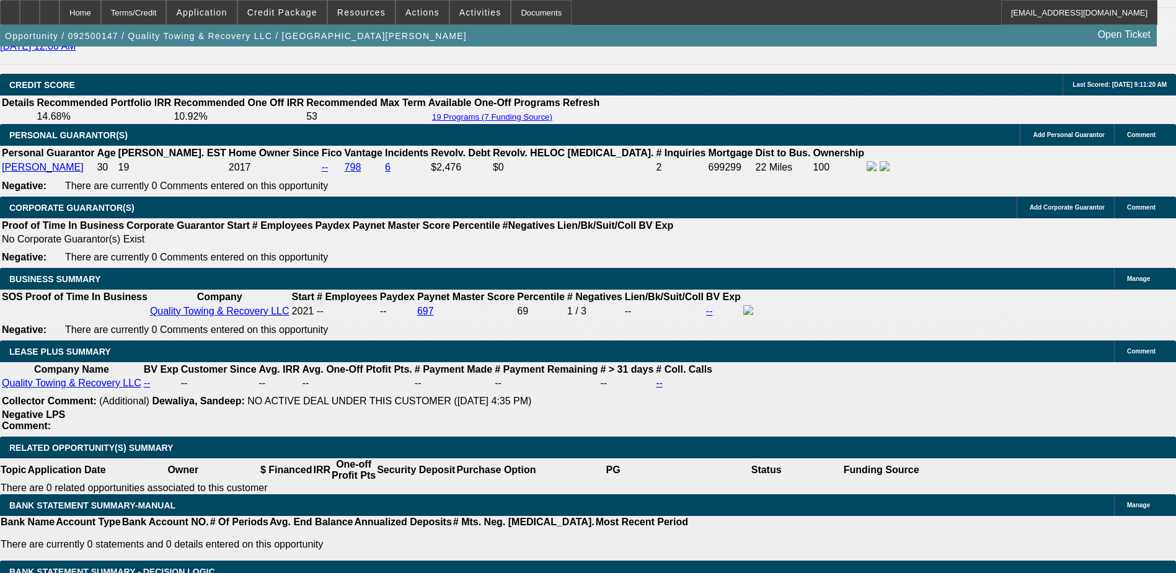
scroll to position [541, 0]
drag, startPoint x: 891, startPoint y: 446, endPoint x: 793, endPoint y: 413, distance: 103.3
drag, startPoint x: 793, startPoint y: 413, endPoint x: 842, endPoint y: 413, distance: 49.0
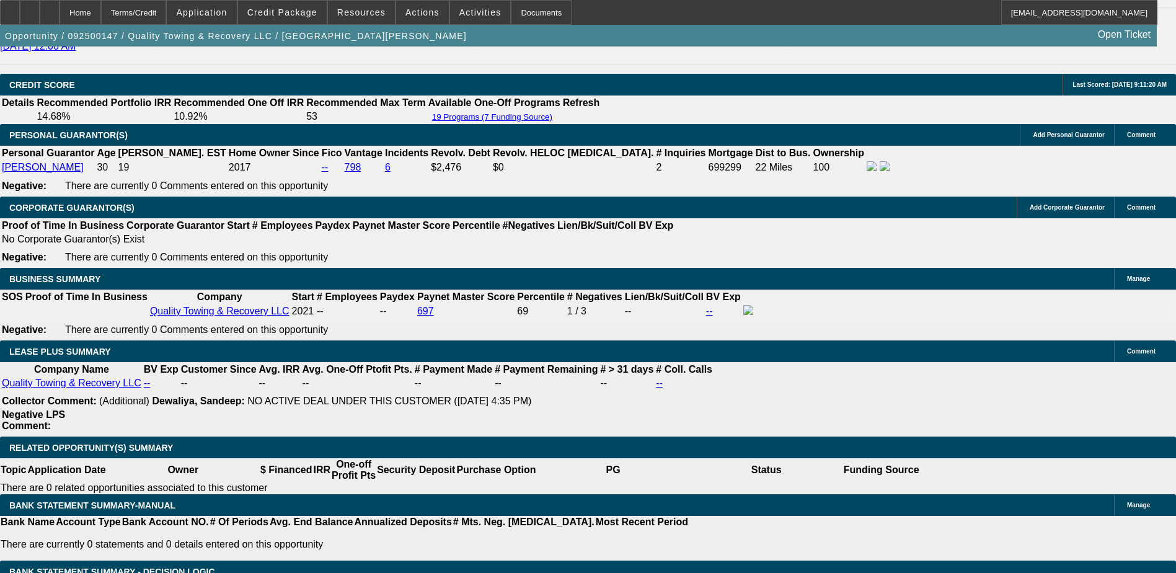
copy div "4 Year TIB Bryant Marin is looking to add a used rollback to the fleet. PG cred…"
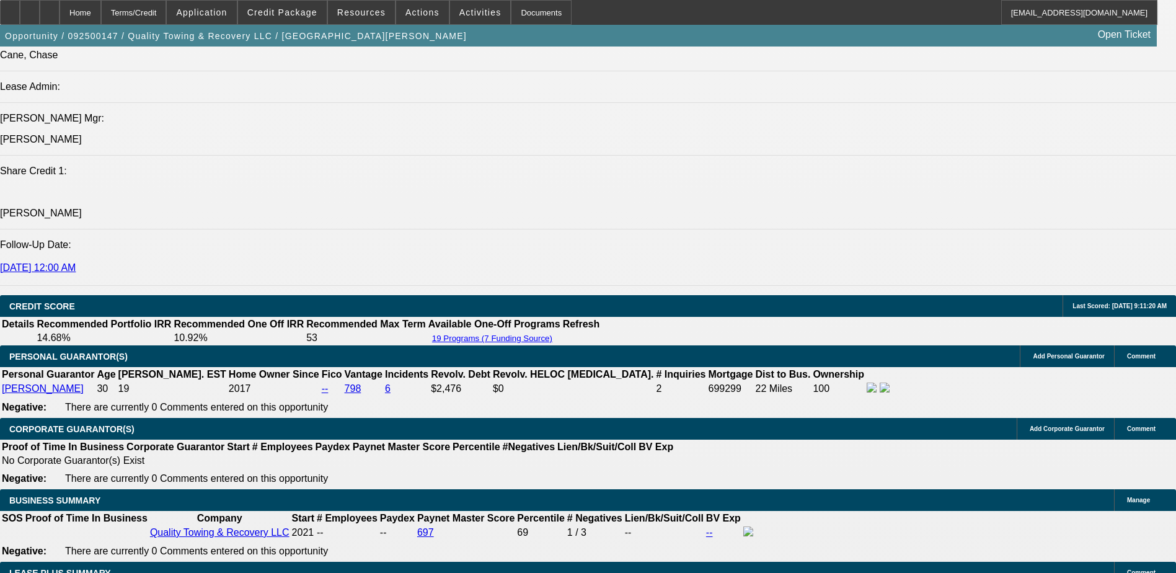
scroll to position [1325, 0]
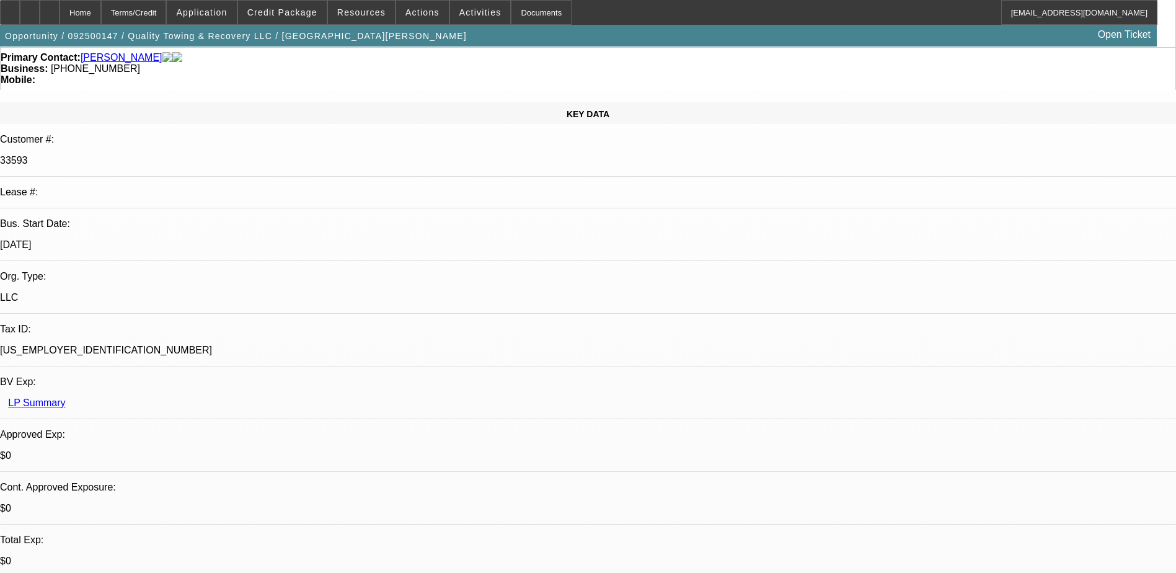
scroll to position [0, 0]
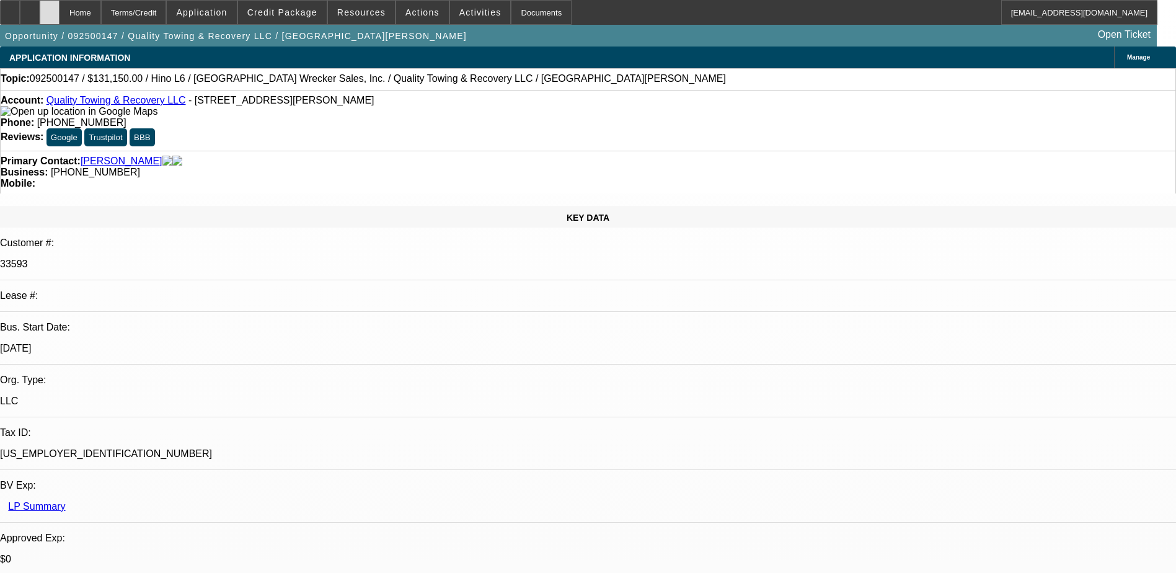
click at [59, 17] on div at bounding box center [50, 12] width 20 height 25
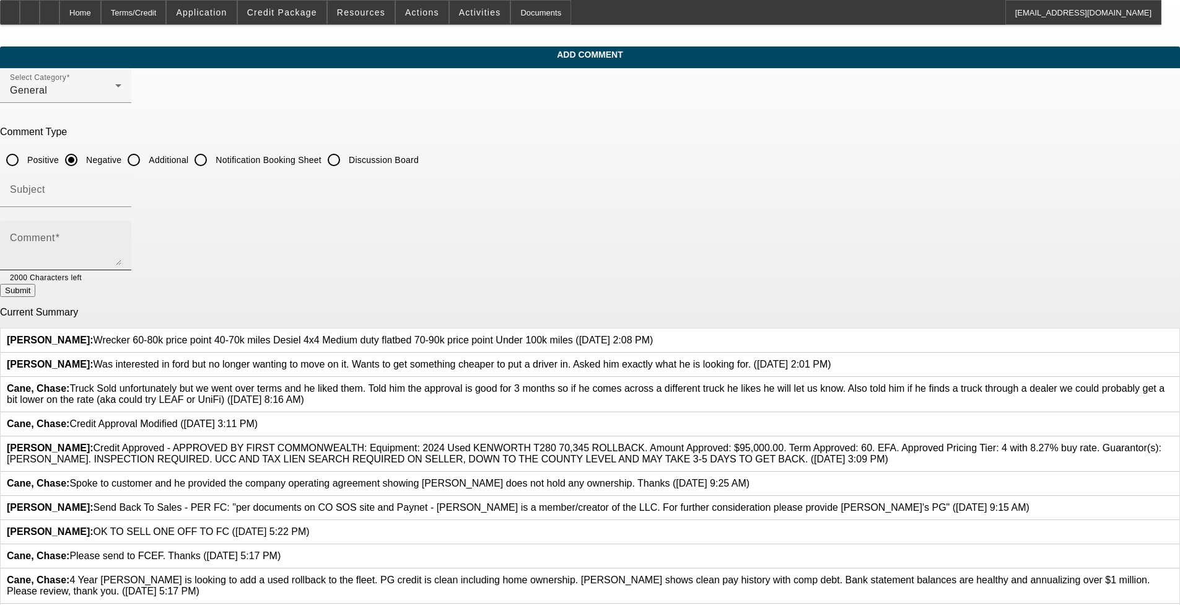
click at [121, 239] on textarea "Comment" at bounding box center [66, 250] width 112 height 30
paste textarea "4 Year [PERSON_NAME] is looking to add a used rollback to the fleet. PG credit …"
type textarea "4 Year [PERSON_NAME] is looking to add a used rollback to the fleet. PG credit …"
click at [121, 198] on input "Subject" at bounding box center [66, 194] width 112 height 15
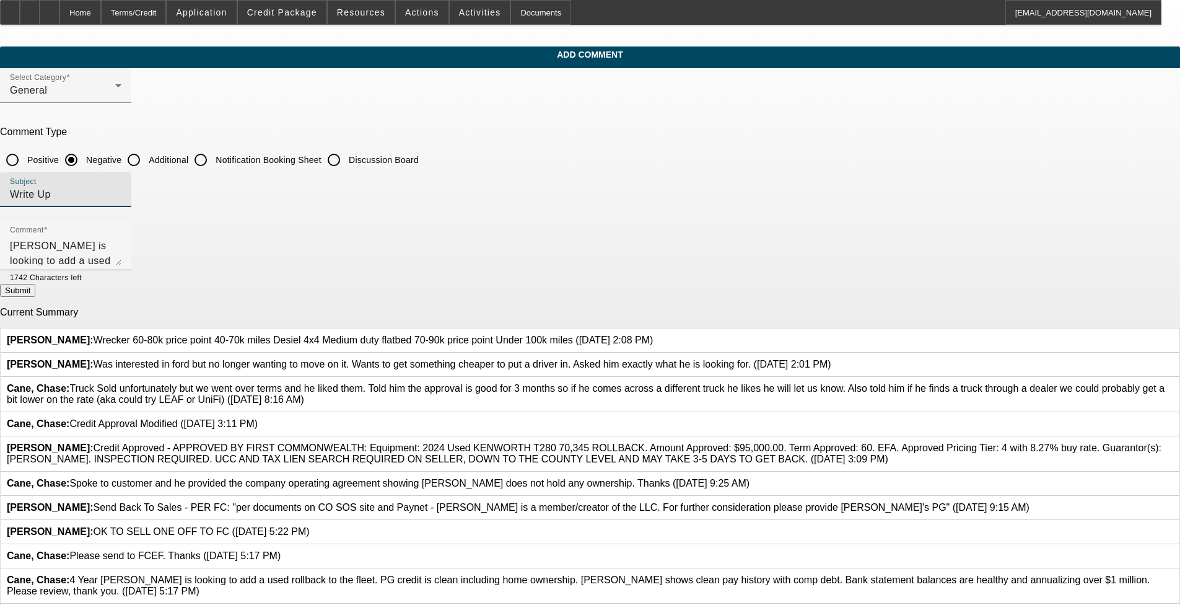
type input "Write Up"
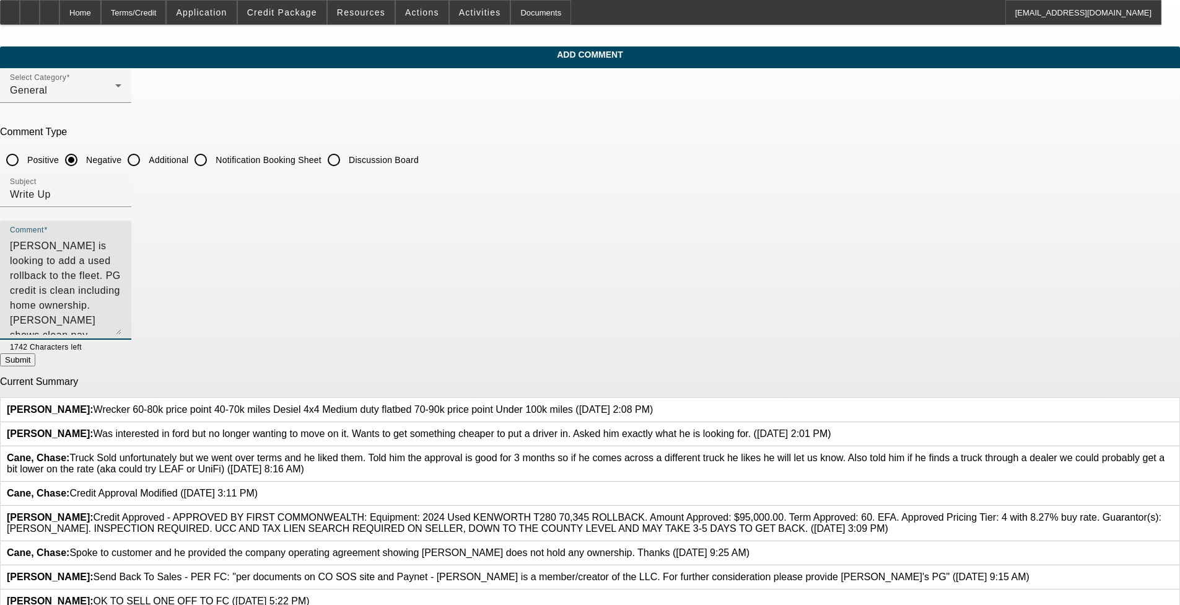
scroll to position [0, 0]
drag, startPoint x: 809, startPoint y: 263, endPoint x: 809, endPoint y: 380, distance: 117.1
click at [121, 335] on textarea "4 Year [PERSON_NAME] is looking to add a used rollback to the fleet. PG credit …" at bounding box center [66, 284] width 112 height 99
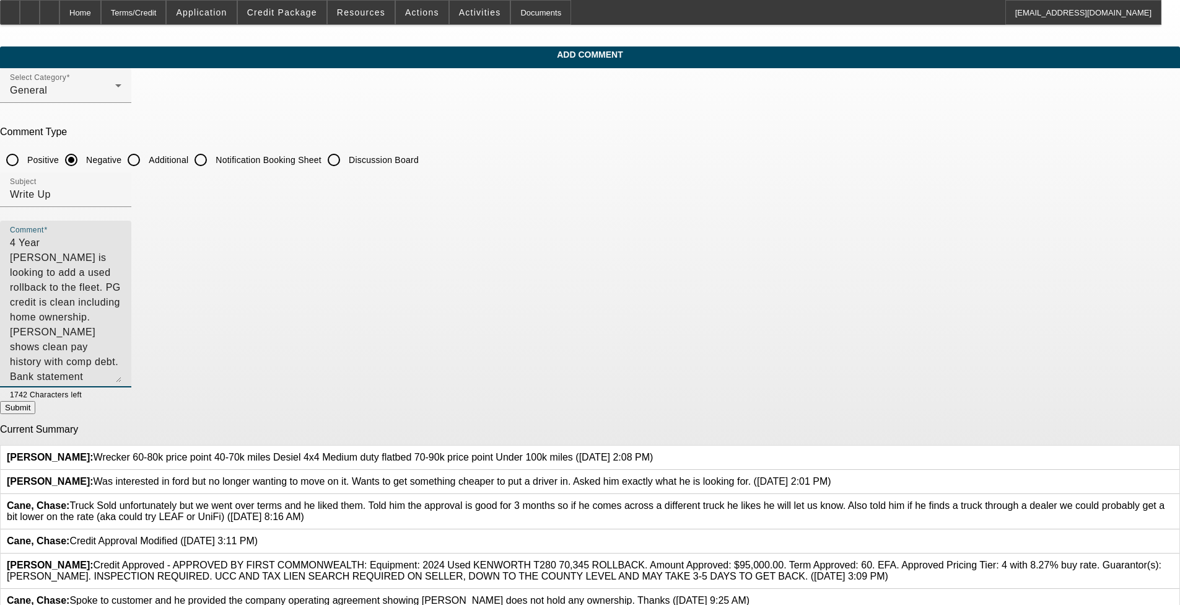
click at [121, 240] on textarea "4 Year TIB Bryant Marin is looking to add a used rollback to the fleet. PG cred…" at bounding box center [66, 308] width 112 height 147
click at [121, 270] on textarea "4 Year TIB Bryant Marin is looking to add a brand new rollback to the fleet. PG…" at bounding box center [66, 308] width 112 height 147
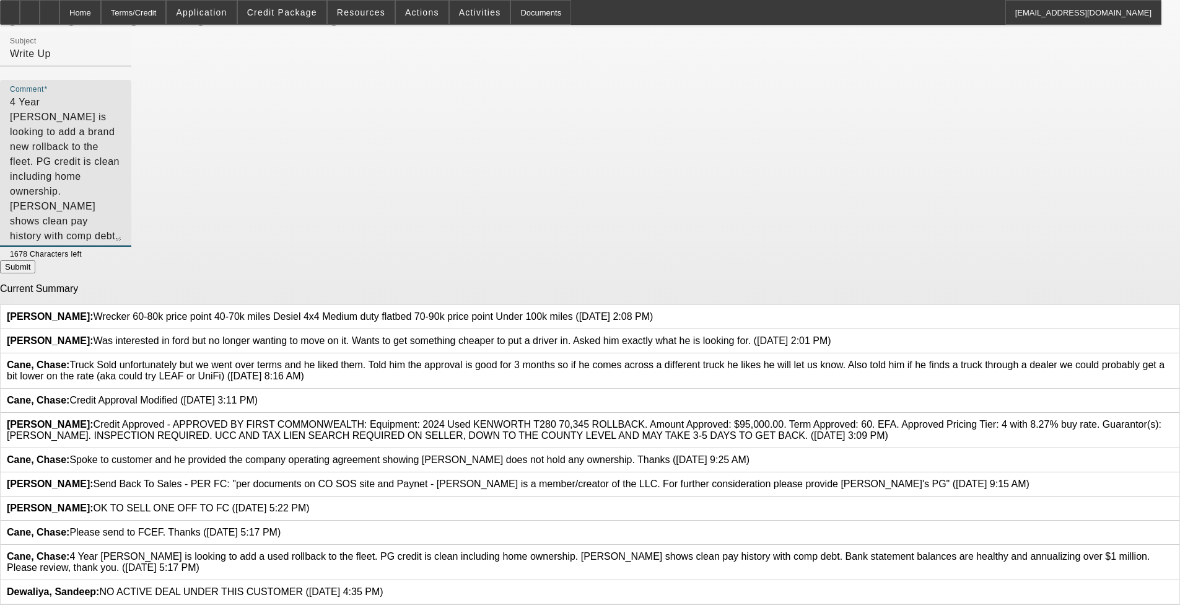
scroll to position [268, 0]
click at [495, 495] on icon at bounding box center [1174, 551] width 0 height 0
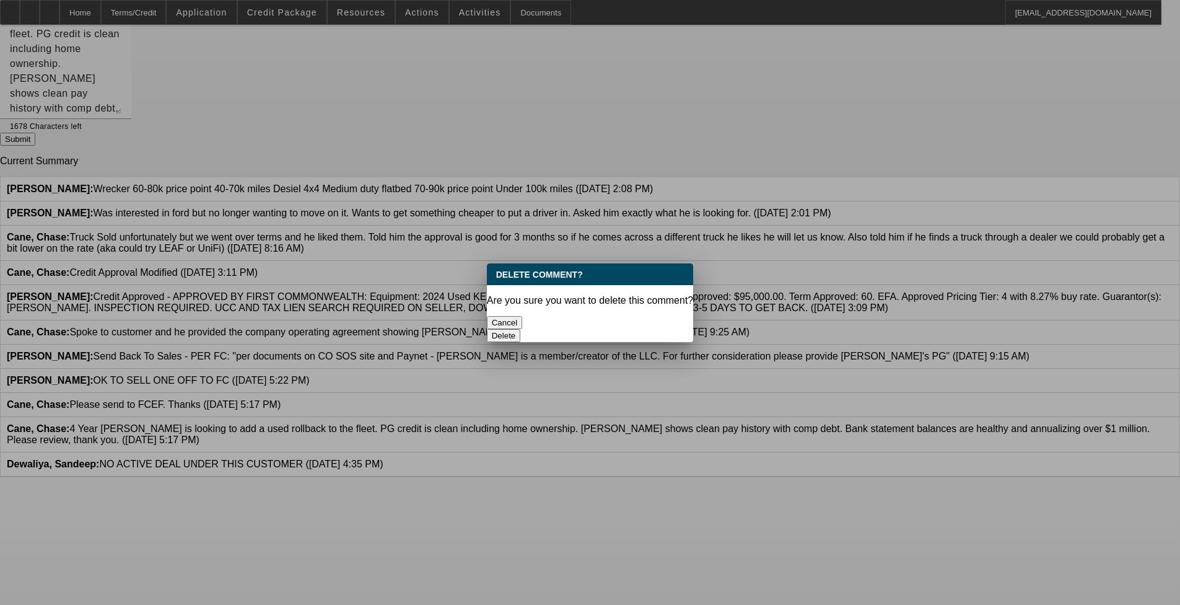
scroll to position [0, 0]
click at [495, 329] on button "Delete" at bounding box center [504, 335] width 34 height 13
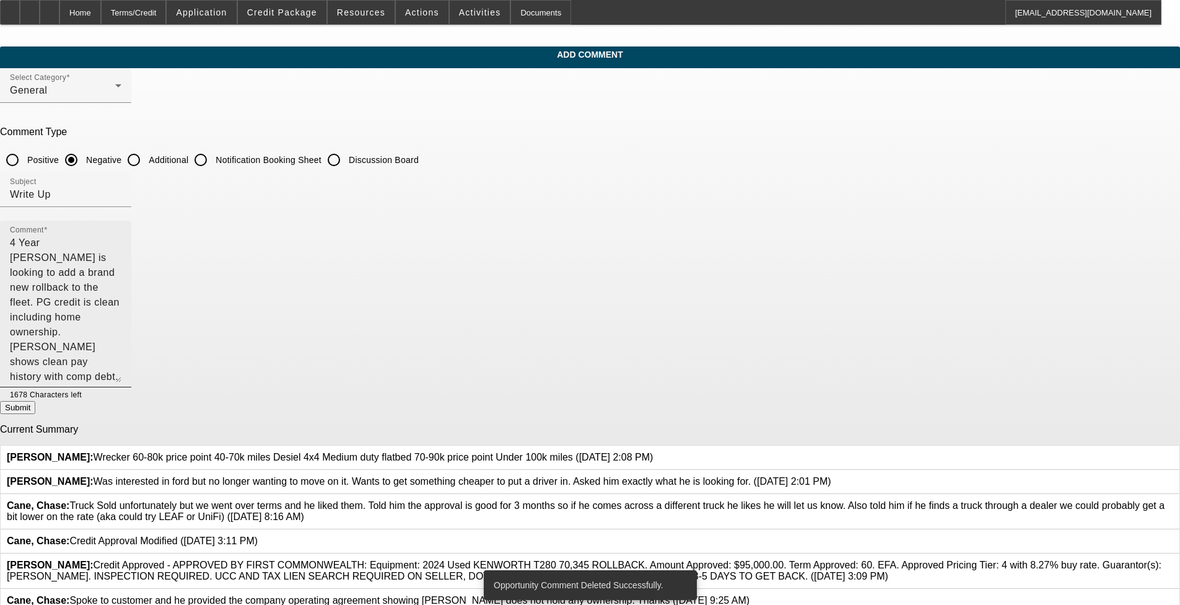
click at [121, 272] on textarea "4 Year TIB Bryant Marin is looking to add a brand new rollback to the fleet. PG…" at bounding box center [66, 308] width 112 height 147
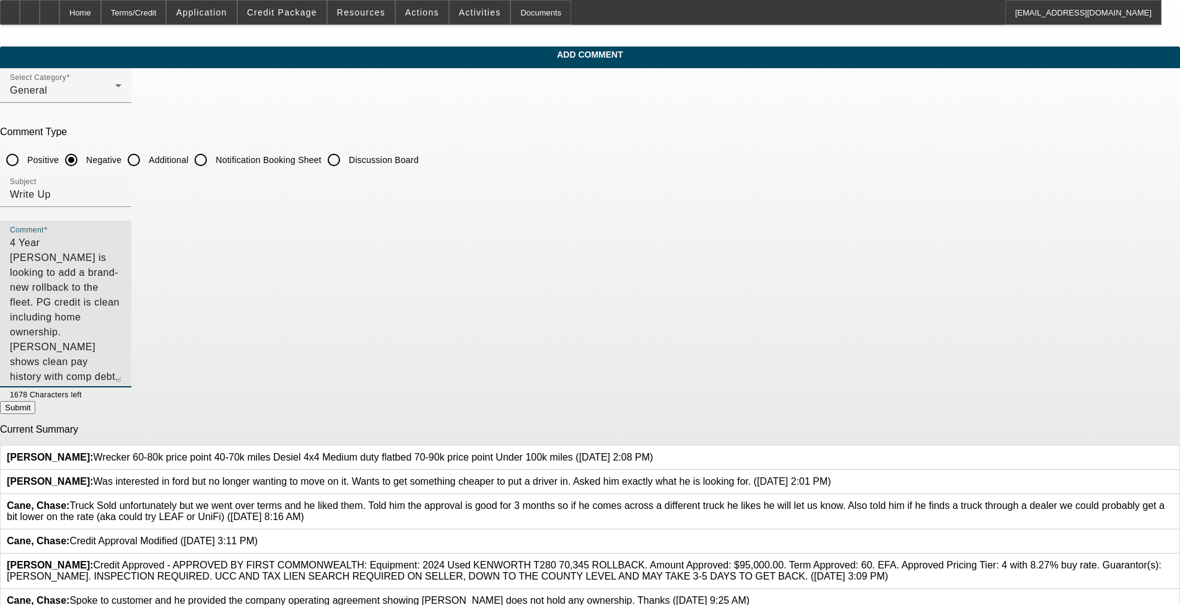
click at [121, 276] on textarea "4 Year [PERSON_NAME] is looking to add a brand-new rollback to the fleet. PG cr…" at bounding box center [66, 308] width 112 height 147
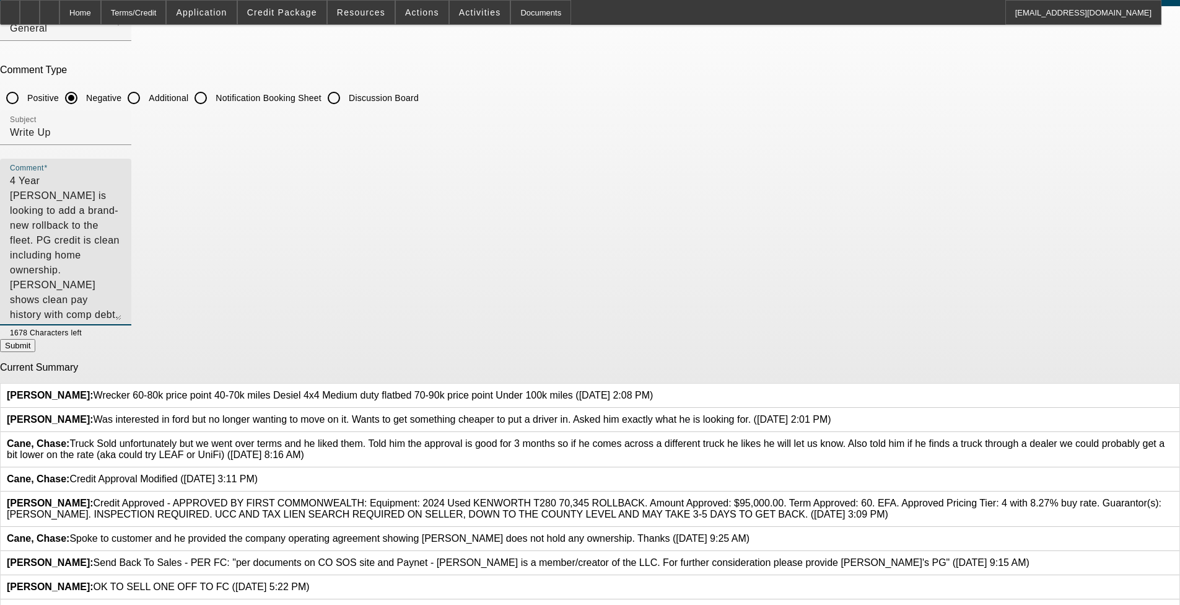
type textarea "4 Year [PERSON_NAME] is looking to add a brand-new rollback to the fleet. PG cr…"
click at [35, 352] on button "Submit" at bounding box center [17, 345] width 35 height 13
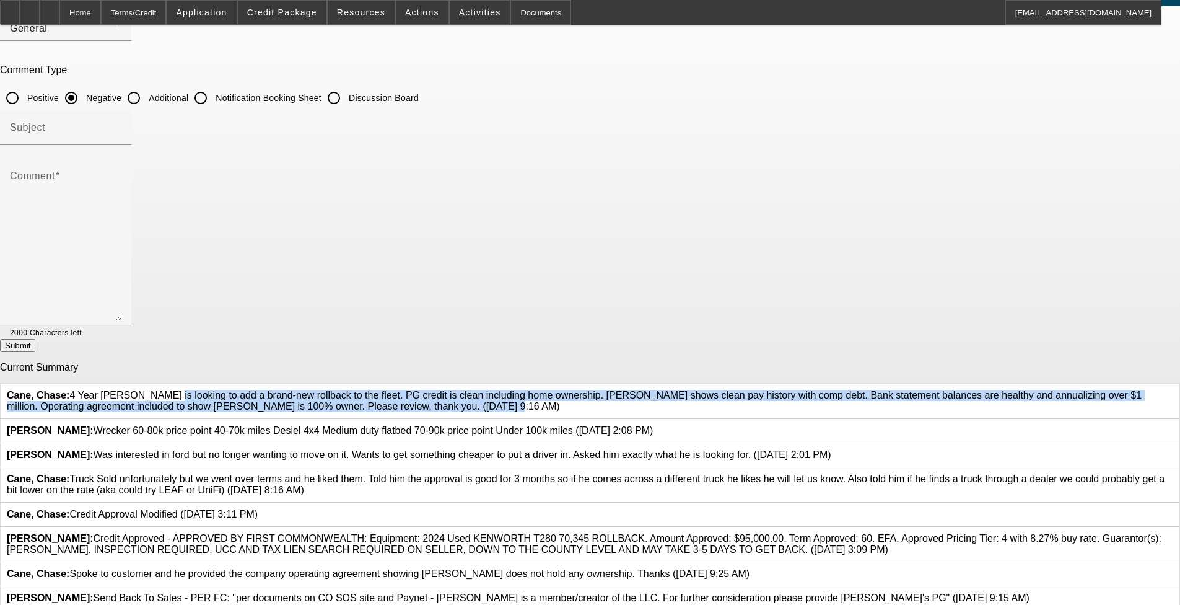
drag, startPoint x: 440, startPoint y: 421, endPoint x: 427, endPoint y: 387, distance: 35.9
click at [427, 390] on span "Cane, Chase: 4 Year TIB Bryant Marin is looking to add a brand-new rollback to …" at bounding box center [574, 401] width 1135 height 22
drag, startPoint x: 427, startPoint y: 387, endPoint x: 437, endPoint y: 385, distance: 10.7
copy span "4 Year [PERSON_NAME] is looking to add a brand-new rollback to the fleet. PG cr…"
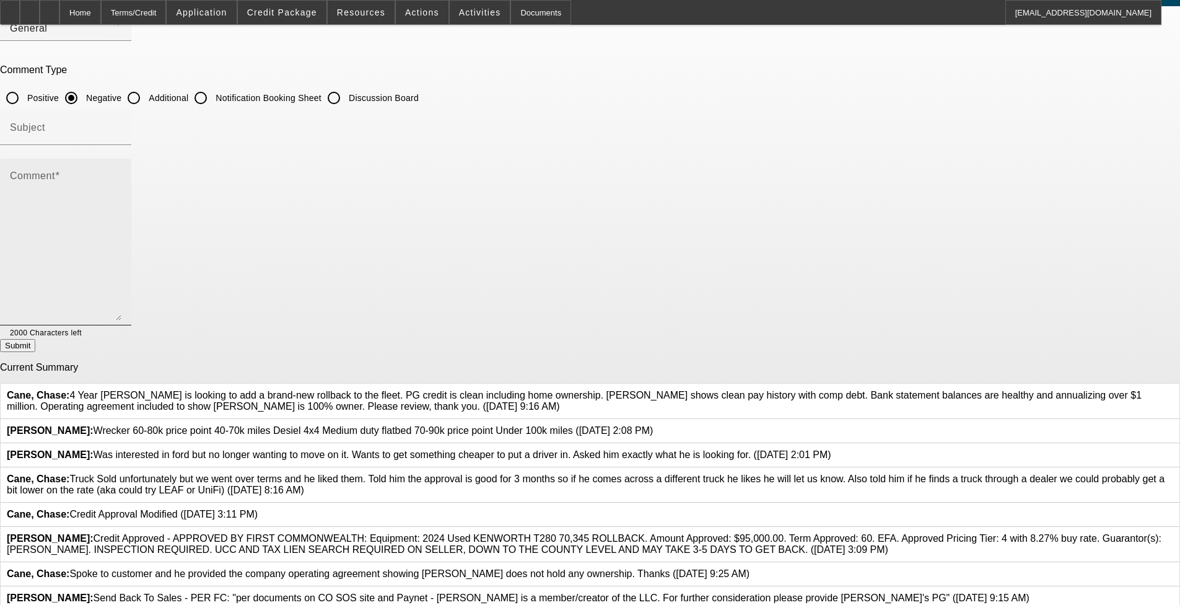
click at [121, 235] on textarea "Comment" at bounding box center [66, 247] width 112 height 147
paste textarea "4 Year [PERSON_NAME] is looking to add a brand-new rollback to the fleet. PG cr…"
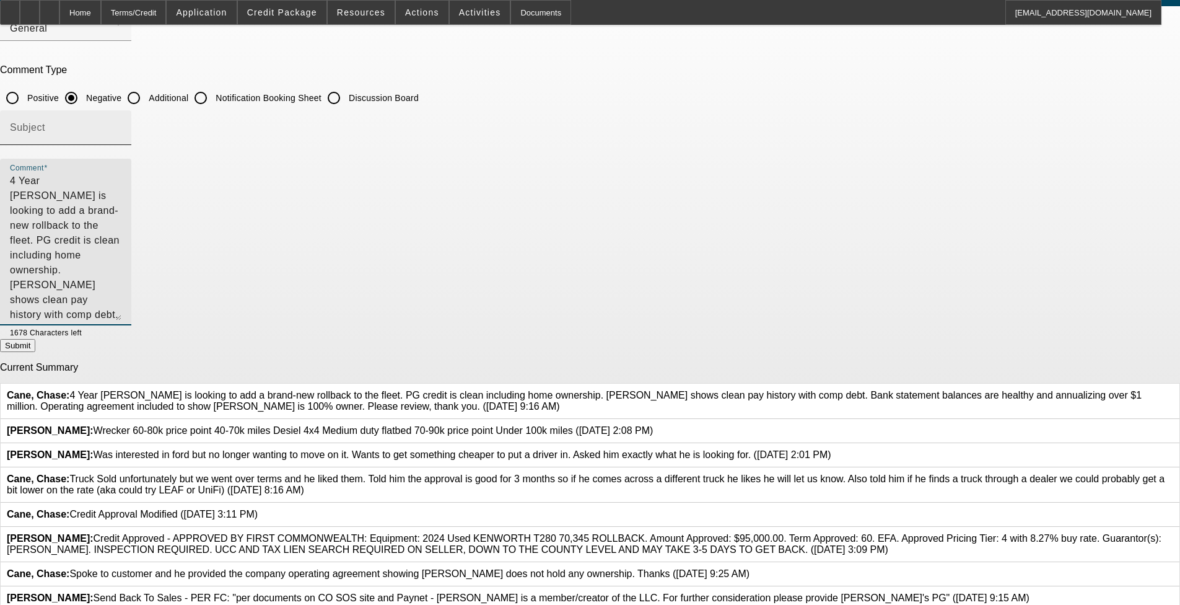
type textarea "4 Year [PERSON_NAME] is looking to add a brand-new rollback to the fleet. PG cr…"
click at [121, 123] on div "Subject" at bounding box center [66, 127] width 112 height 35
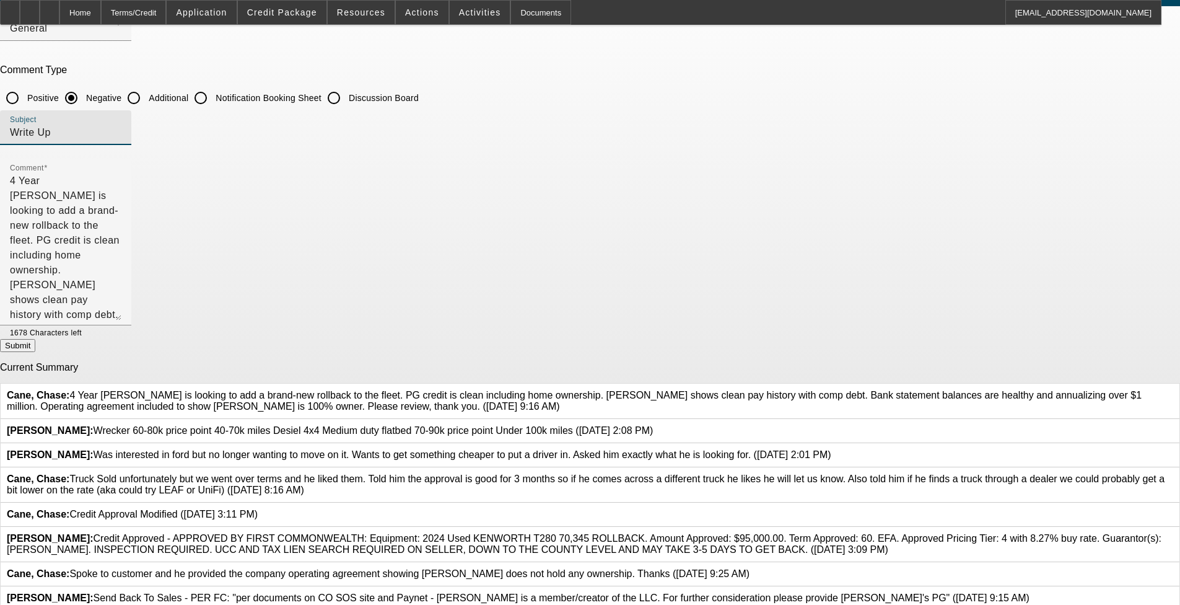
type input "Write Up"
click at [146, 94] on input "Additional" at bounding box center [133, 98] width 25 height 25
radio input "true"
click at [495, 390] on icon at bounding box center [1174, 390] width 0 height 0
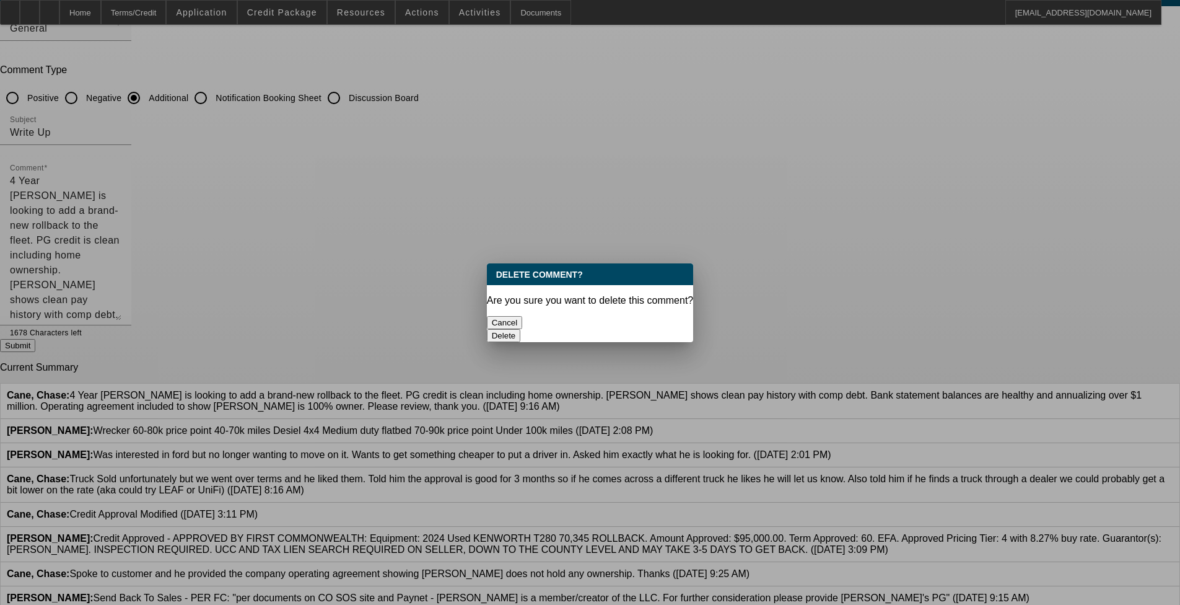
scroll to position [0, 0]
click at [495, 329] on div "Delete" at bounding box center [590, 335] width 207 height 13
click at [495, 329] on button "Delete" at bounding box center [504, 335] width 34 height 13
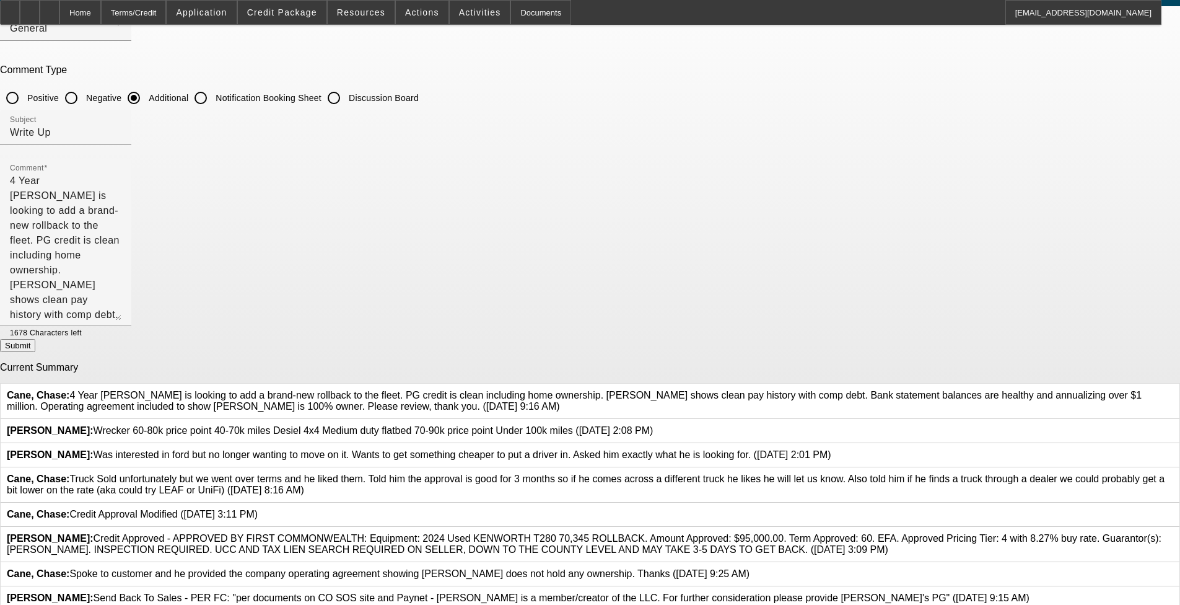
scroll to position [62, 0]
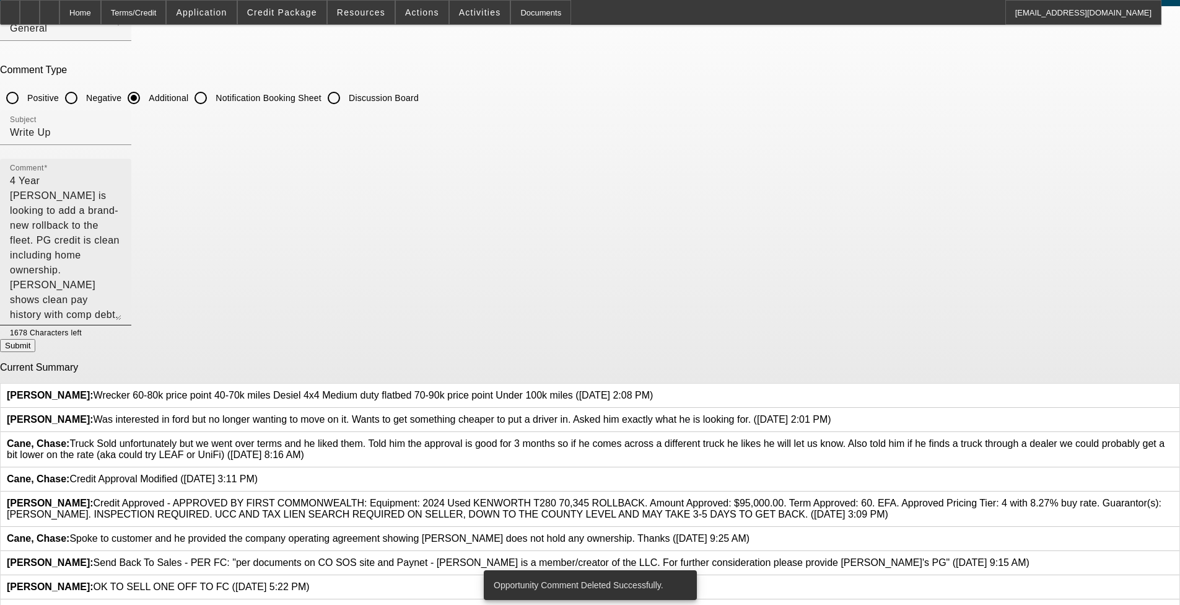
click at [121, 227] on textarea "4 Year [PERSON_NAME] is looking to add a brand-new rollback to the fleet. PG cr…" at bounding box center [66, 247] width 112 height 147
click at [35, 352] on button "Submit" at bounding box center [17, 345] width 35 height 13
radio input "true"
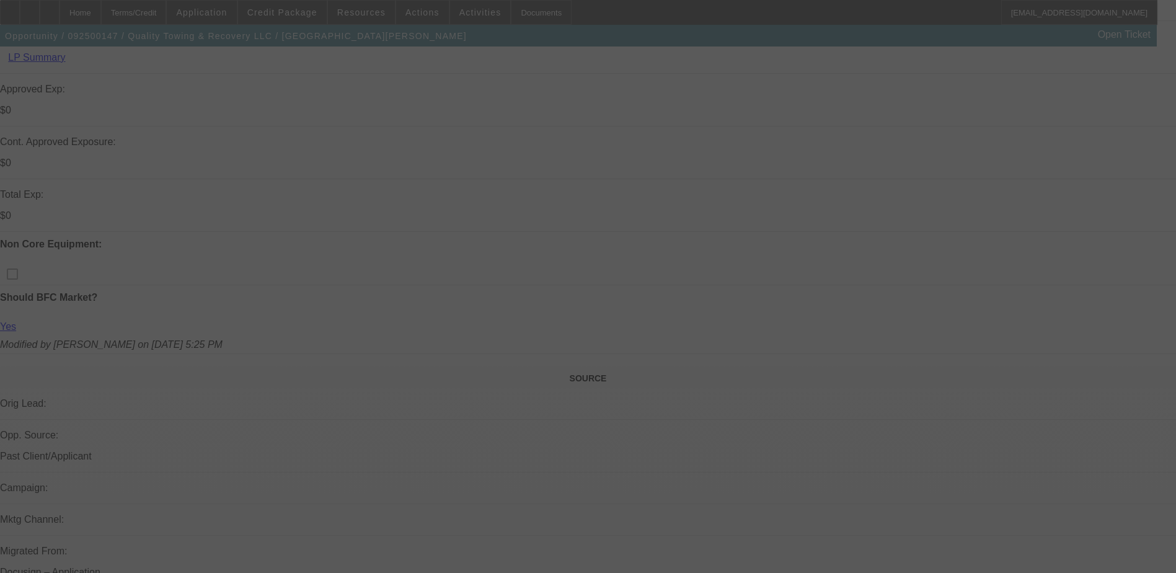
scroll to position [271, 0]
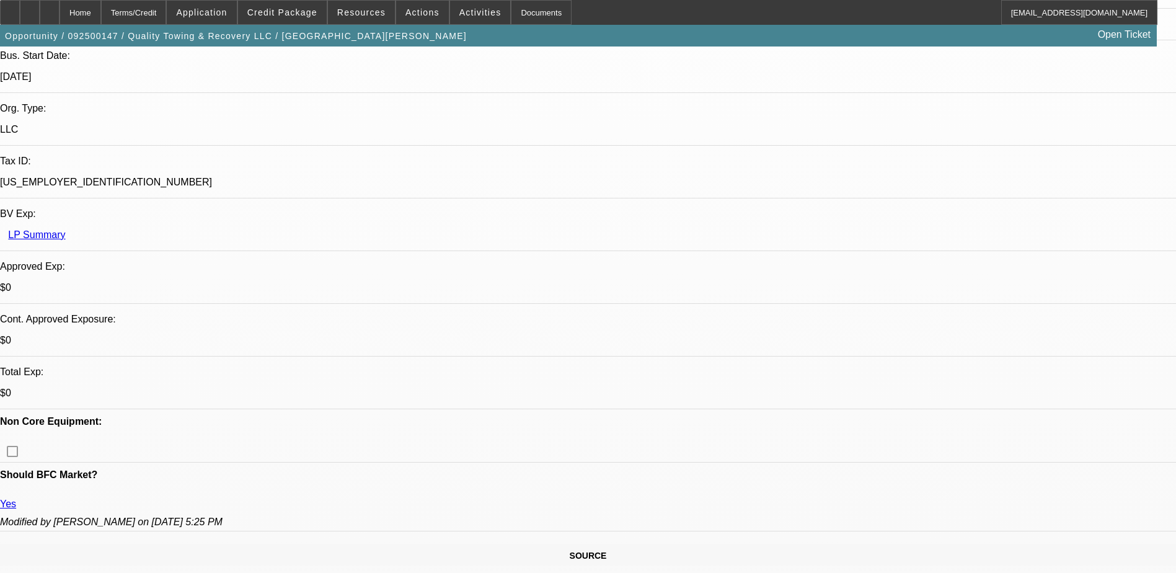
select select "0"
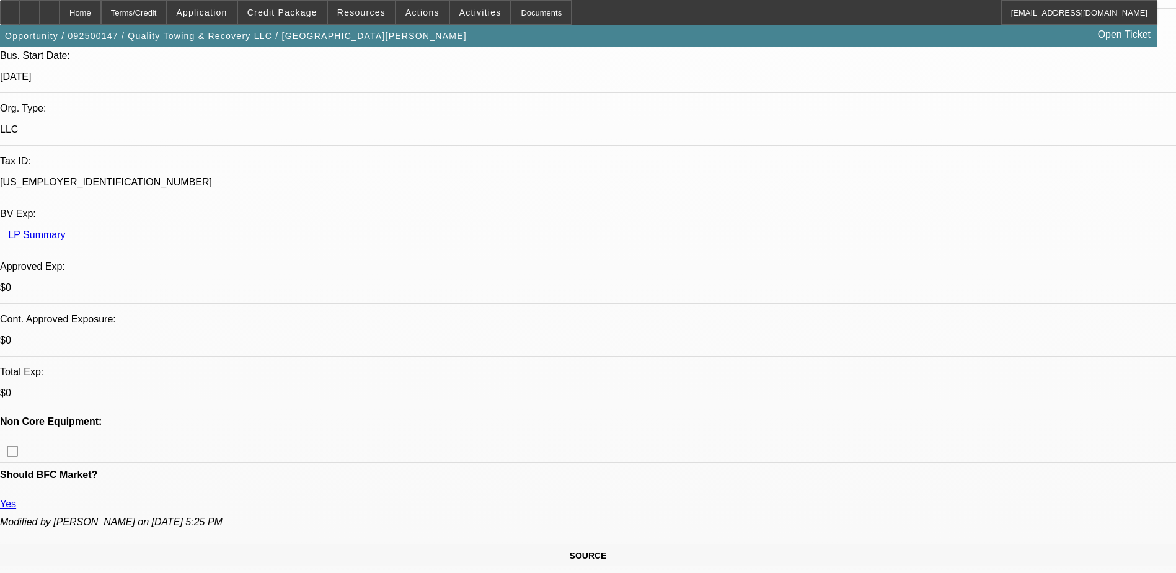
select select "0"
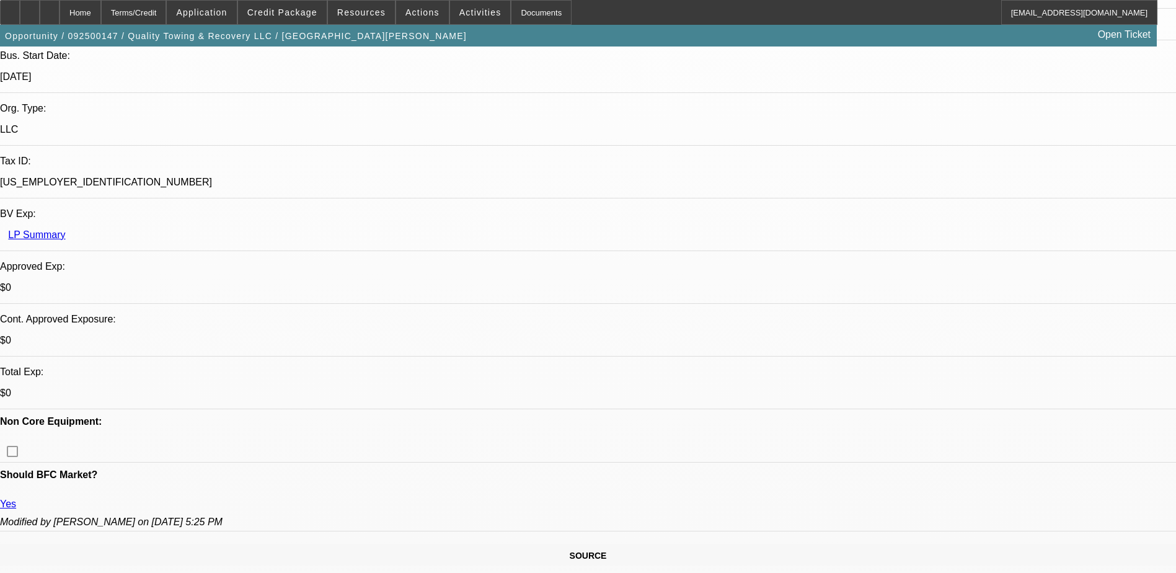
select select "0"
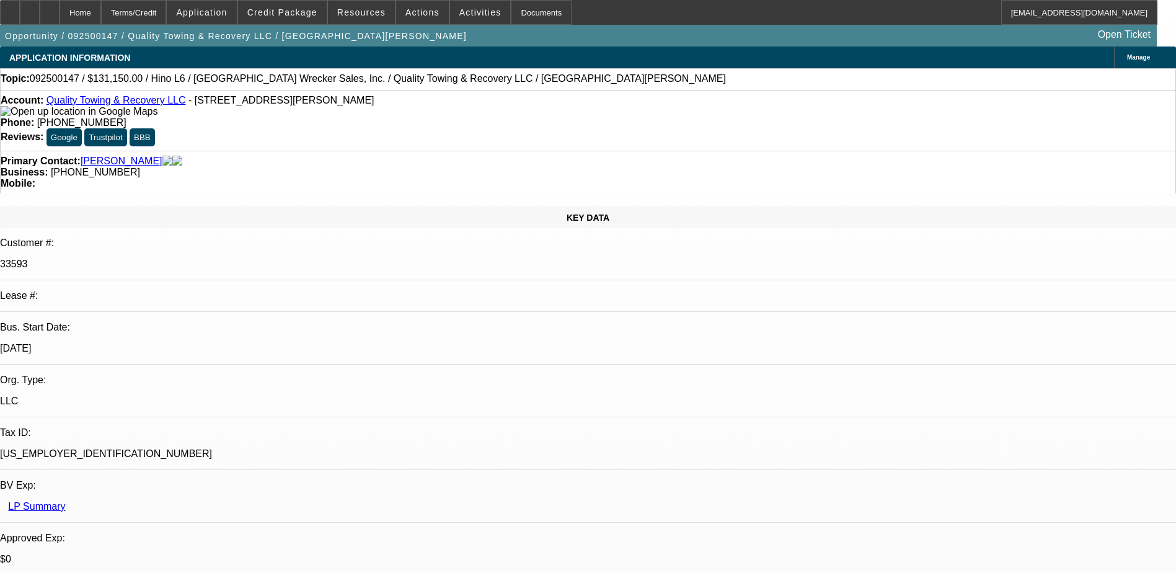
select select "1"
select select "6"
select select "1"
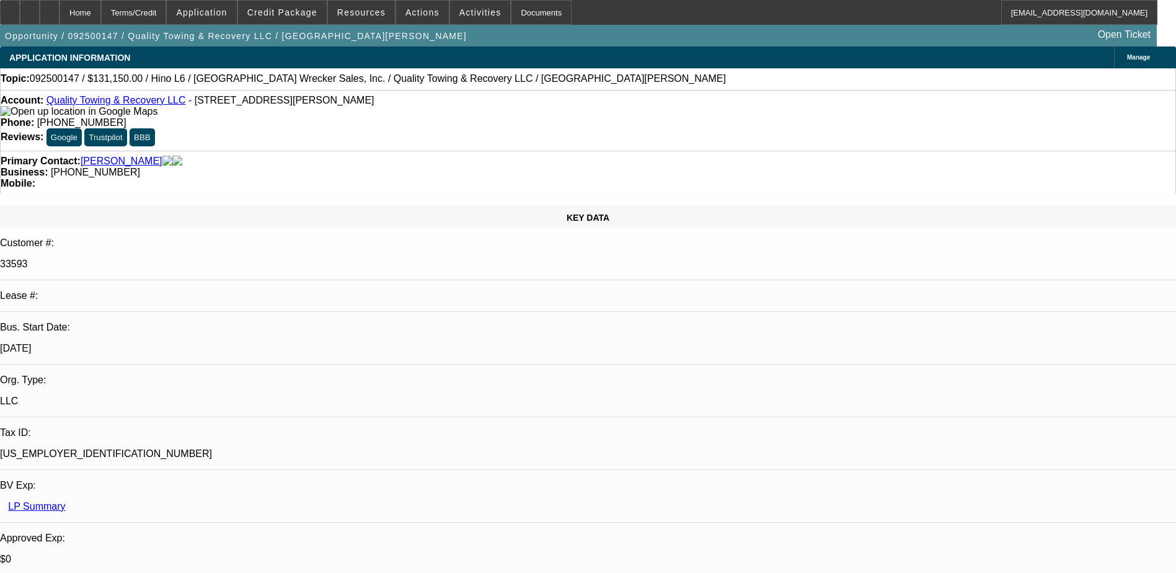
select select "6"
select select "1"
select select "6"
select select "1"
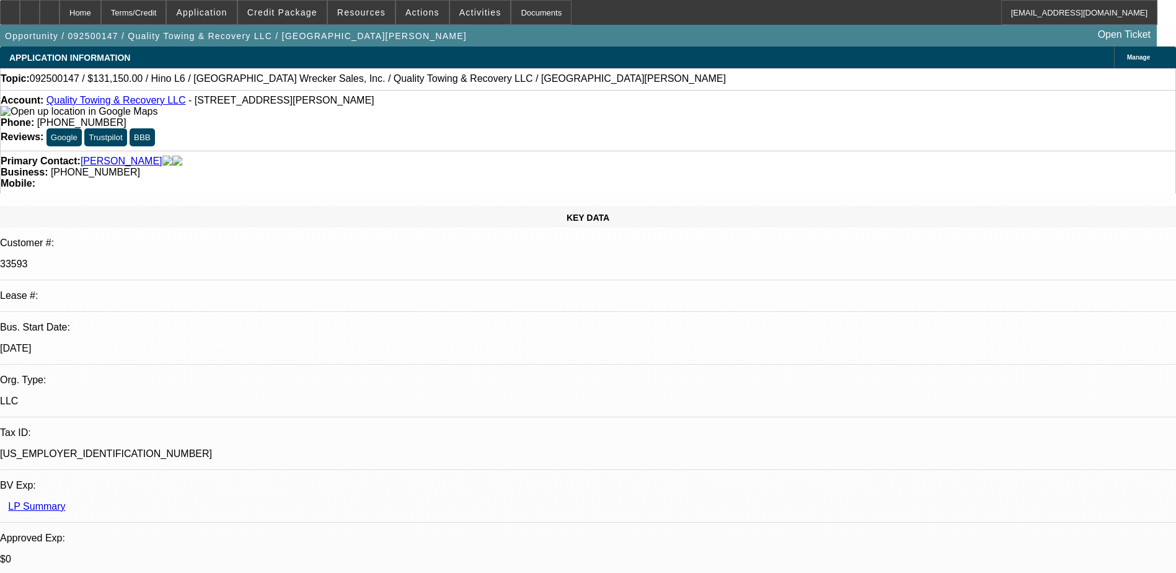
select select "1"
select select "6"
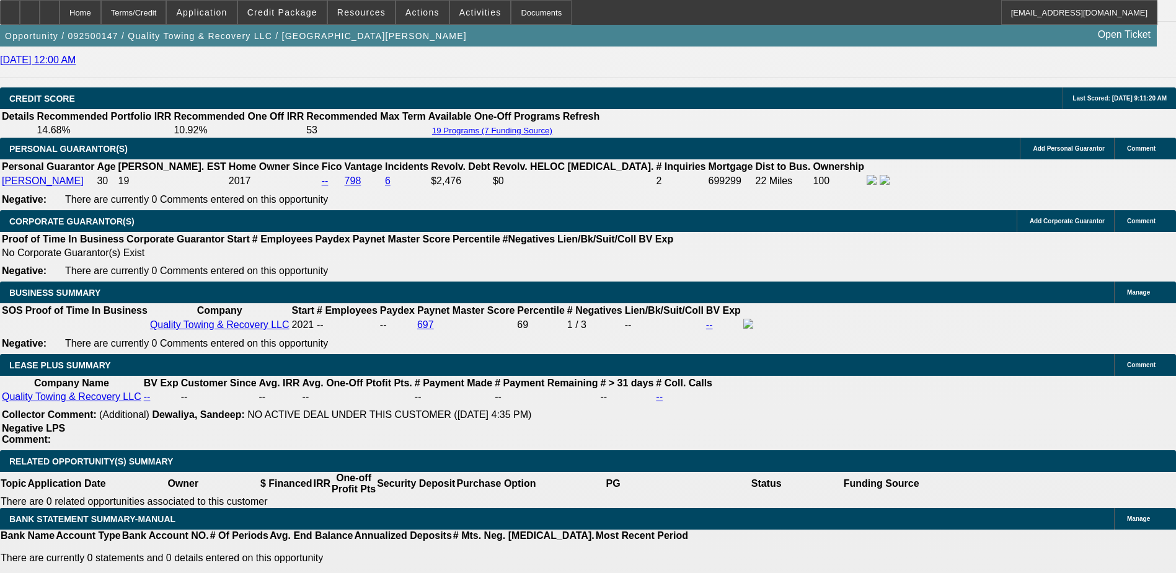
scroll to position [1921, 0]
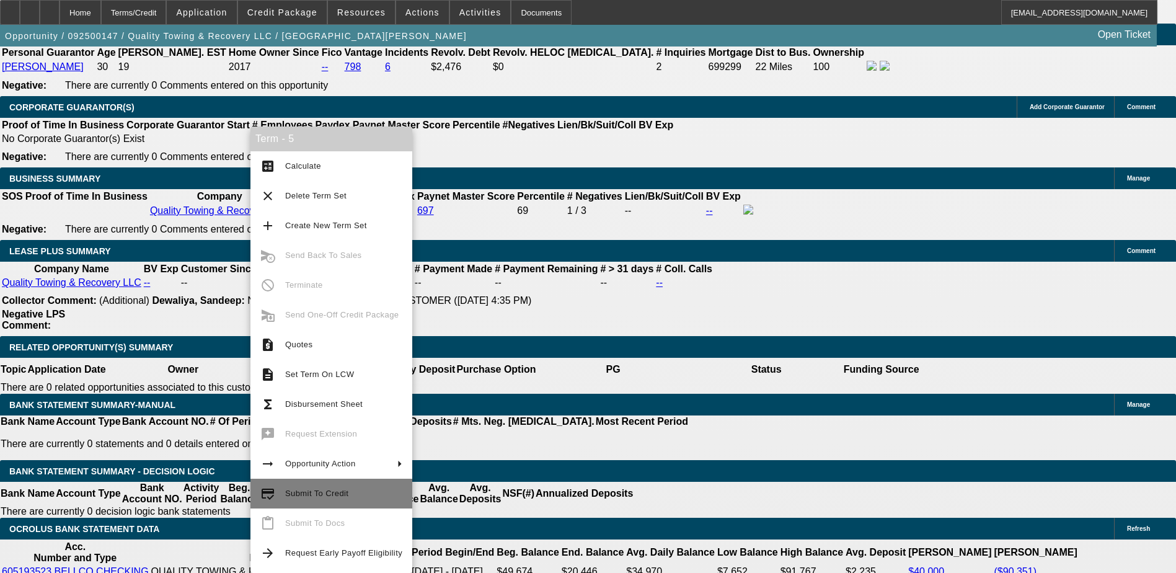
click at [330, 493] on span "Submit To Credit" at bounding box center [316, 492] width 63 height 9
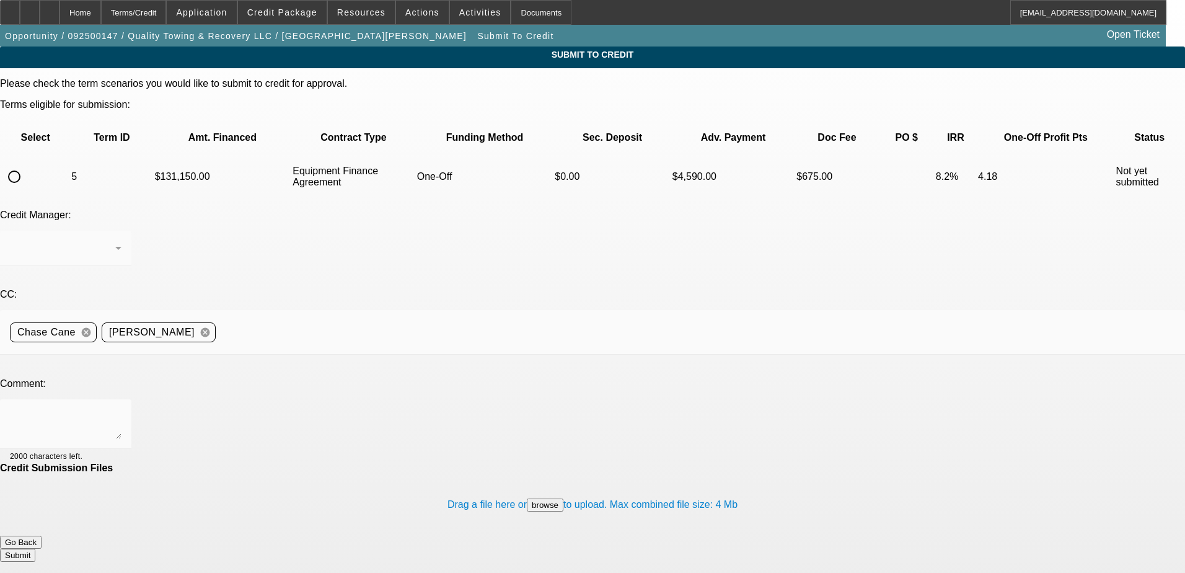
click at [27, 164] on input "radio" at bounding box center [14, 176] width 25 height 25
radio input "true"
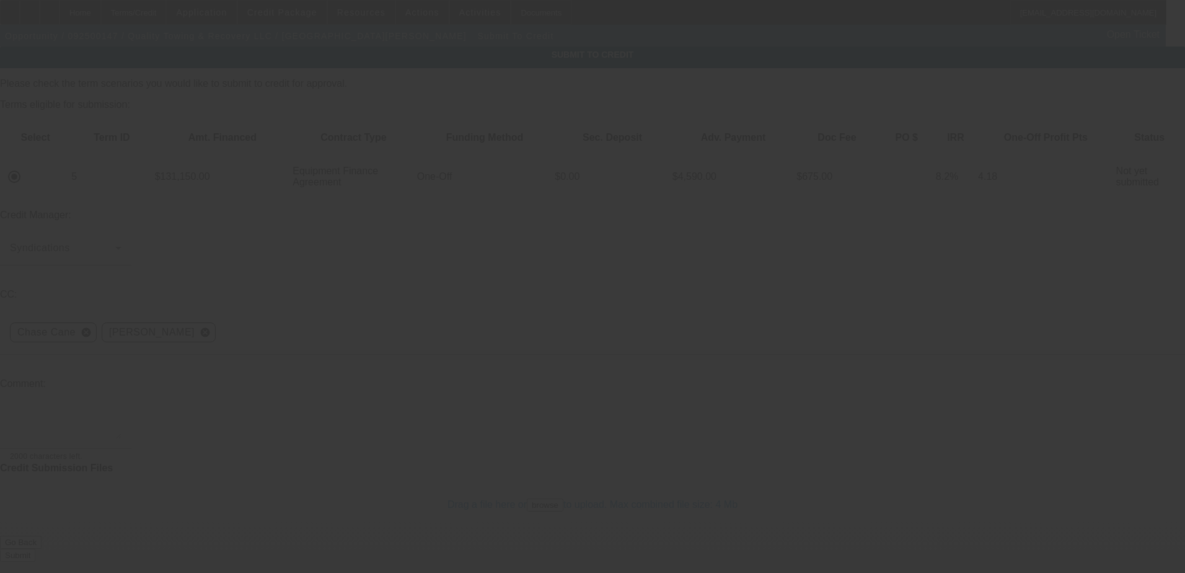
click at [121, 409] on textarea at bounding box center [66, 424] width 112 height 30
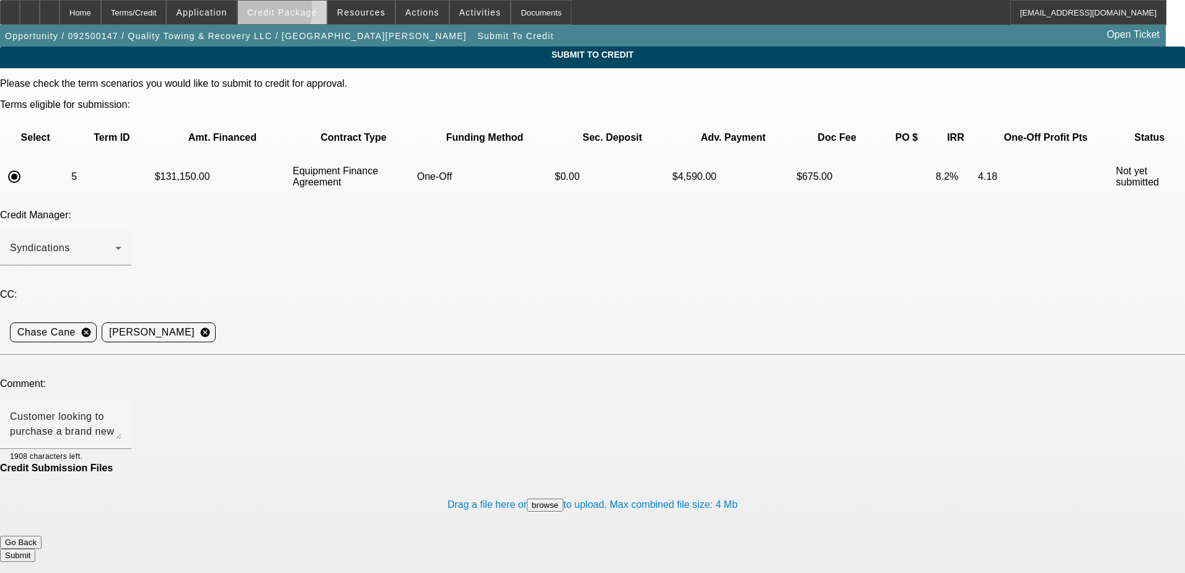
click at [284, 13] on span "Credit Package" at bounding box center [282, 12] width 70 height 10
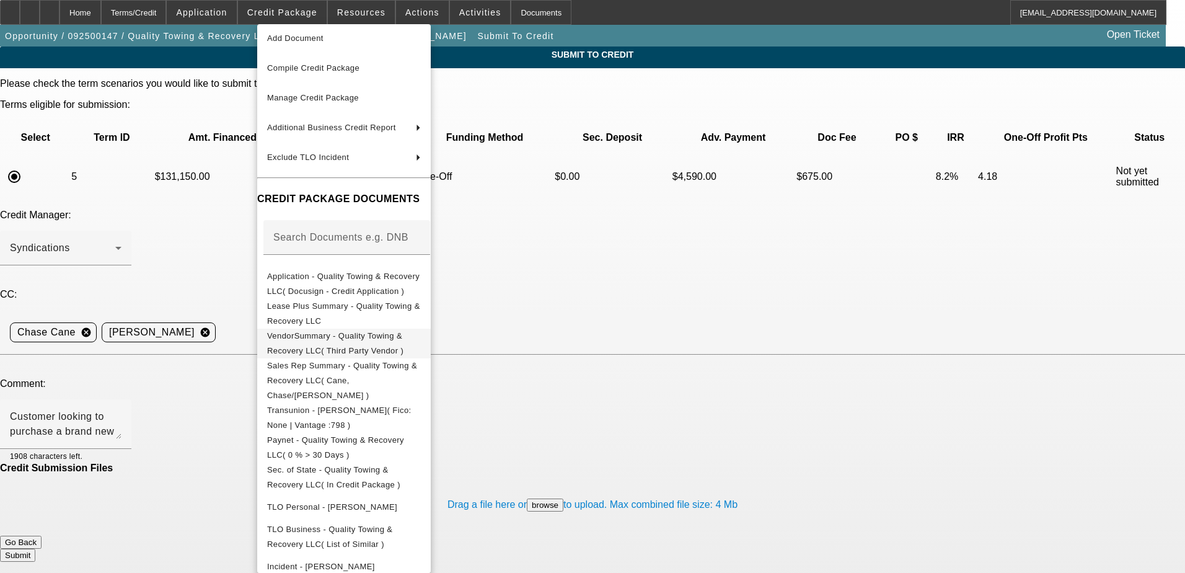
scroll to position [95, 0]
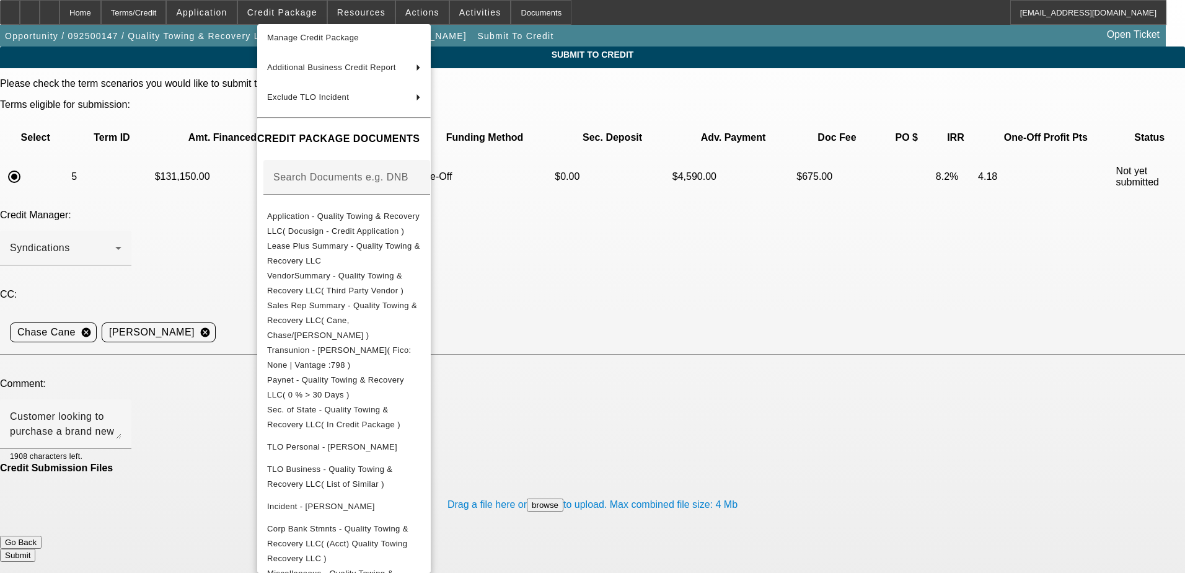
click at [113, 433] on div at bounding box center [592, 286] width 1185 height 573
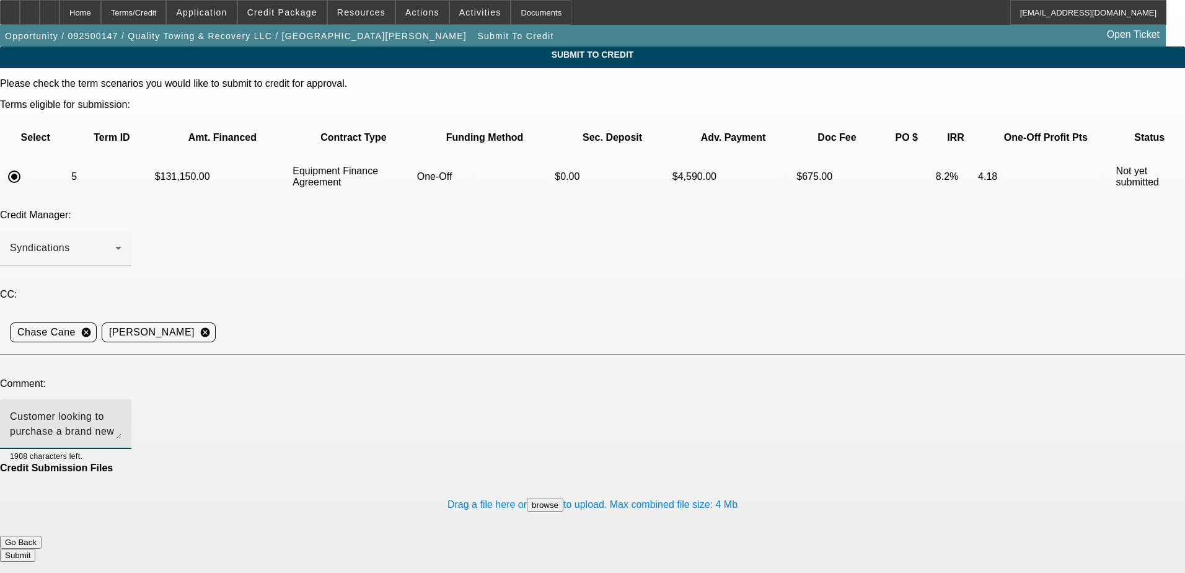
click at [121, 409] on textarea "Customer looking to purchase a brand new truck from dealer. Please send to LEAF…" at bounding box center [66, 424] width 112 height 30
drag, startPoint x: 275, startPoint y: 297, endPoint x: 288, endPoint y: 291, distance: 14.4
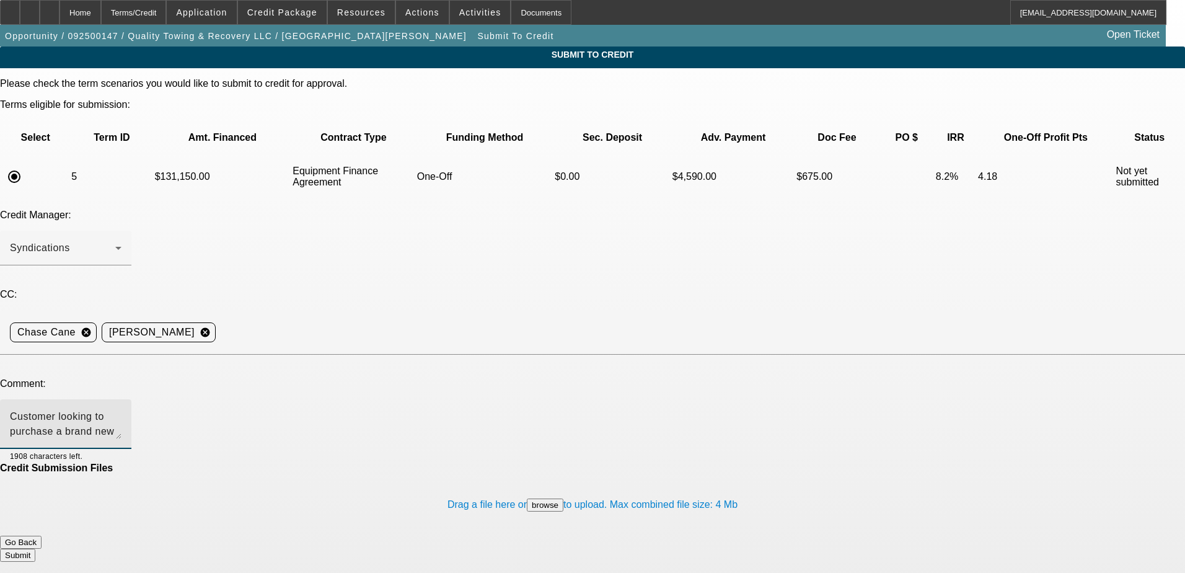
click at [121, 399] on div "Customer looking to purchase a brand new truck from dealer. Please send to LEAF…" at bounding box center [66, 424] width 112 height 50
click at [121, 409] on textarea "Customer looking to purchase a brand new truck from dealer. Please send to LEAF…" at bounding box center [66, 424] width 112 height 30
drag, startPoint x: 385, startPoint y: 299, endPoint x: 29, endPoint y: 299, distance: 356.3
click at [29, 378] on div "Comment: Customer looking to purchase a brand new truck from dealer. Please sen…" at bounding box center [592, 420] width 1185 height 84
type textarea "Please send to LEAF, thank you."
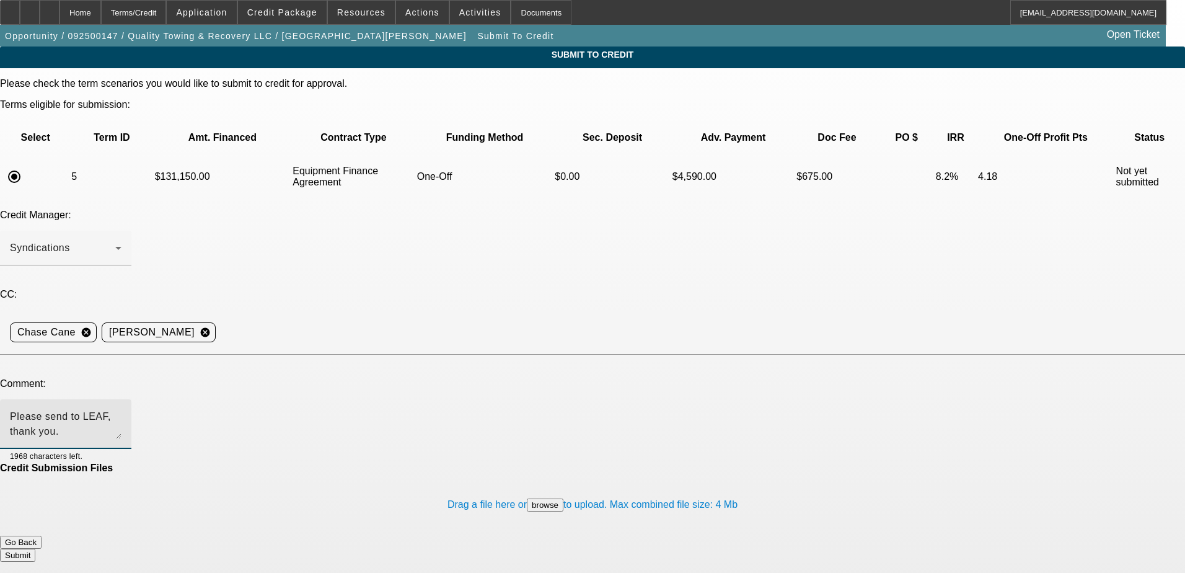
click at [121, 409] on textarea "Please send to LEAF, thank you." at bounding box center [66, 424] width 112 height 30
click at [40, 12] on div at bounding box center [30, 12] width 20 height 25
click at [340, 512] on div "Submit To Credit Please check the term scenarios you would like to submit to cr…" at bounding box center [592, 309] width 1185 height 526
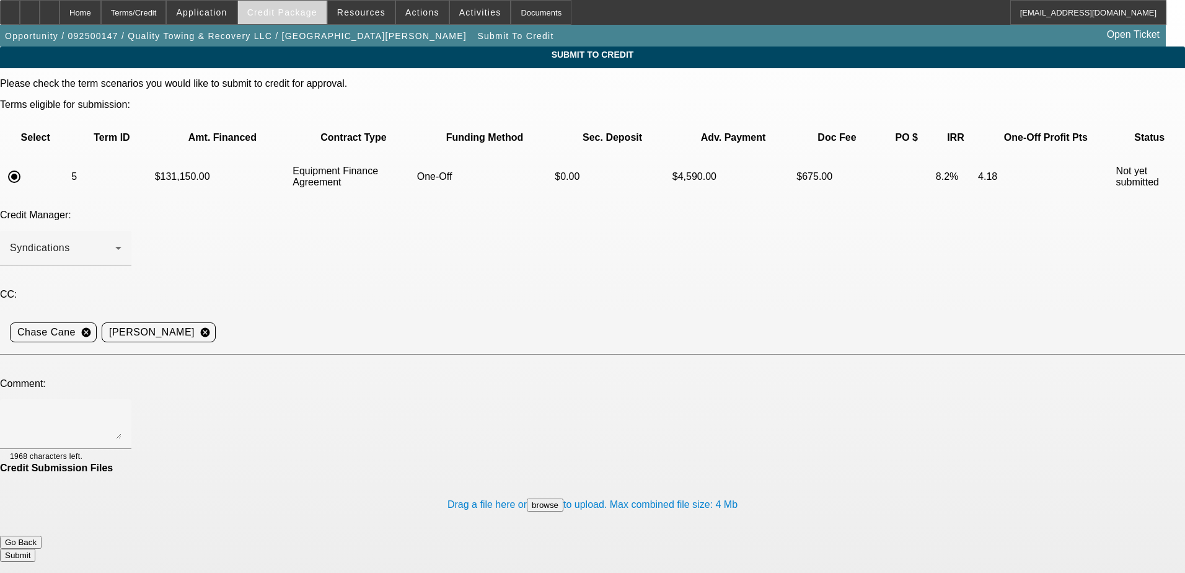
click at [294, 18] on span at bounding box center [282, 13] width 89 height 30
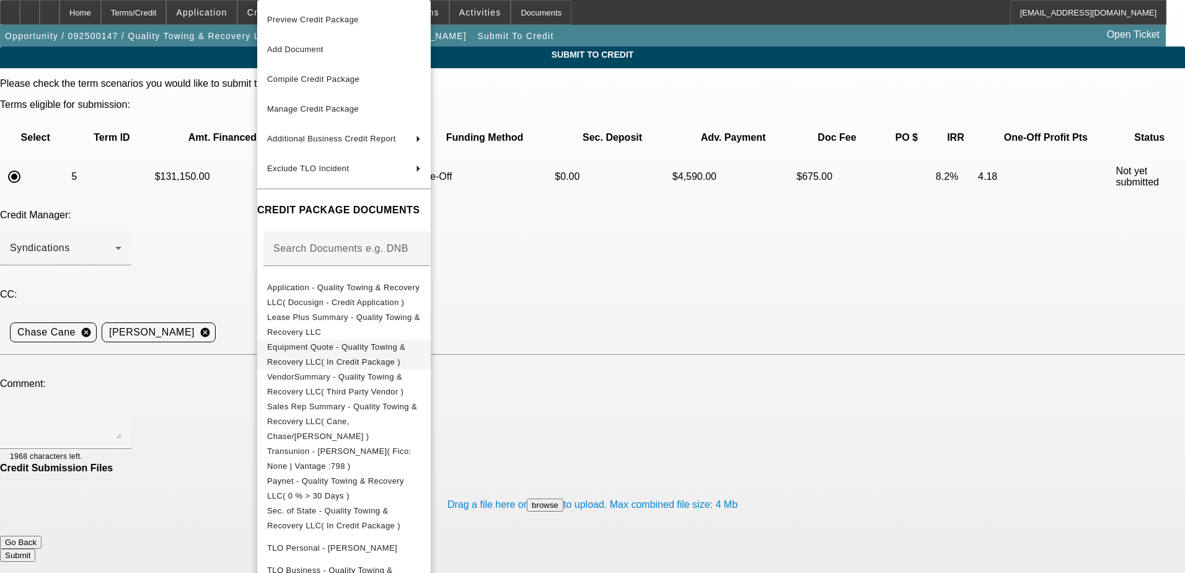
click at [351, 355] on span "Equipment Quote - Quality Towing & Recovery LLC( In Credit Package )" at bounding box center [344, 355] width 154 height 30
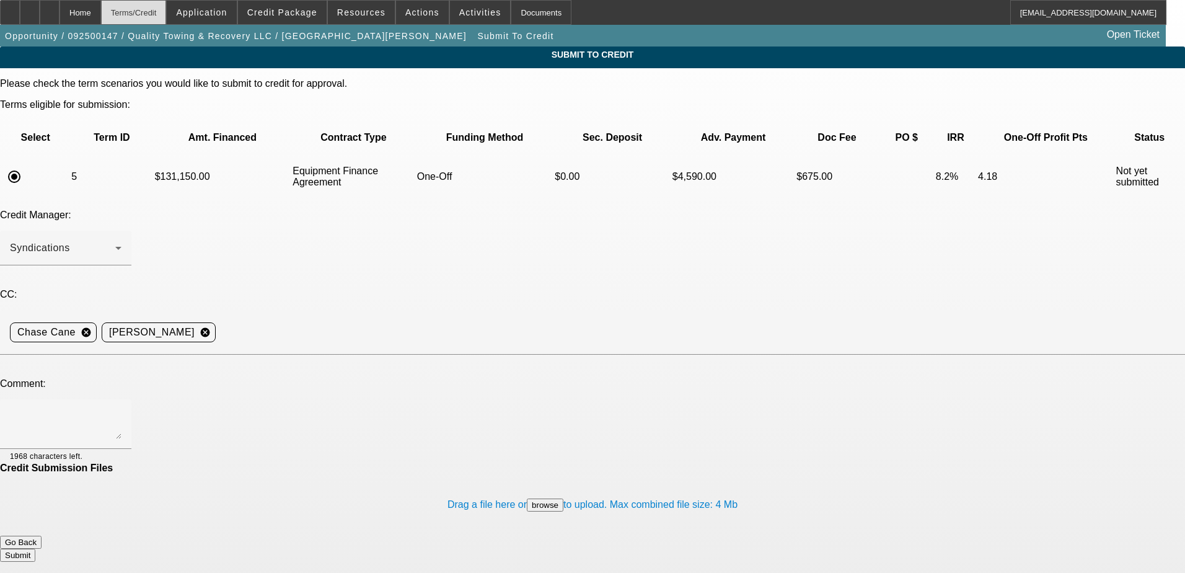
click at [139, 15] on div "Terms/Credit" at bounding box center [134, 12] width 66 height 25
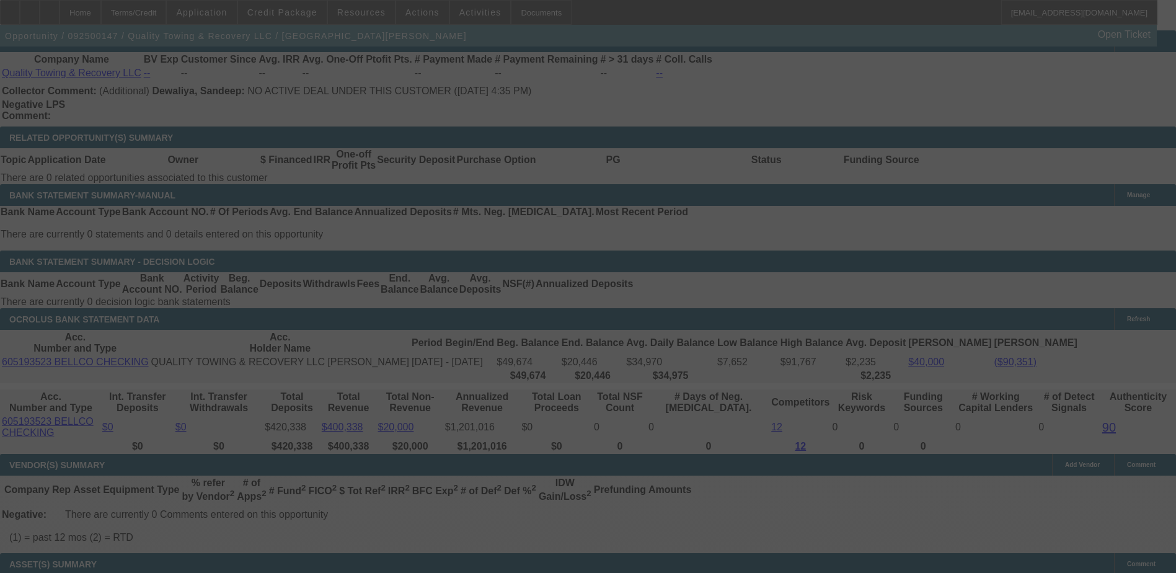
scroll to position [1759, 0]
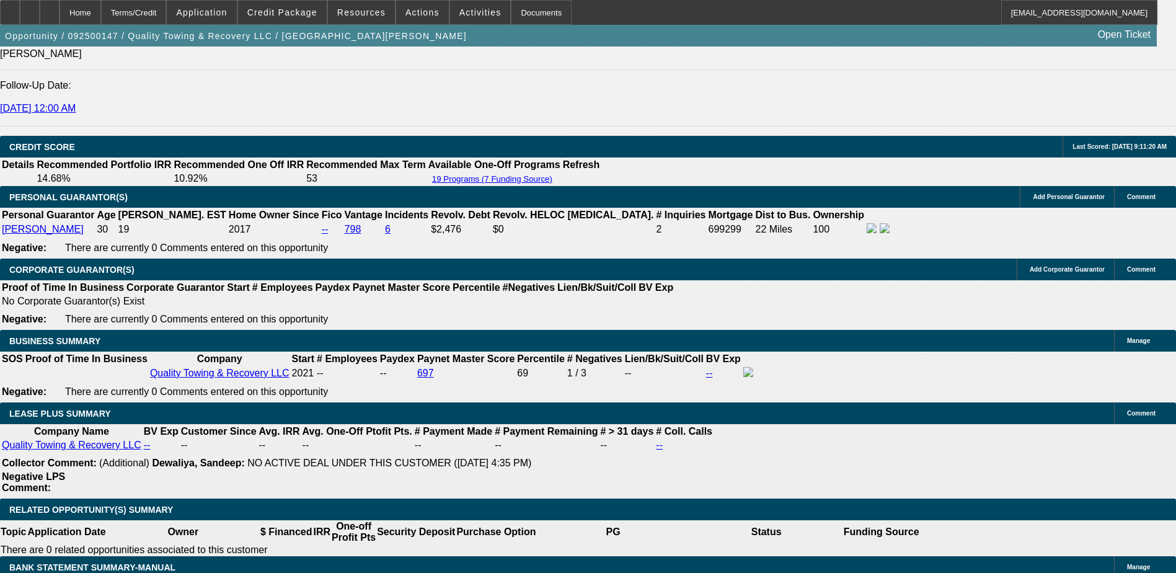
select select "0"
select select "6"
select select "0"
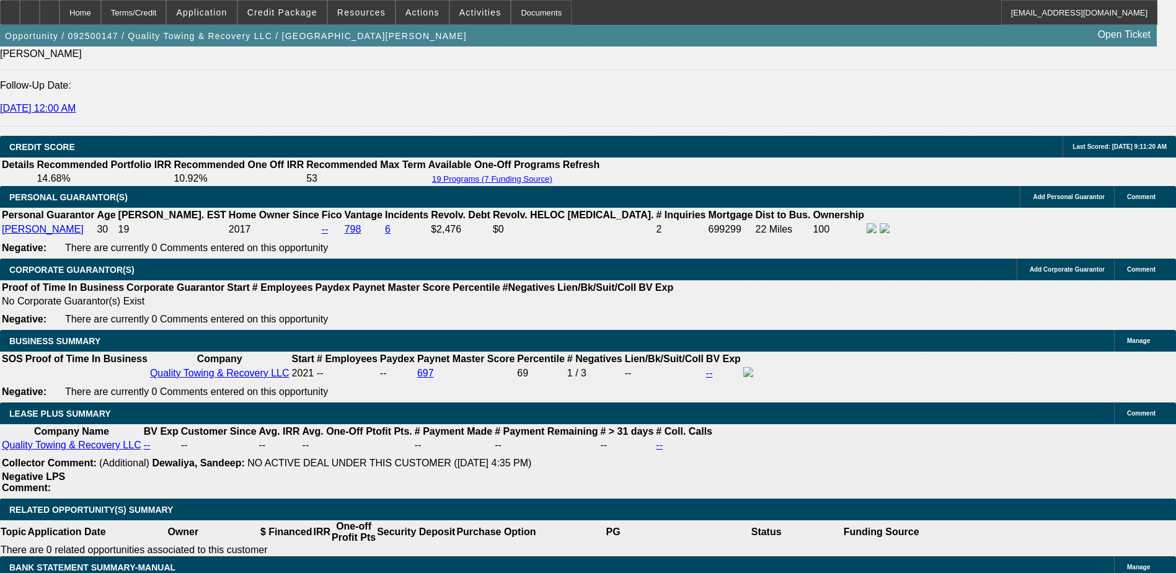
select select "0"
select select "6"
select select "0"
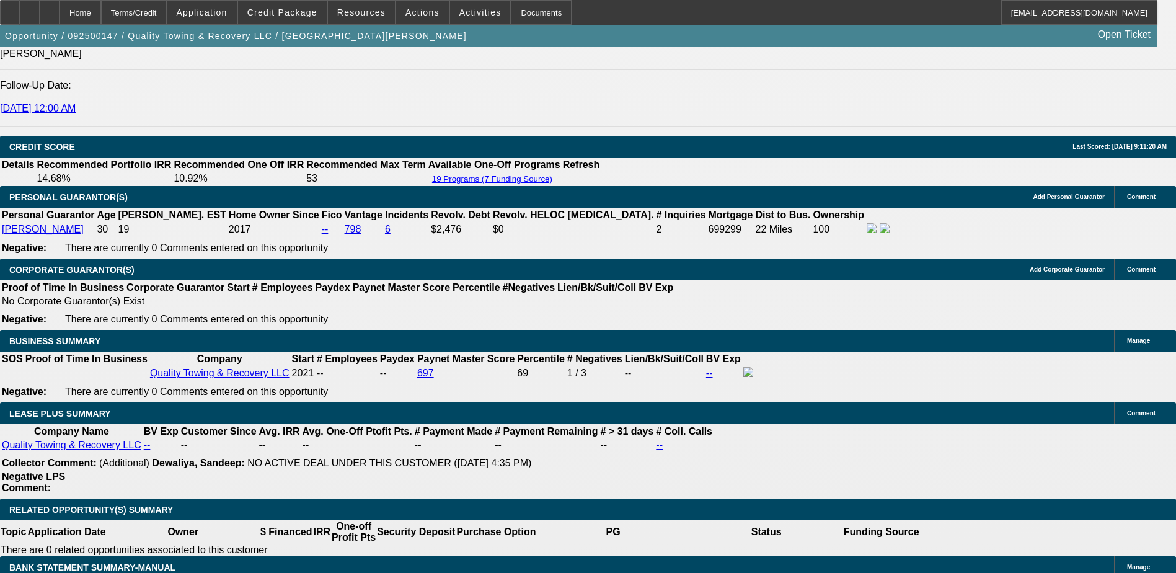
select select "0"
select select "6"
select select "0"
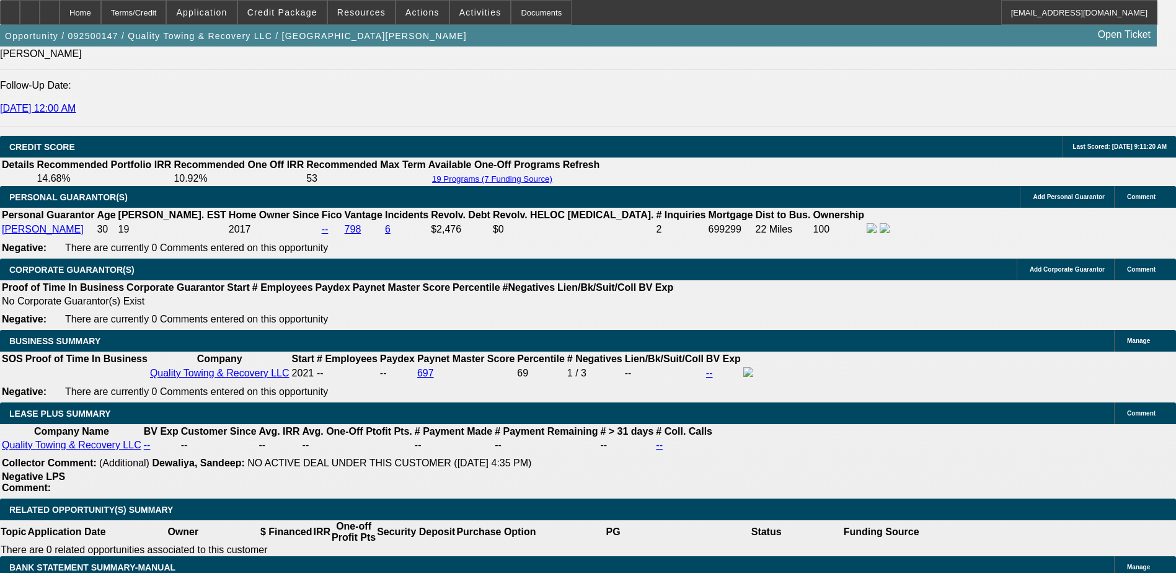
select select "6"
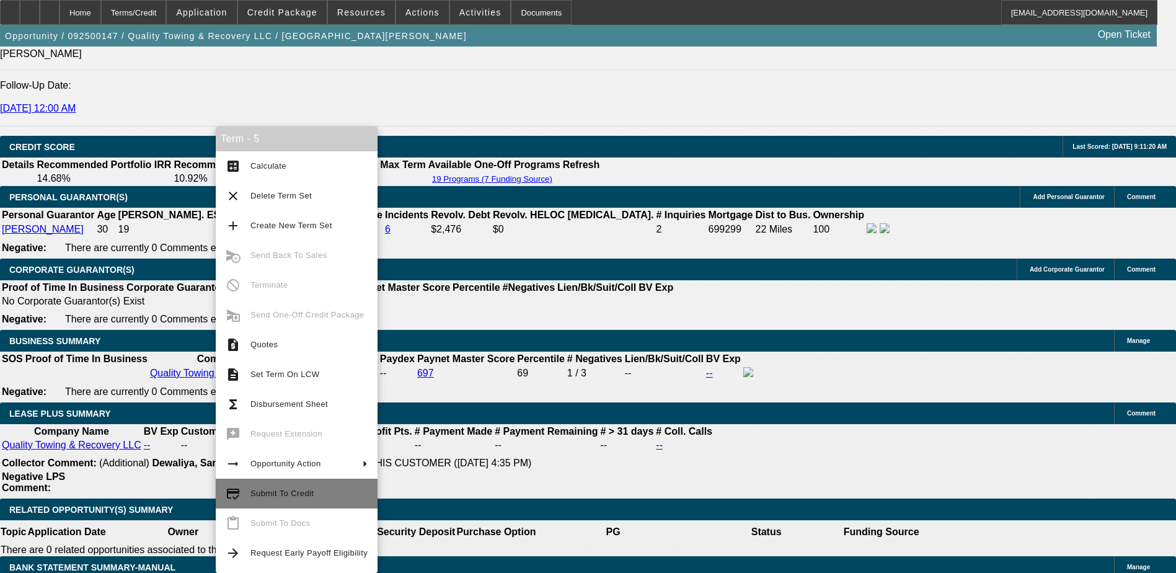
click at [275, 487] on span "Submit To Credit" at bounding box center [308, 493] width 117 height 15
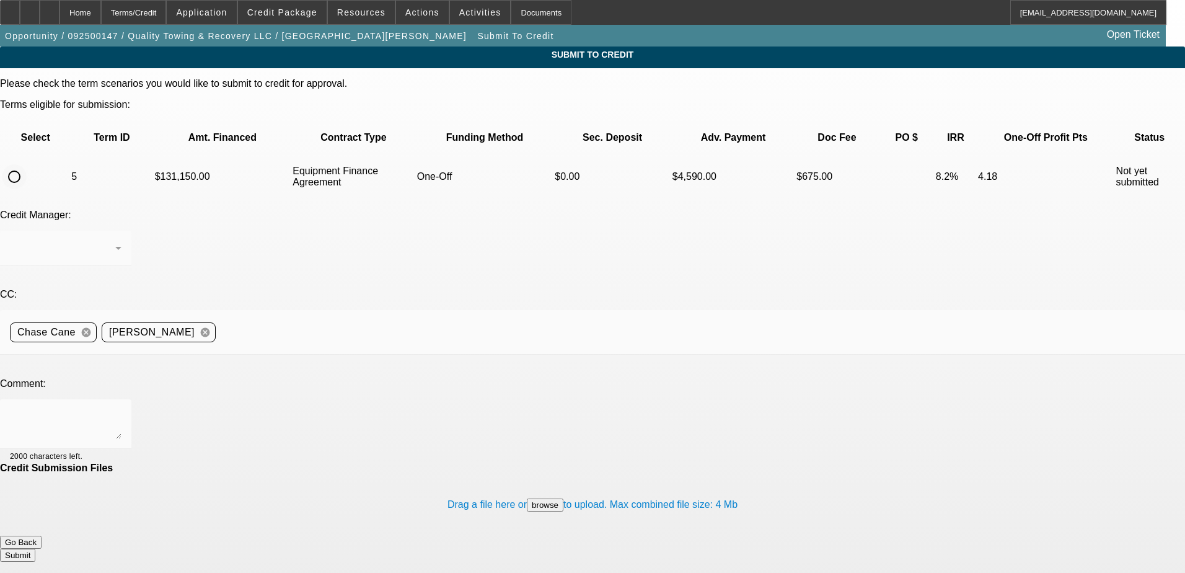
click at [27, 164] on input "radio" at bounding box center [14, 176] width 25 height 25
radio input "true"
click at [245, 305] on div at bounding box center [592, 286] width 1185 height 573
click at [121, 409] on textarea at bounding box center [66, 424] width 112 height 30
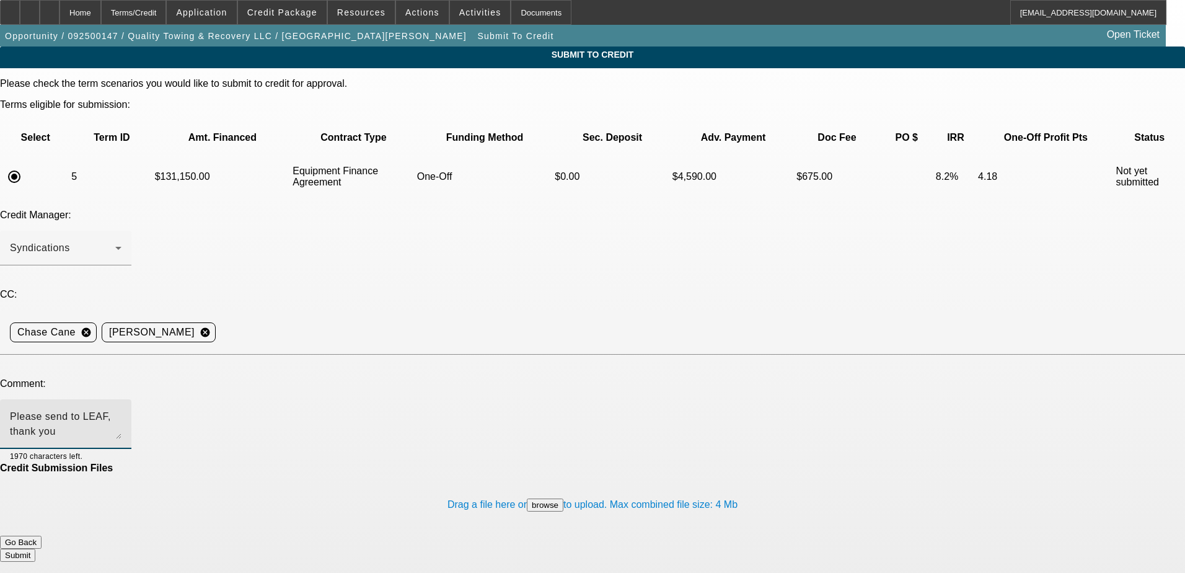
type textarea "Please send to LEAF, thank you"
click at [35, 548] on button "Submit" at bounding box center [17, 554] width 35 height 13
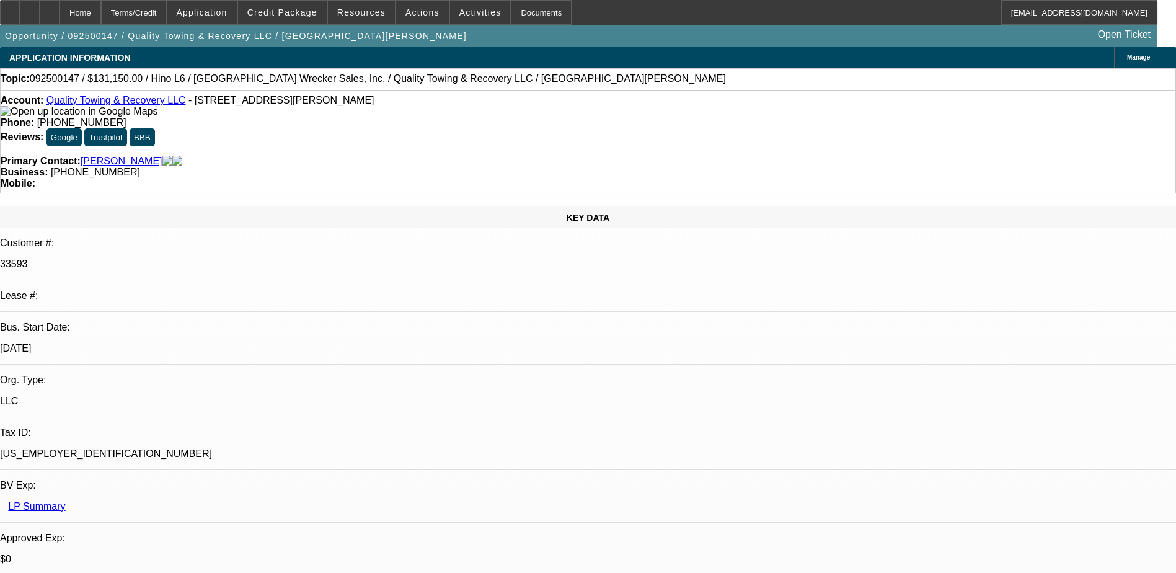
select select "0"
select select "6"
select select "0"
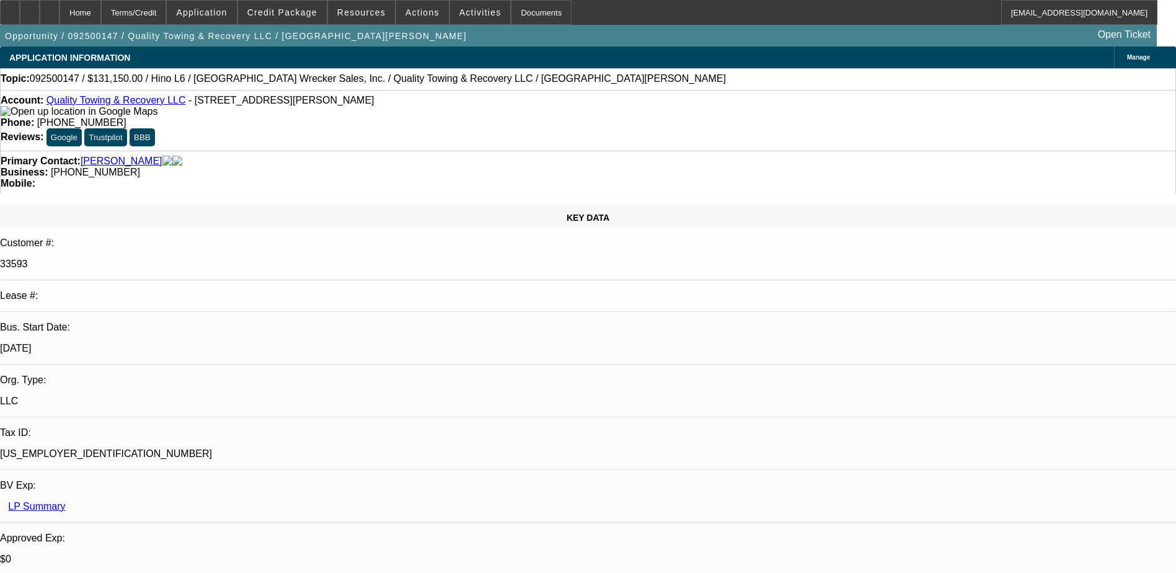
select select "0"
select select "6"
select select "0"
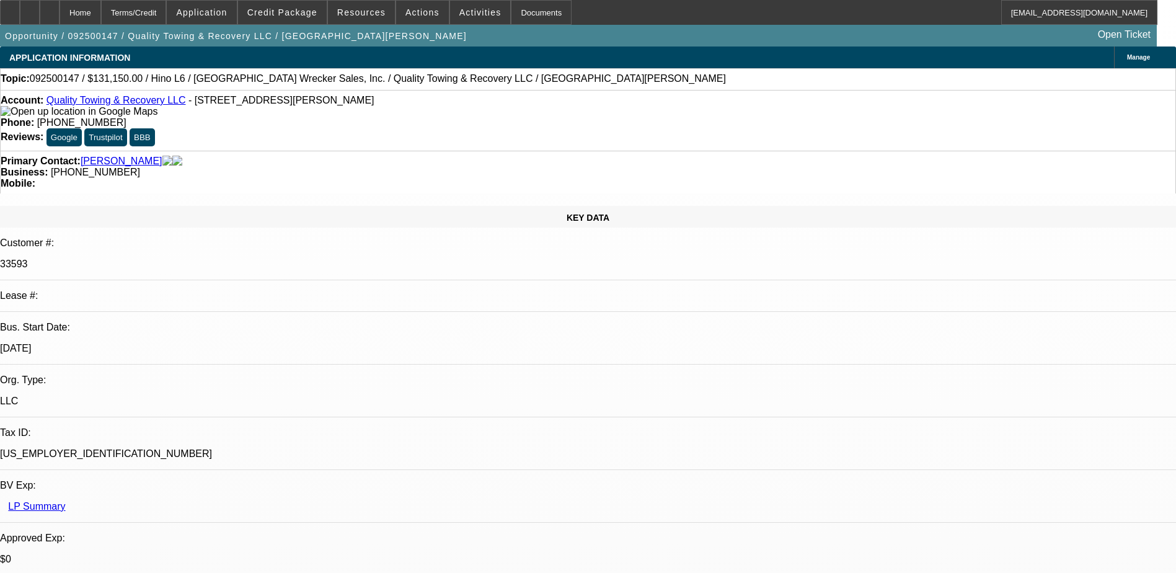
select select "0"
select select "6"
select select "0"
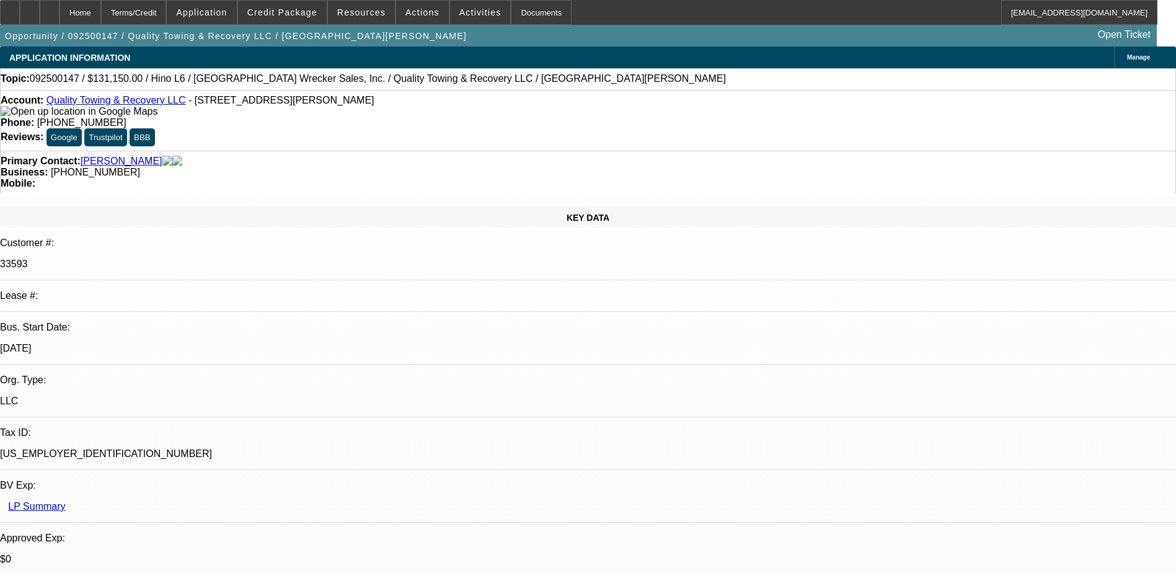
select select "6"
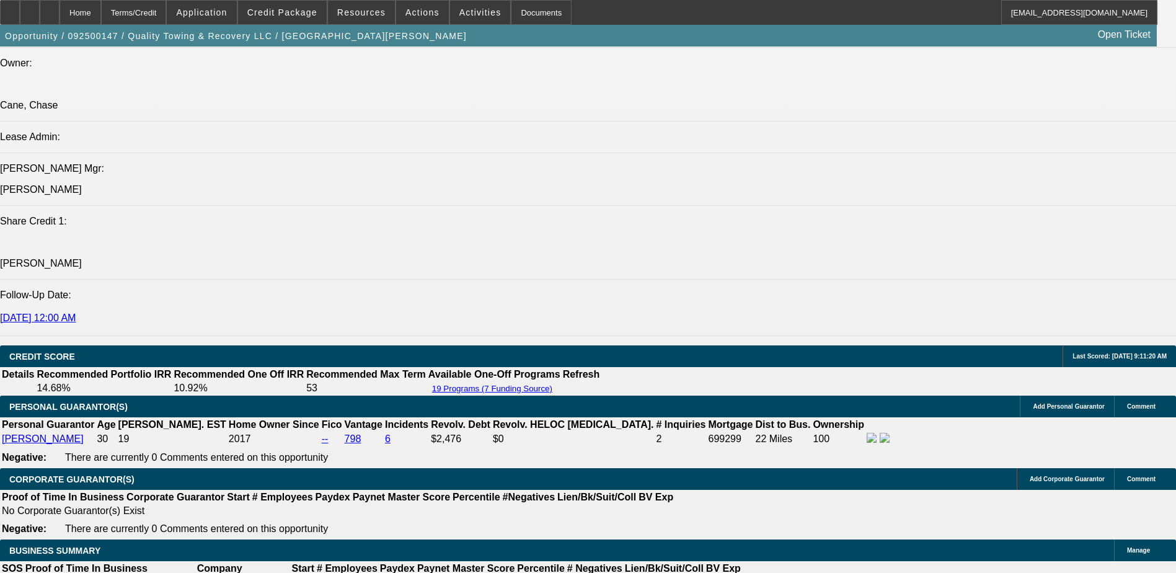
scroll to position [1650, 0]
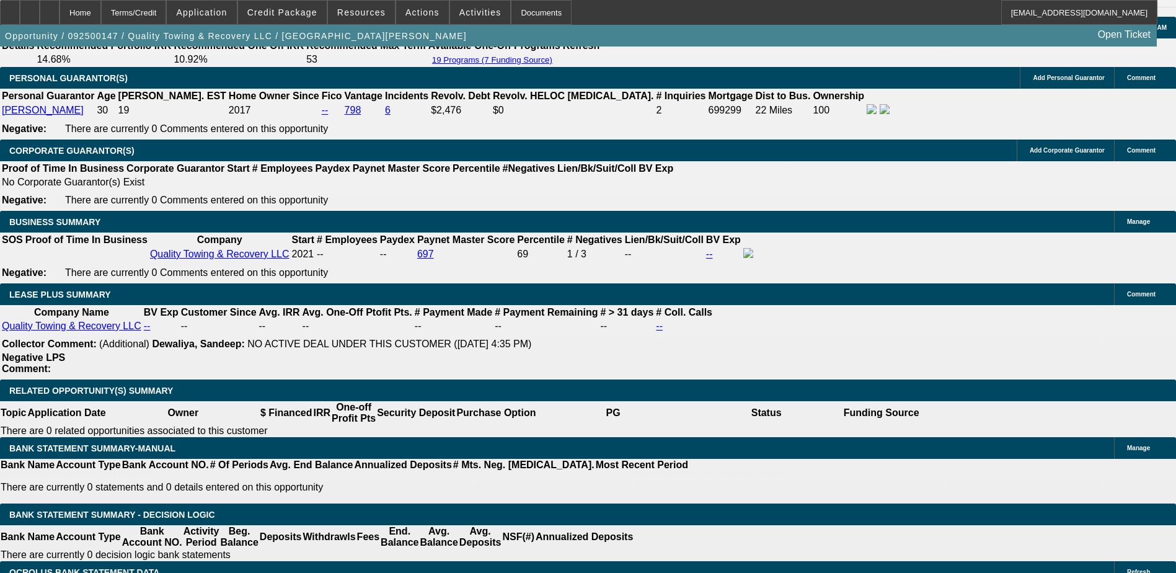
scroll to position [1875, 0]
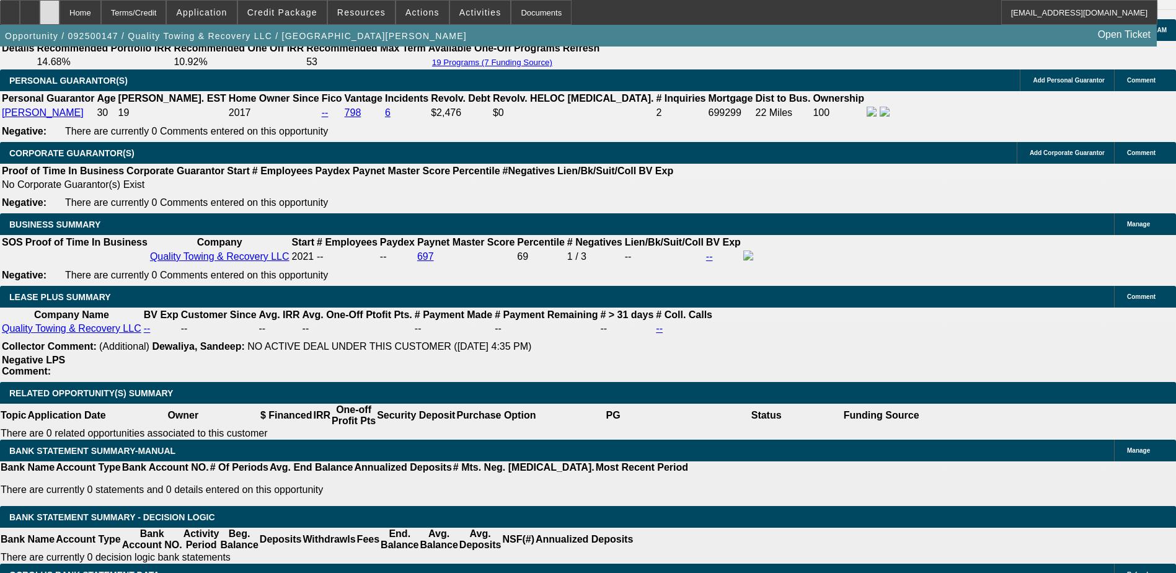
click at [59, 17] on div at bounding box center [50, 12] width 20 height 25
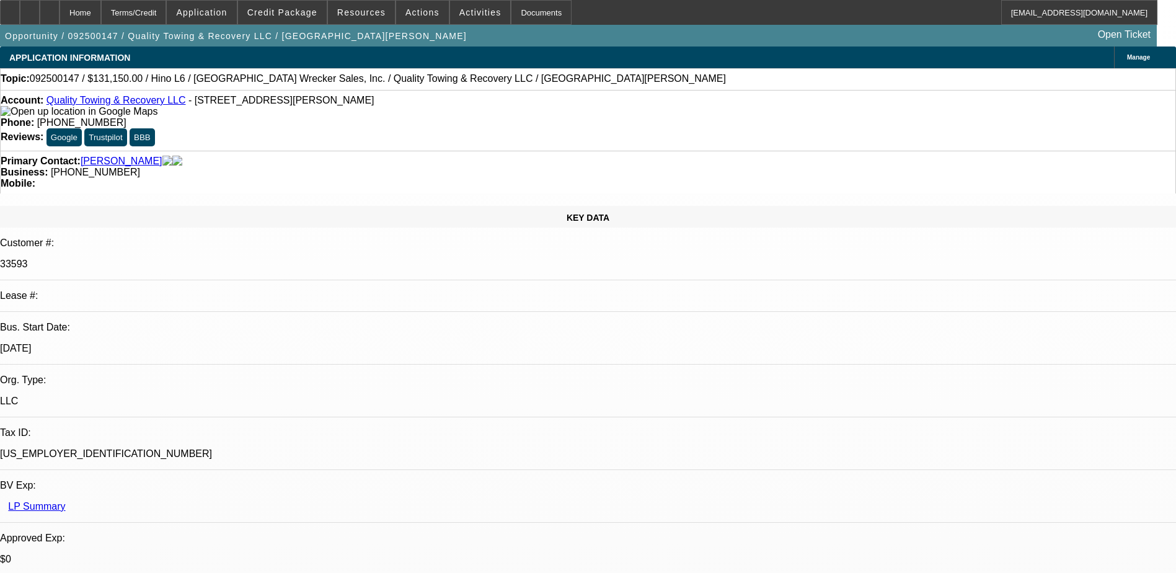
select select "0"
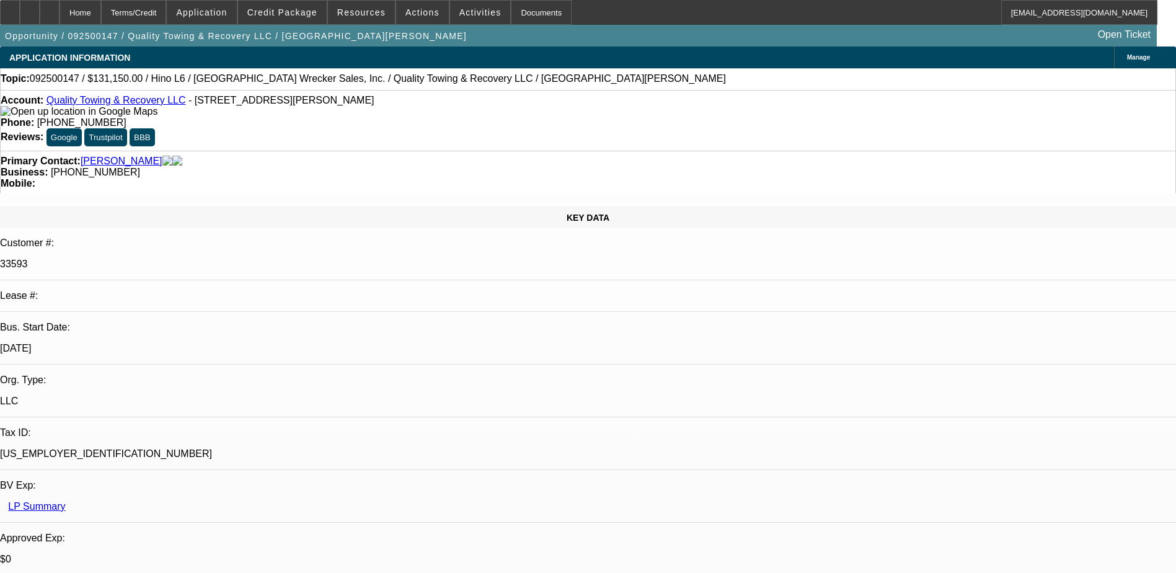
select select "0"
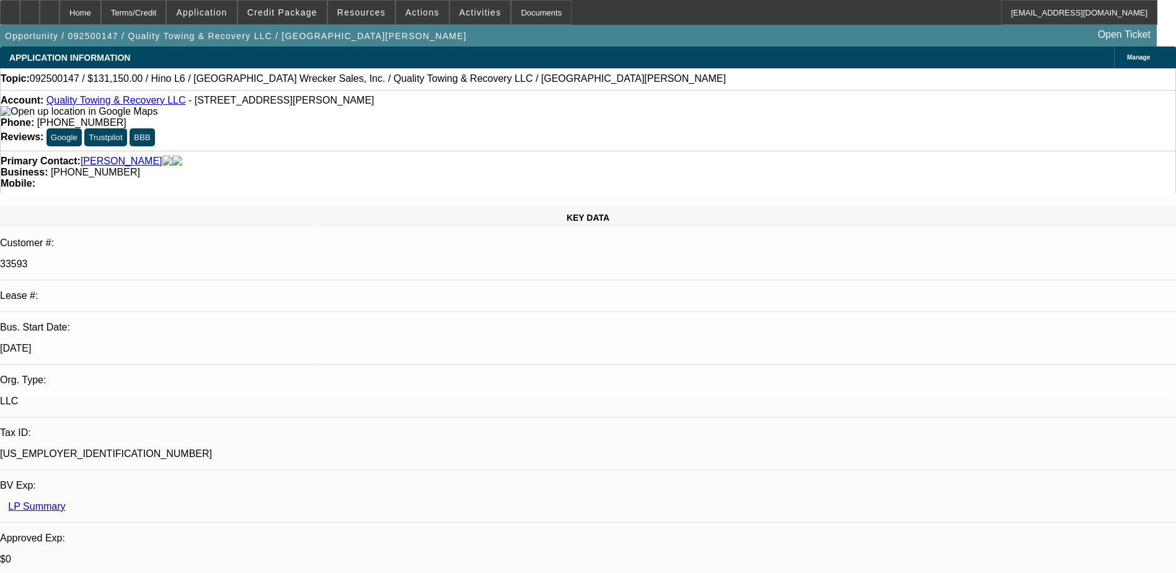
select select "0"
select select "1"
select select "6"
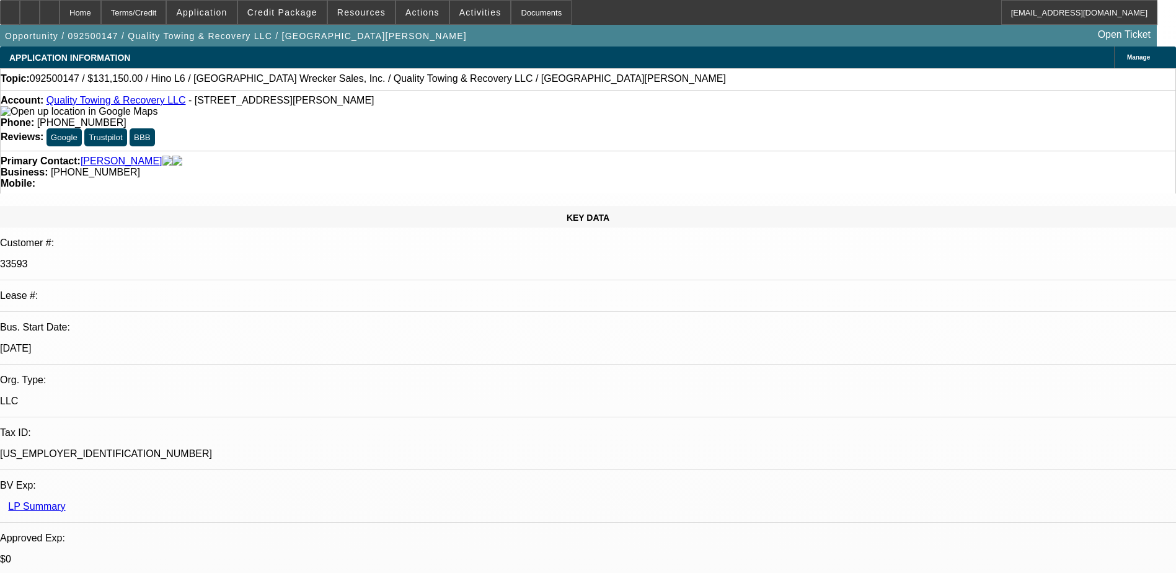
select select "1"
select select "6"
select select "1"
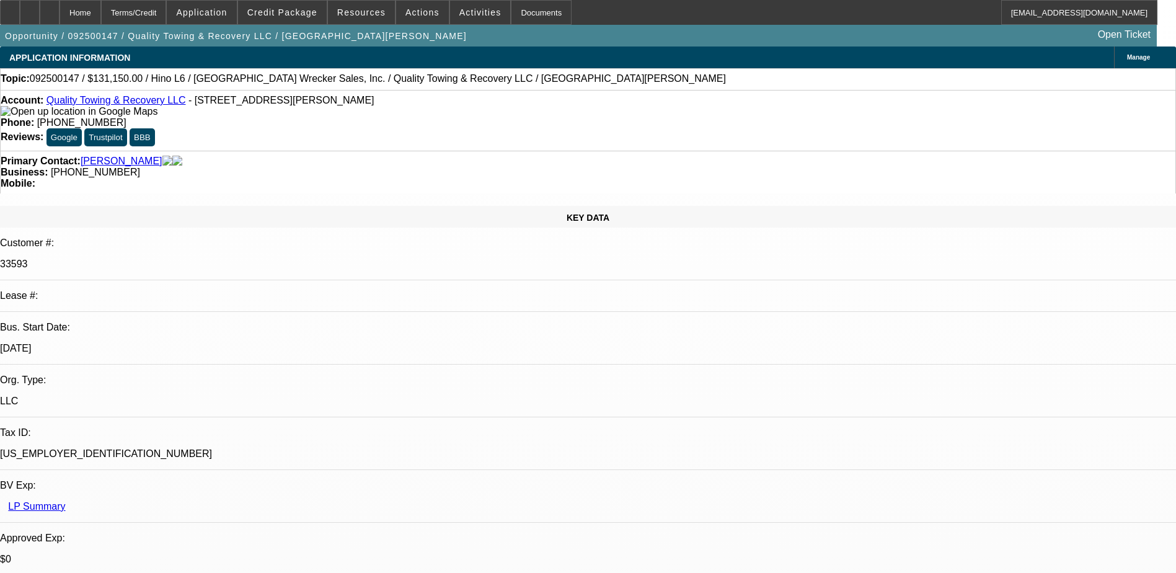
select select "6"
select select "1"
select select "6"
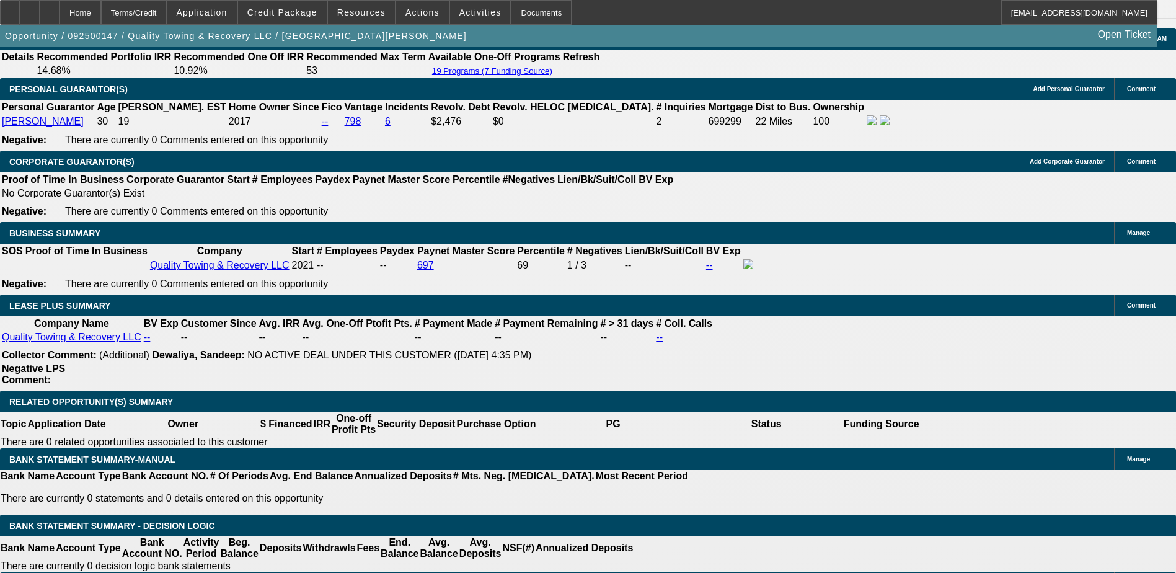
scroll to position [1712, 0]
